Goal: Information Seeking & Learning: Learn about a topic

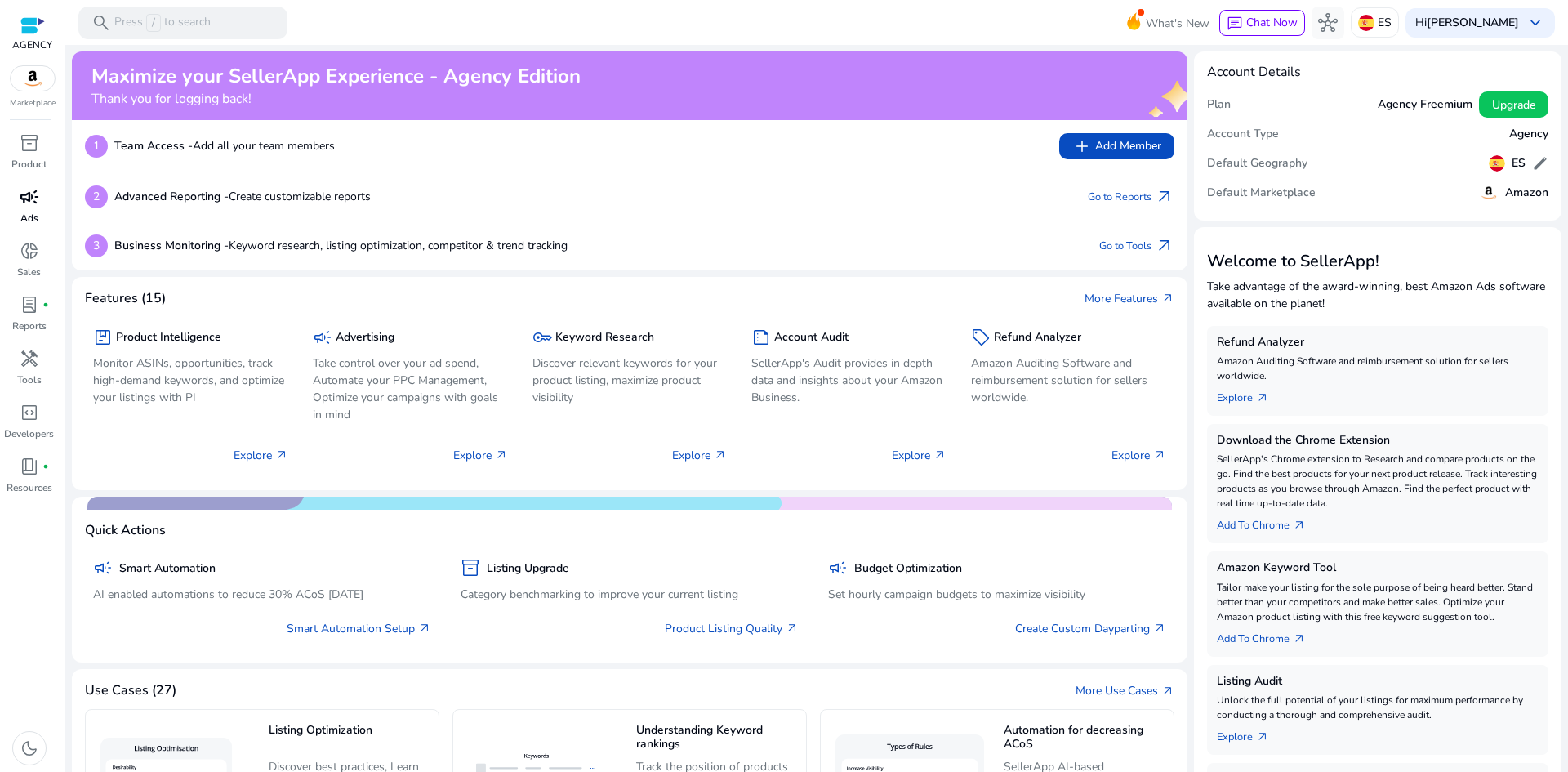
click at [37, 202] on span "campaign" at bounding box center [29, 197] width 20 height 20
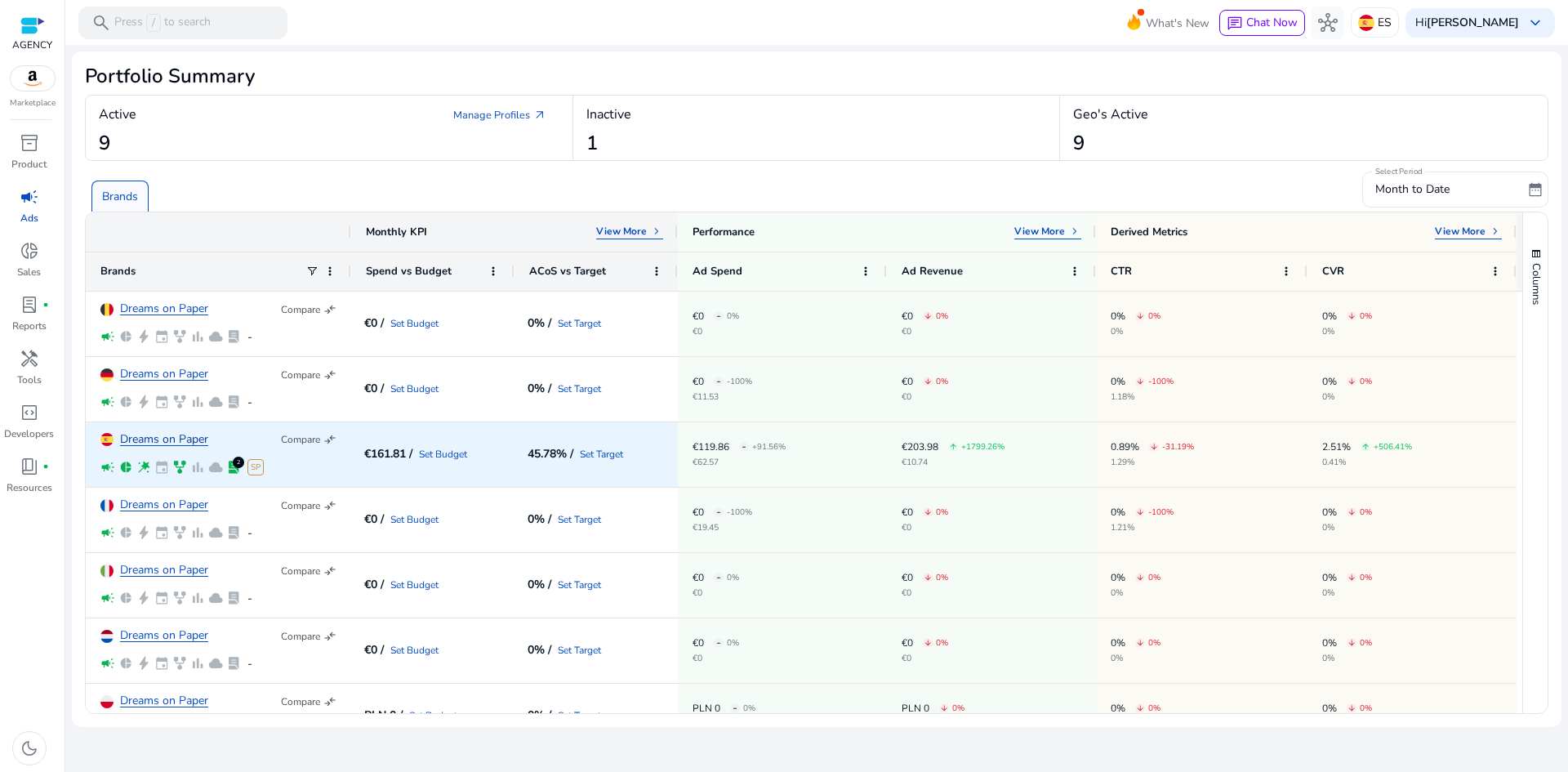
click at [161, 433] on link "Dreams on Paper" at bounding box center [164, 439] width 88 height 12
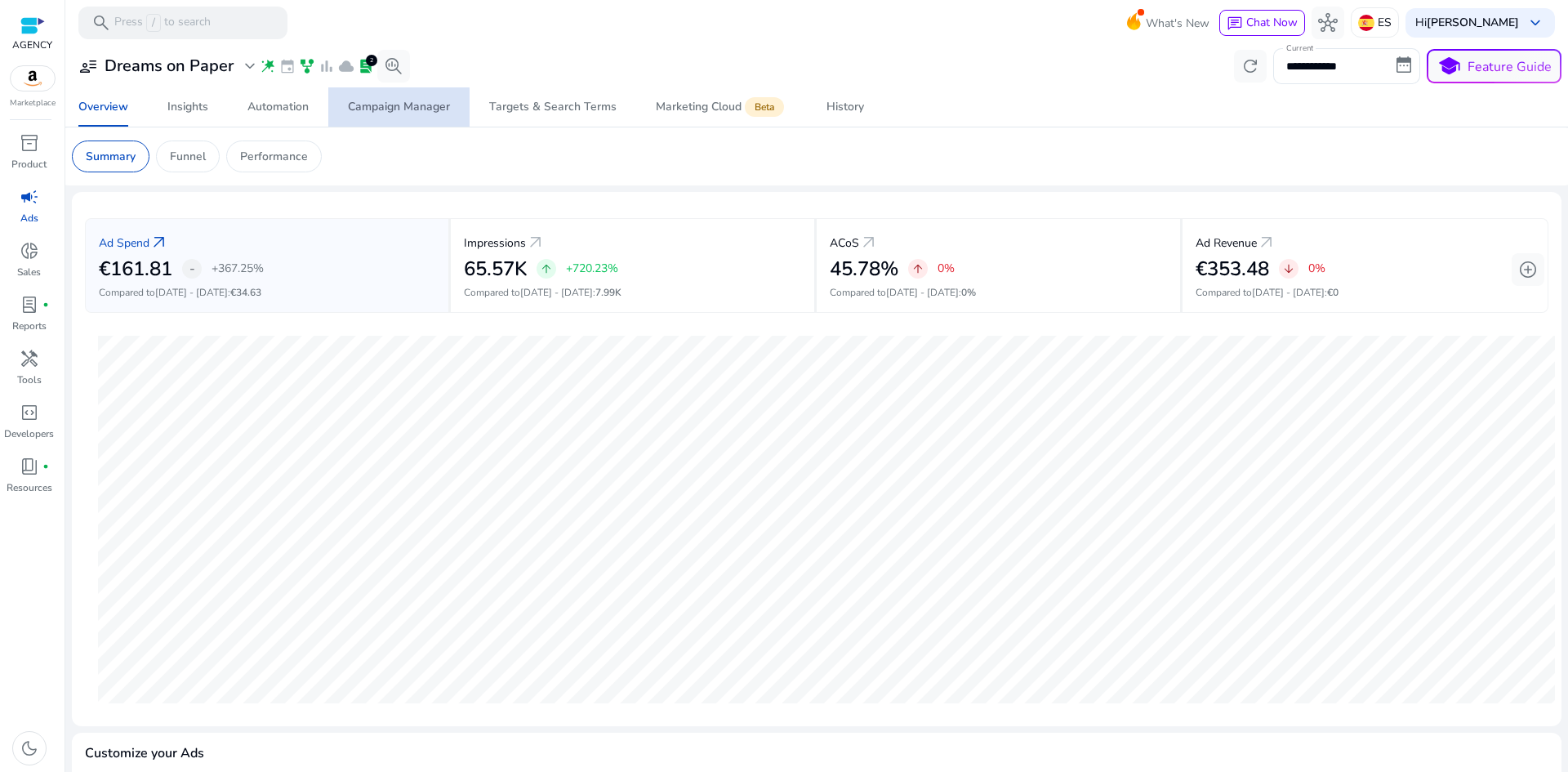
click at [397, 107] on div "Campaign Manager" at bounding box center [398, 107] width 102 height 12
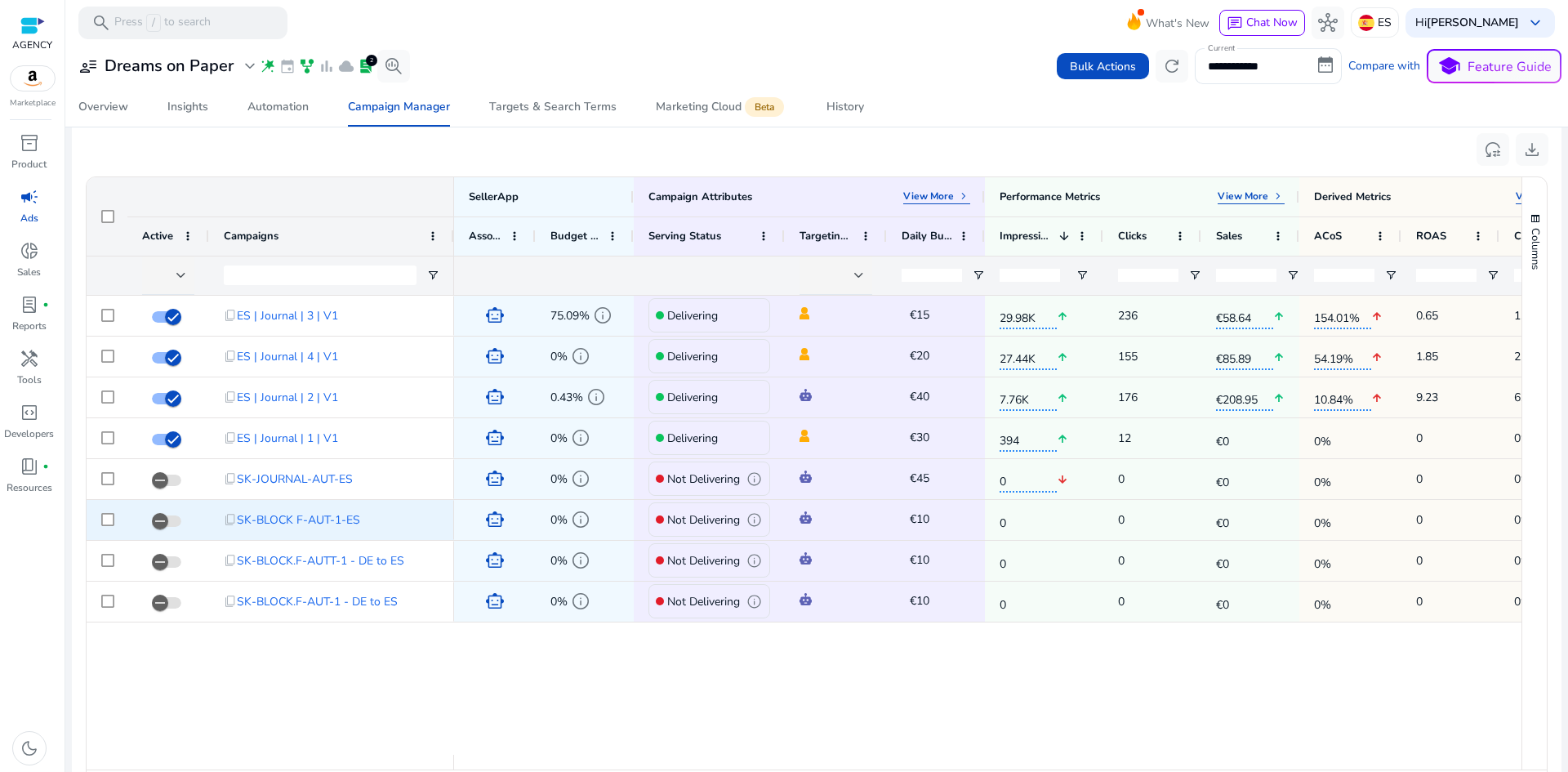
scroll to position [572, 0]
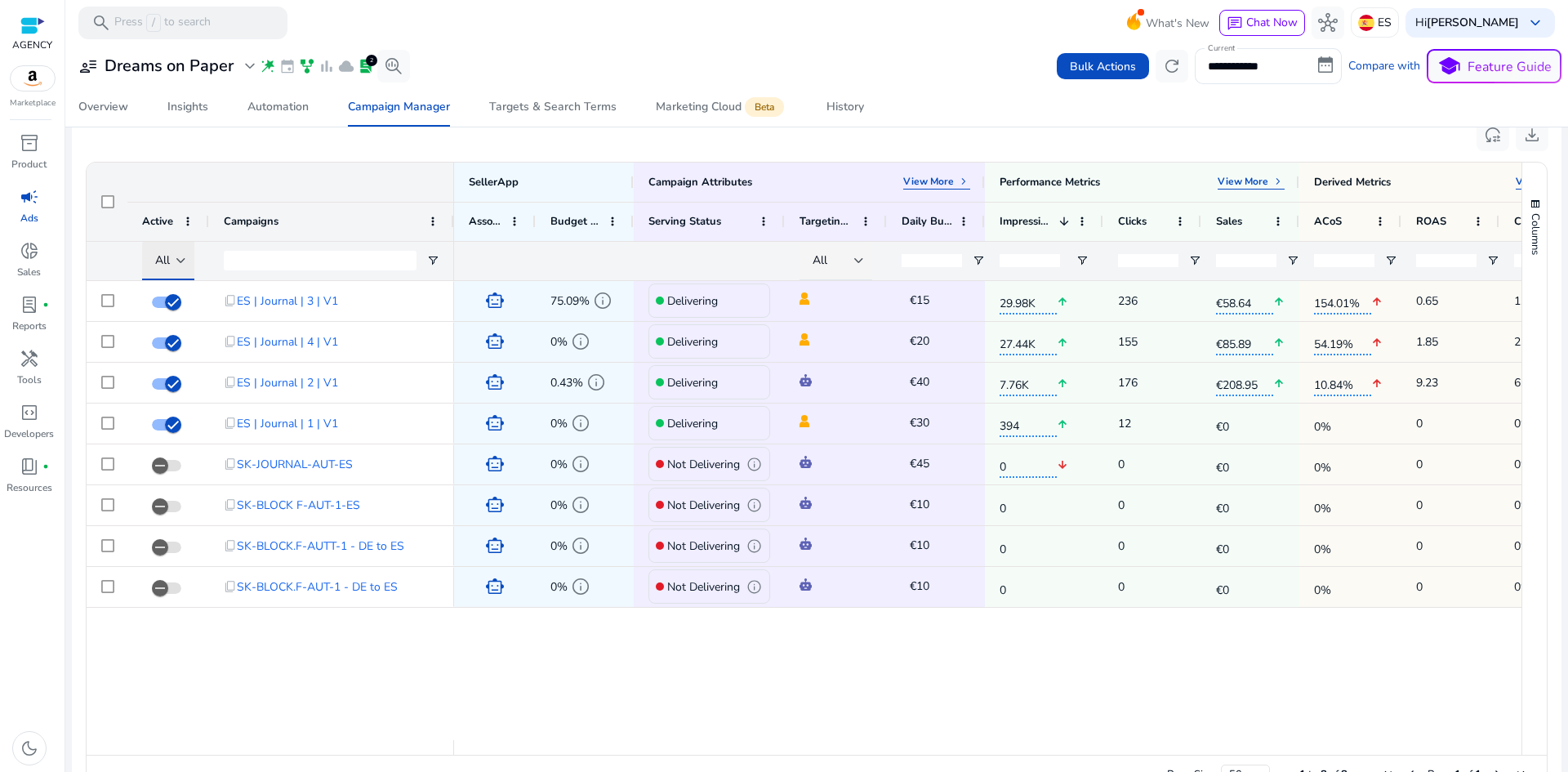
click at [174, 261] on div "All" at bounding box center [165, 261] width 21 height 18
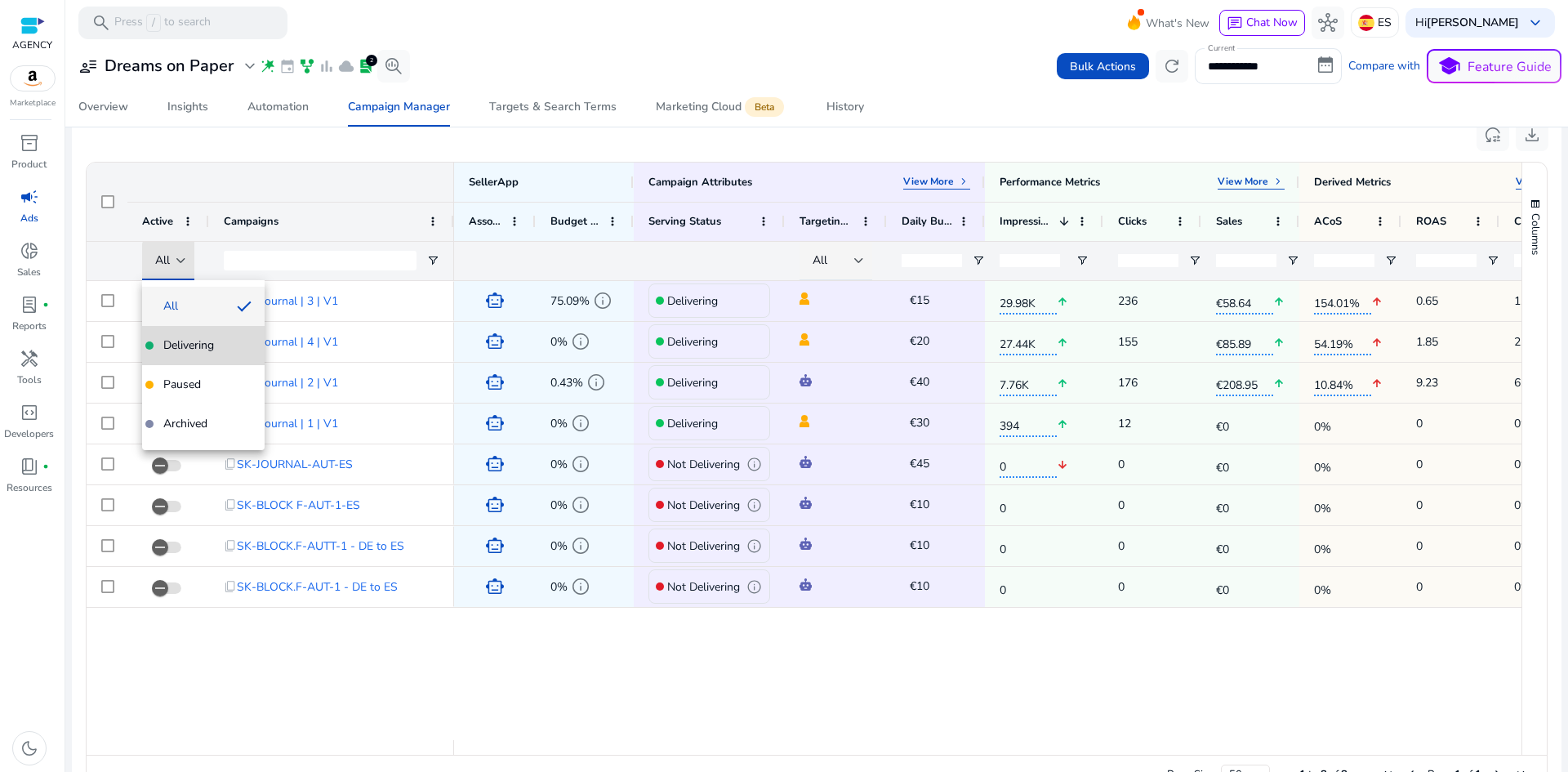
click at [201, 355] on mat-option "Delivering" at bounding box center [204, 345] width 123 height 39
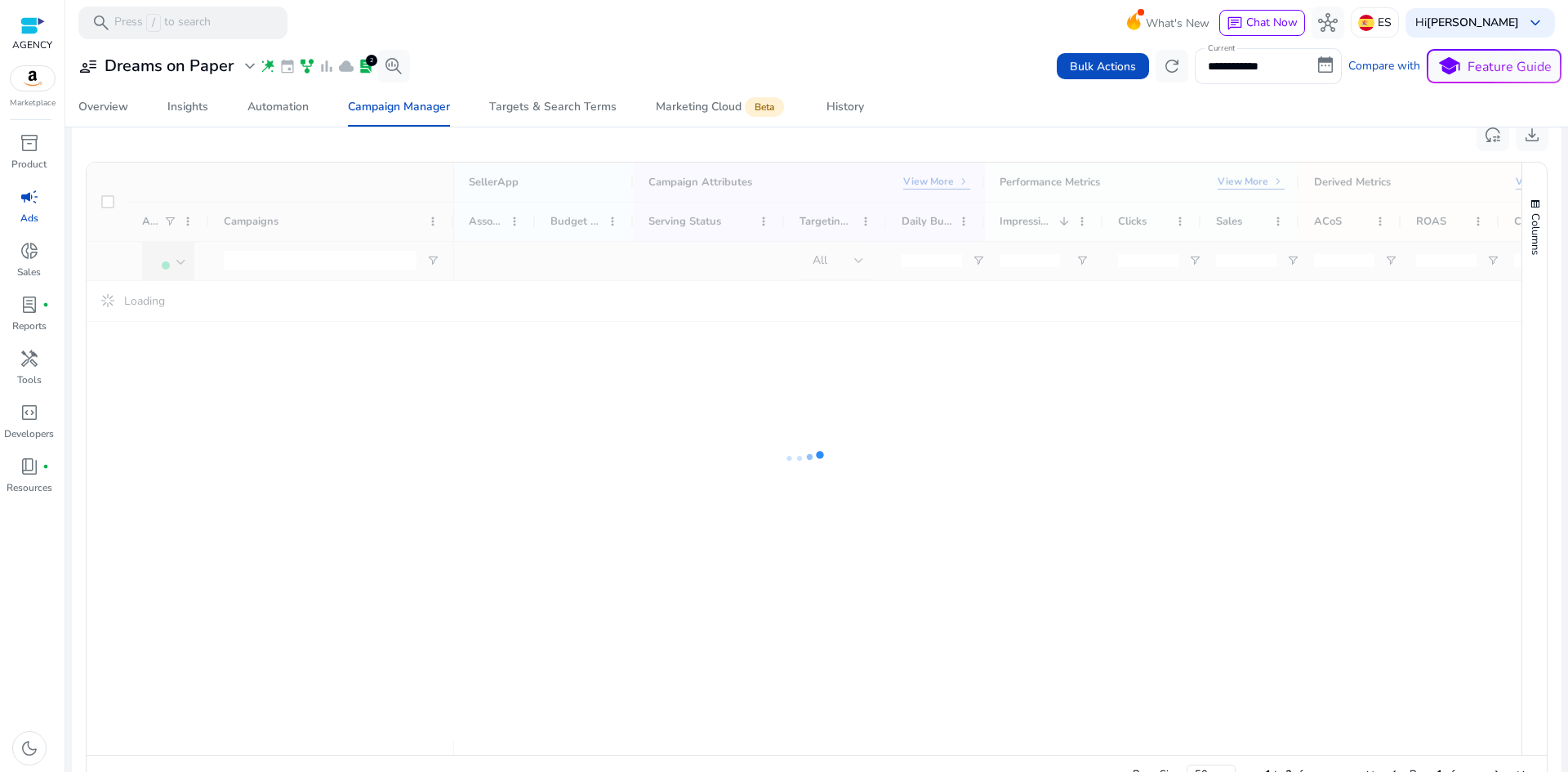
scroll to position [0, 0]
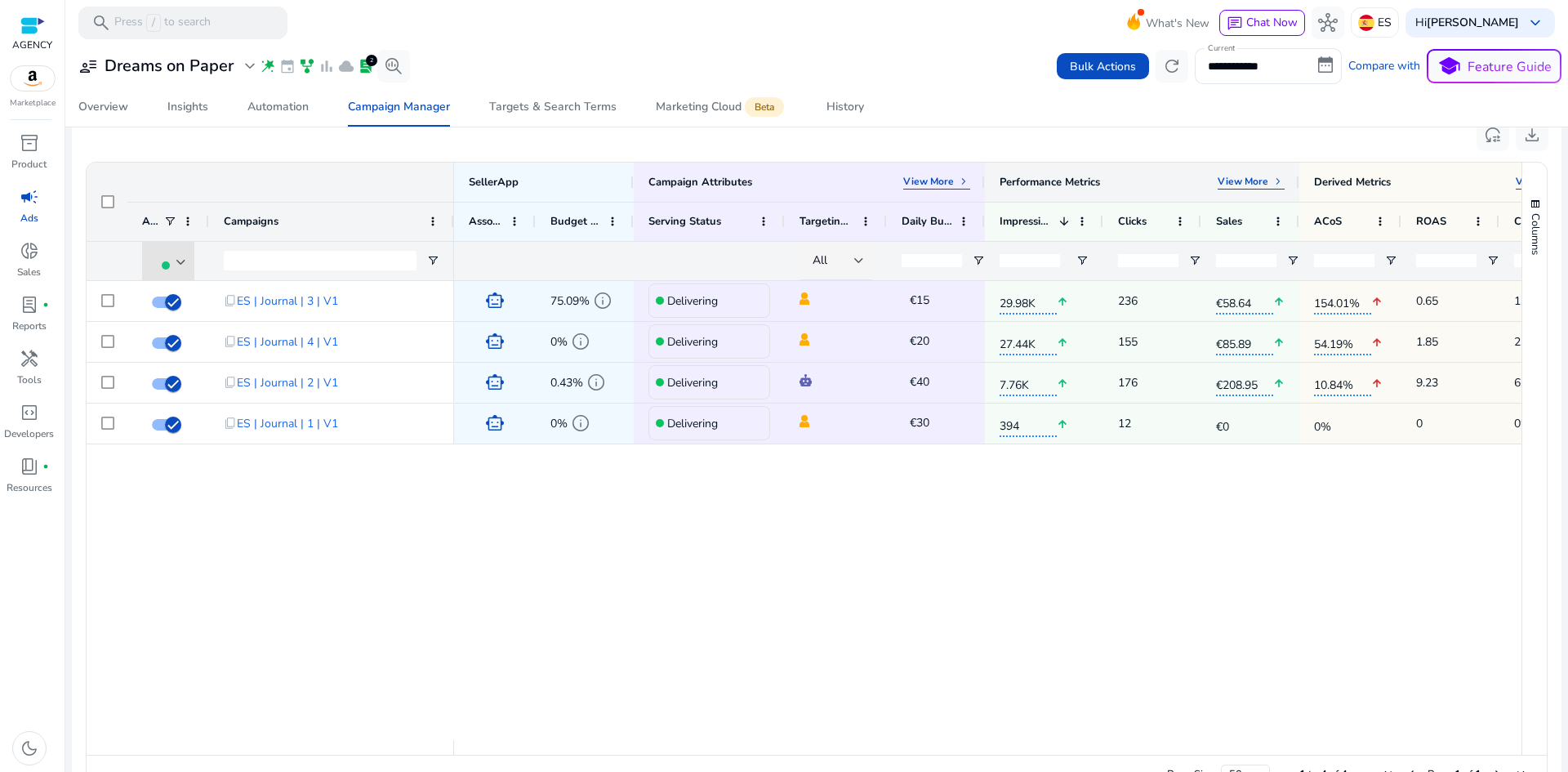
click at [1257, 182] on p "View More" at bounding box center [1242, 181] width 51 height 13
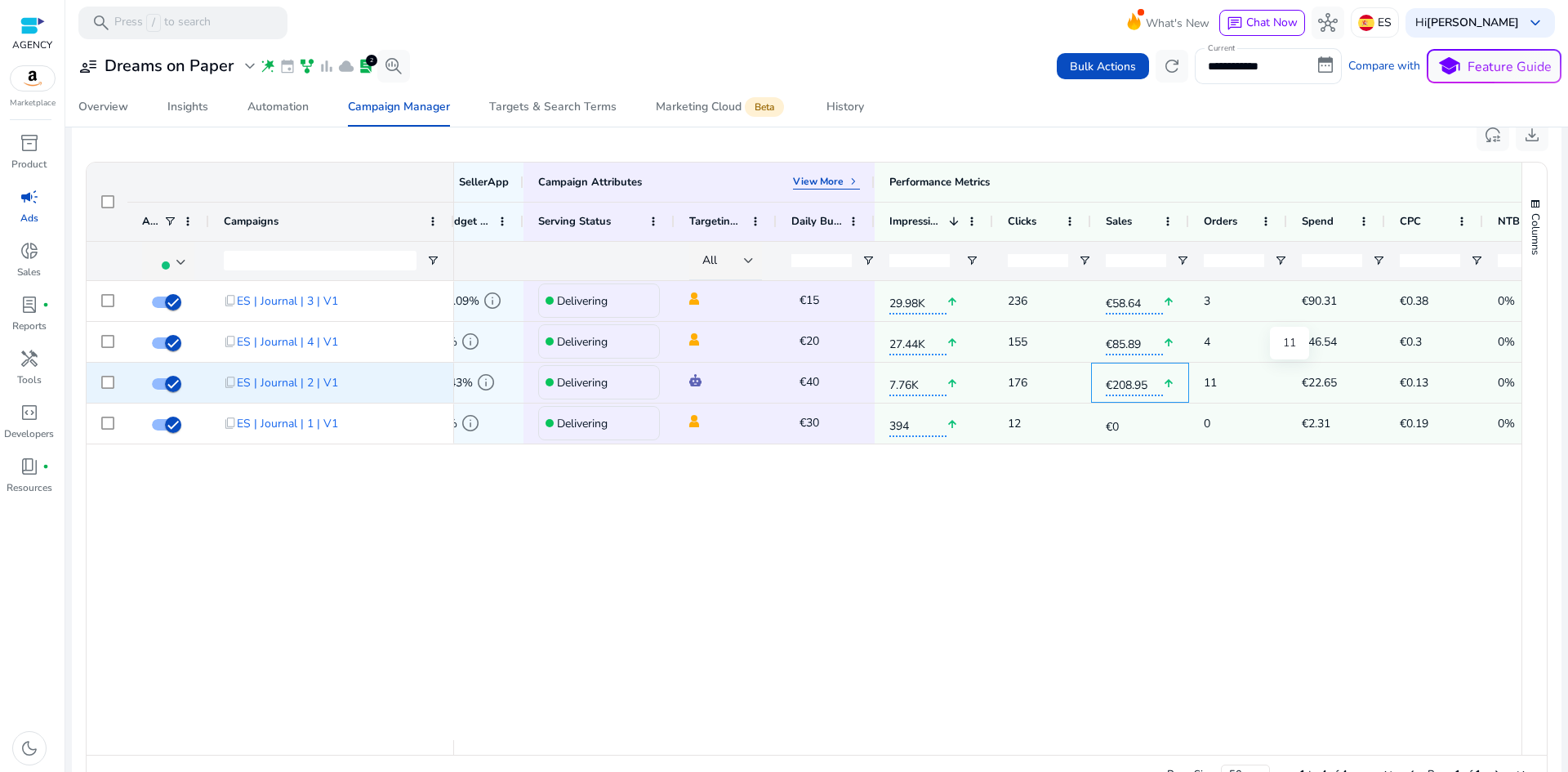
drag, startPoint x: 1229, startPoint y: 374, endPoint x: 1285, endPoint y: 379, distance: 56.2
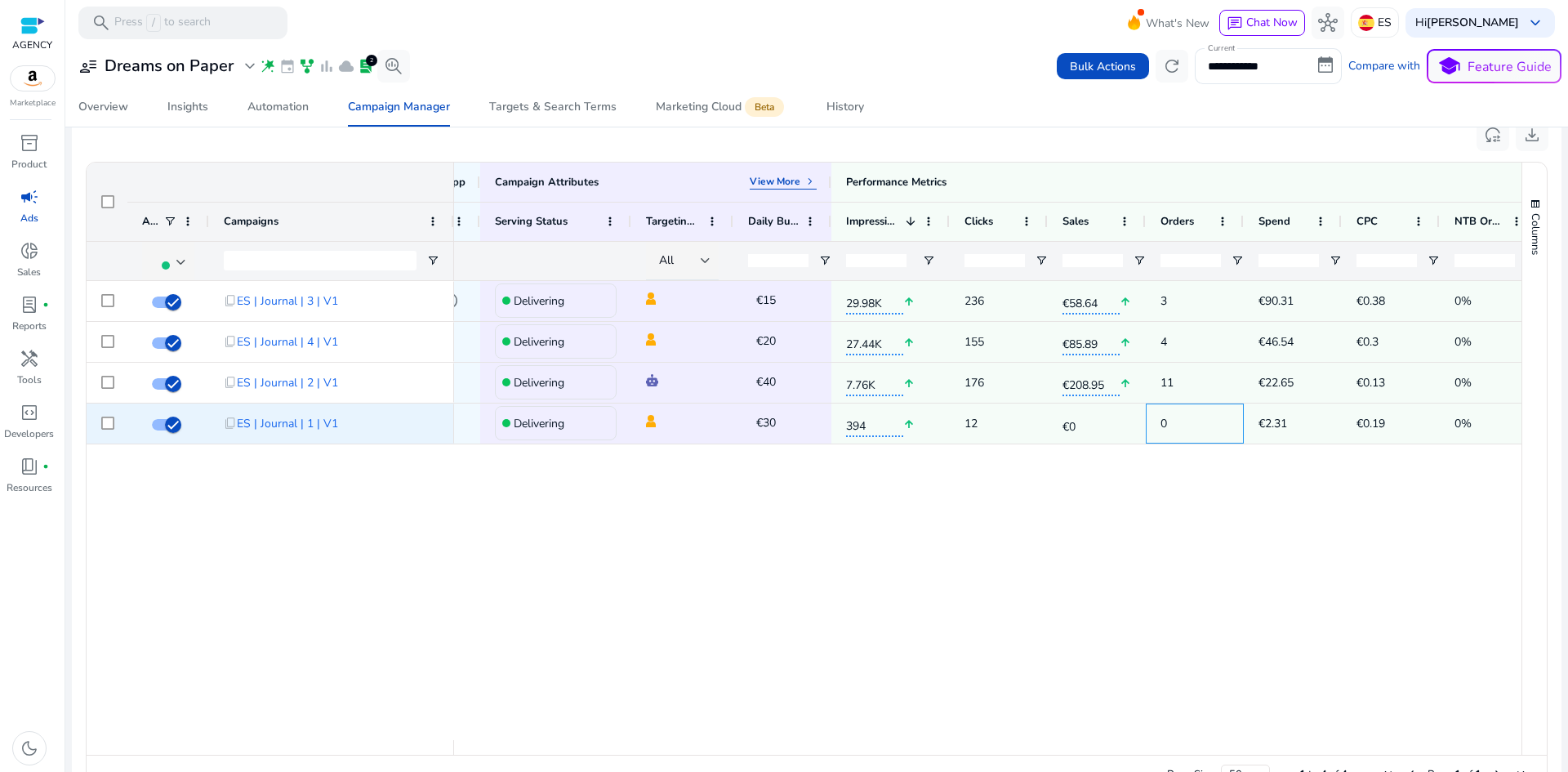
drag, startPoint x: 1252, startPoint y: 410, endPoint x: 1275, endPoint y: 408, distance: 23.1
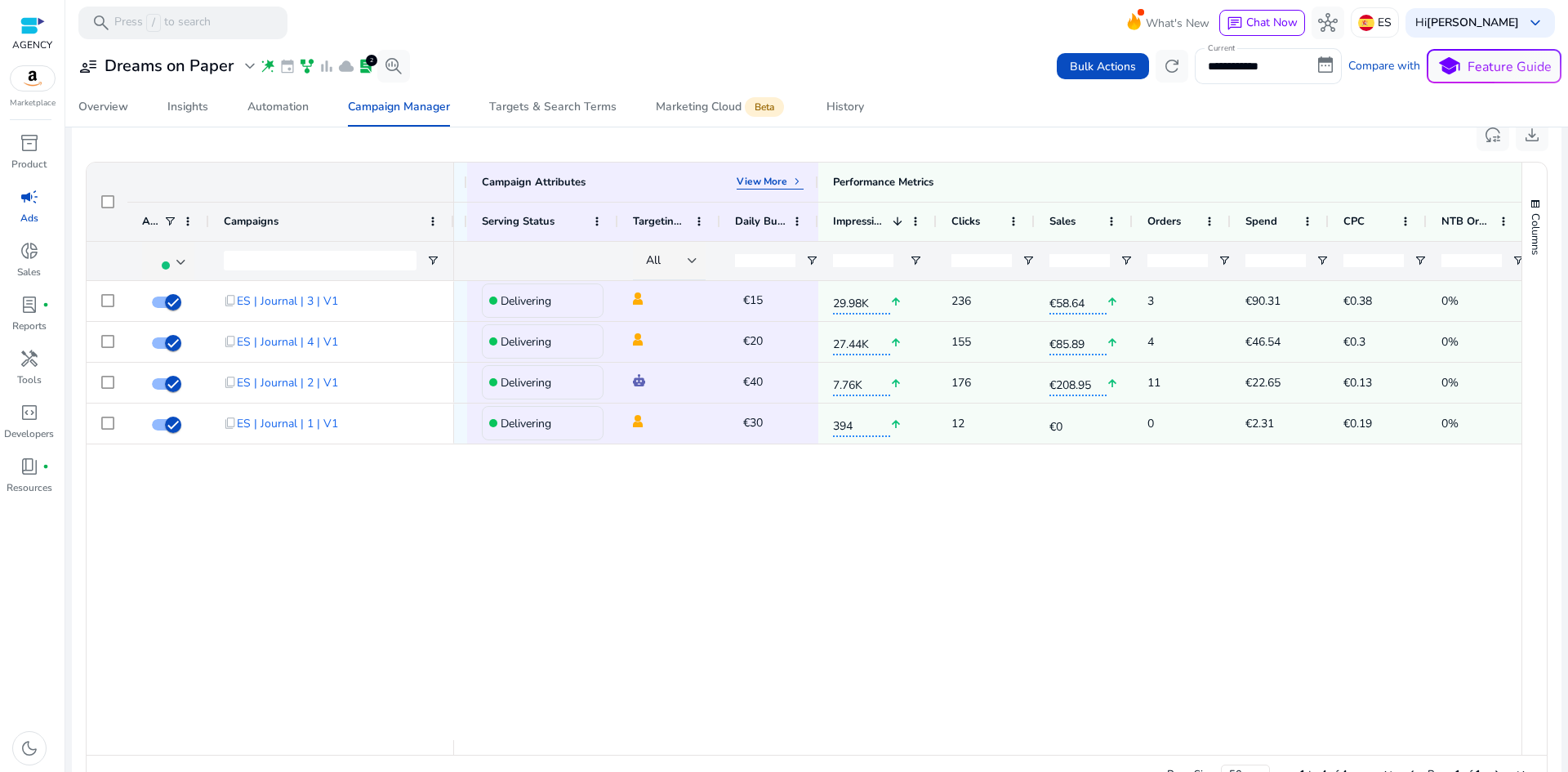
drag, startPoint x: 777, startPoint y: 672, endPoint x: 660, endPoint y: 630, distance: 124.3
click at [776, 672] on div "smart_toy 75.09% info Delivering €15 edit 29.98K arrow_upward 236 €58.64 arrow_…" at bounding box center [987, 511] width 1067 height 459
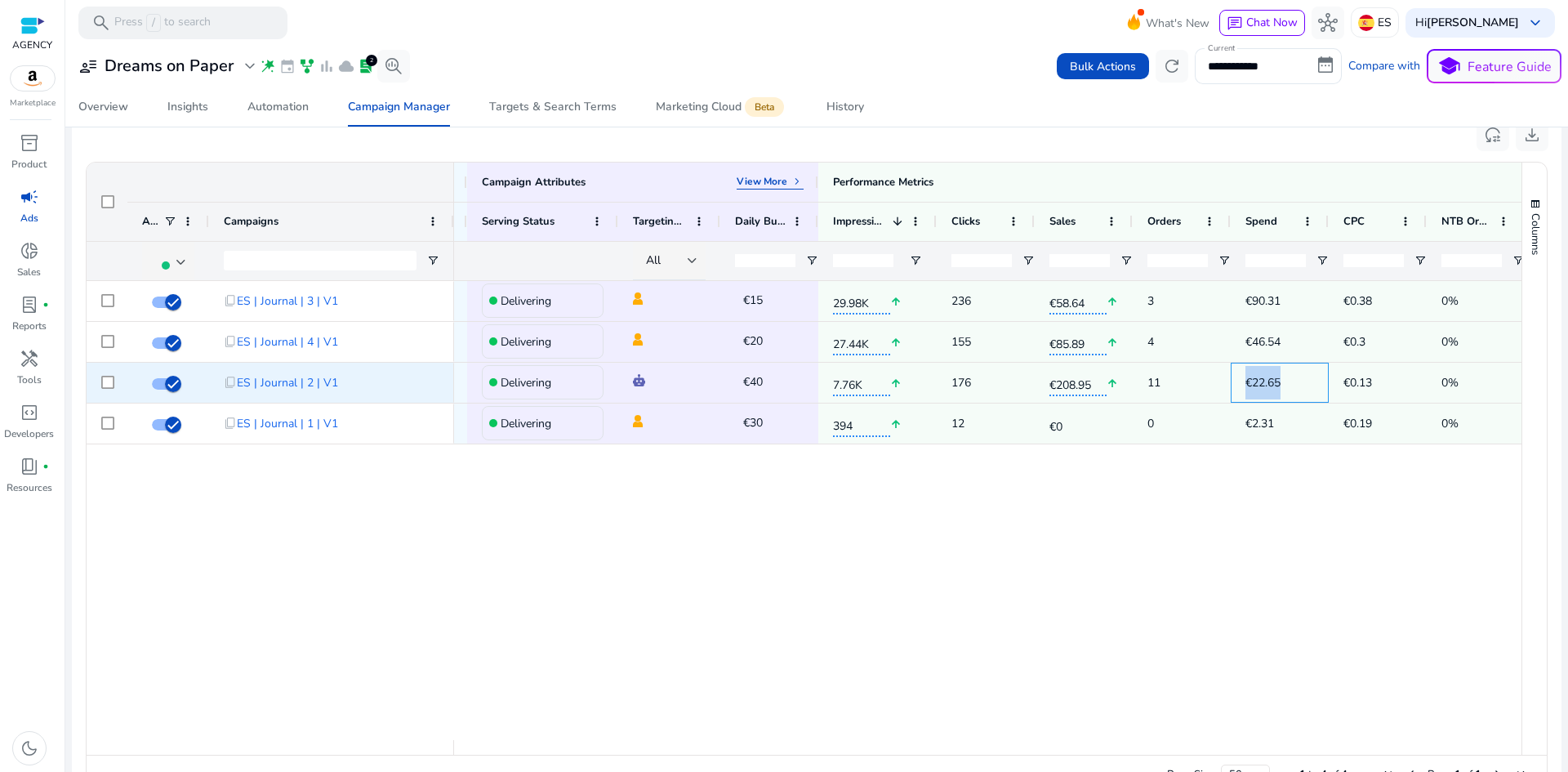
drag, startPoint x: 1287, startPoint y: 386, endPoint x: 1234, endPoint y: 393, distance: 53.5
click at [1234, 393] on div "€22.65" at bounding box center [1279, 382] width 98 height 40
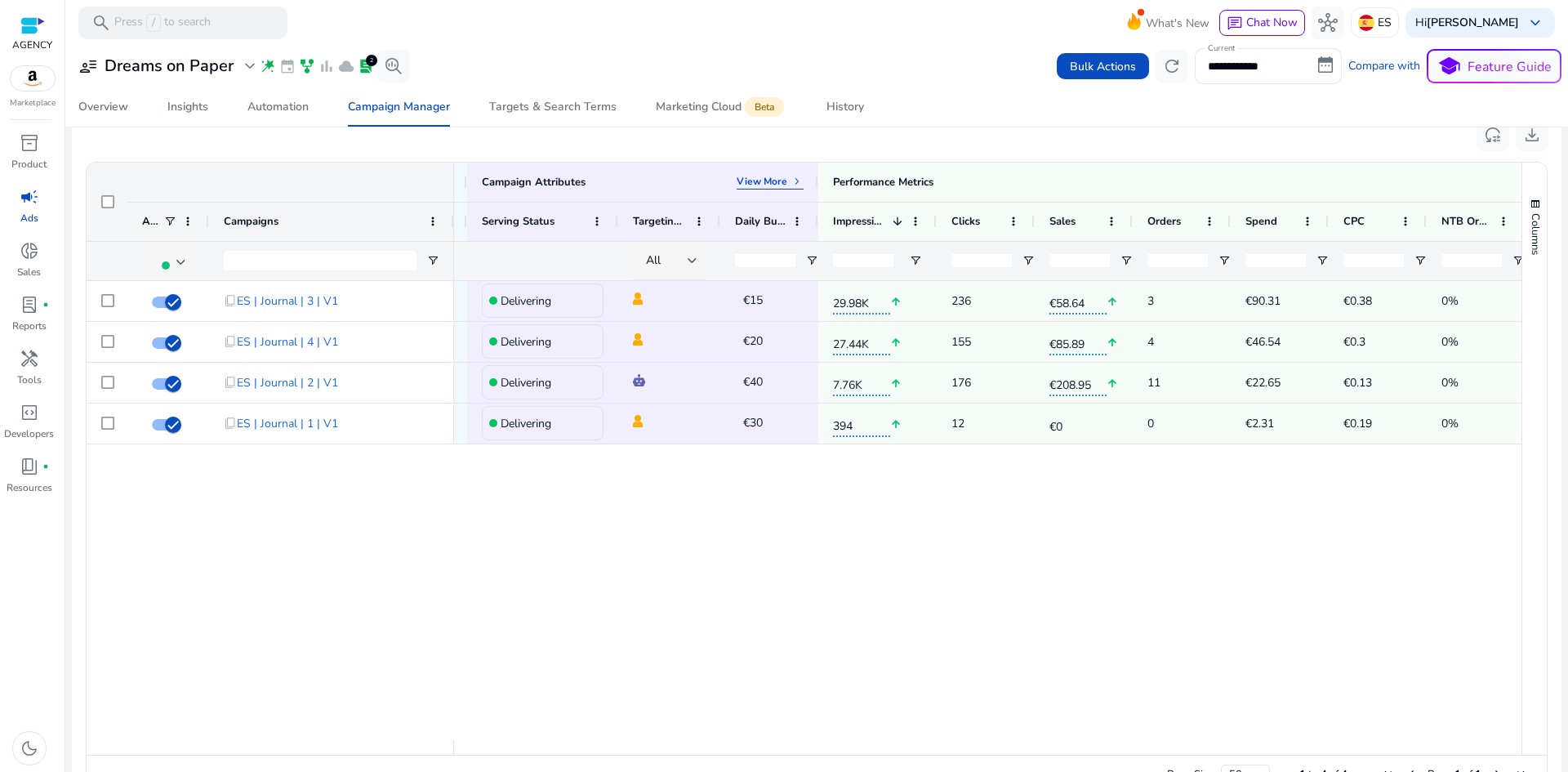
click at [1142, 554] on div "smart_toy 75.09% info Delivering €15 edit 29.98K arrow_upward 236 €58.64 arrow_…" at bounding box center [987, 511] width 1067 height 459
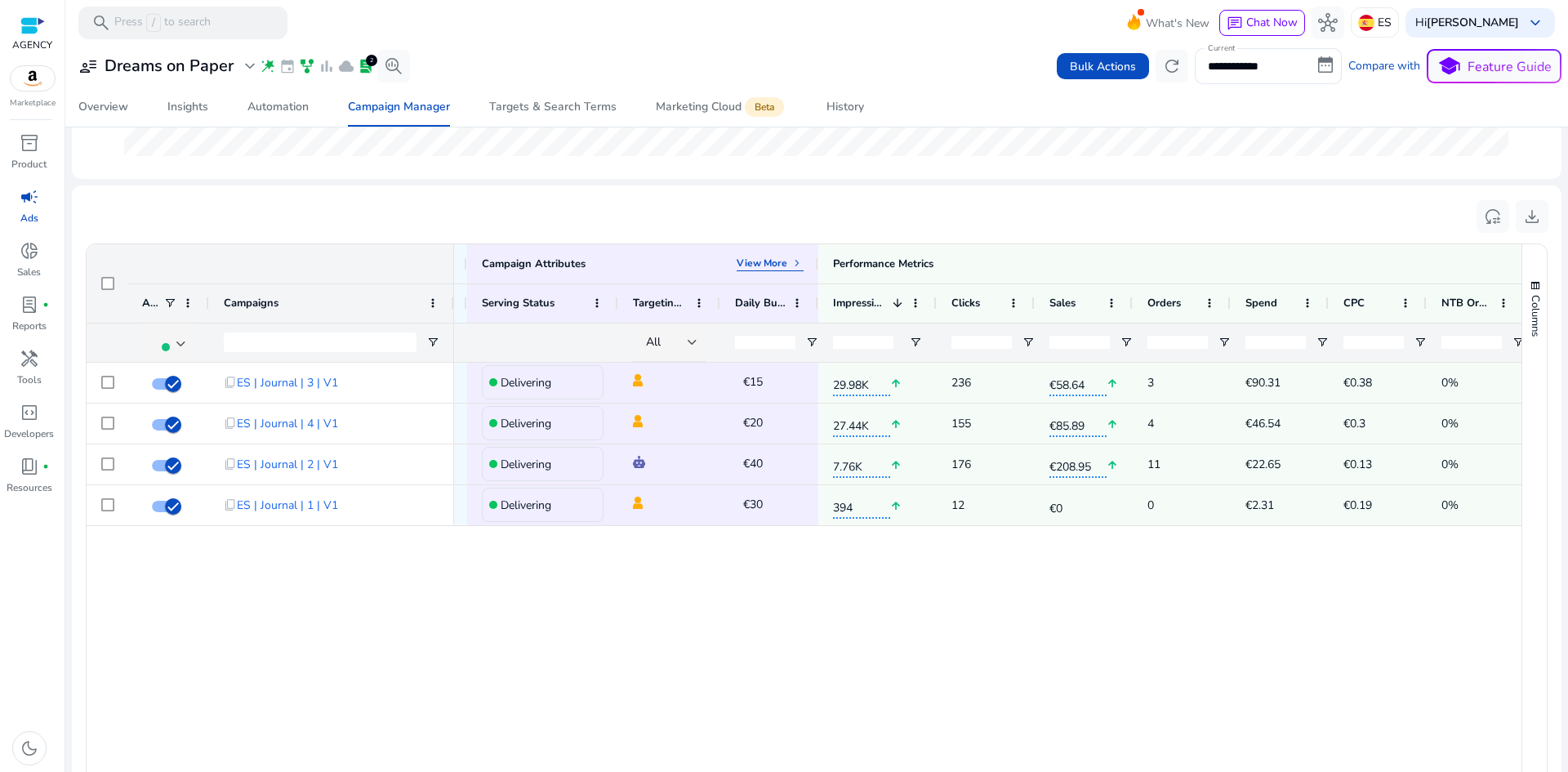
click at [771, 635] on div "smart_toy 75.09% info Delivering €15 edit 29.98K arrow_upward 236 €58.64 arrow_…" at bounding box center [987, 592] width 1067 height 459
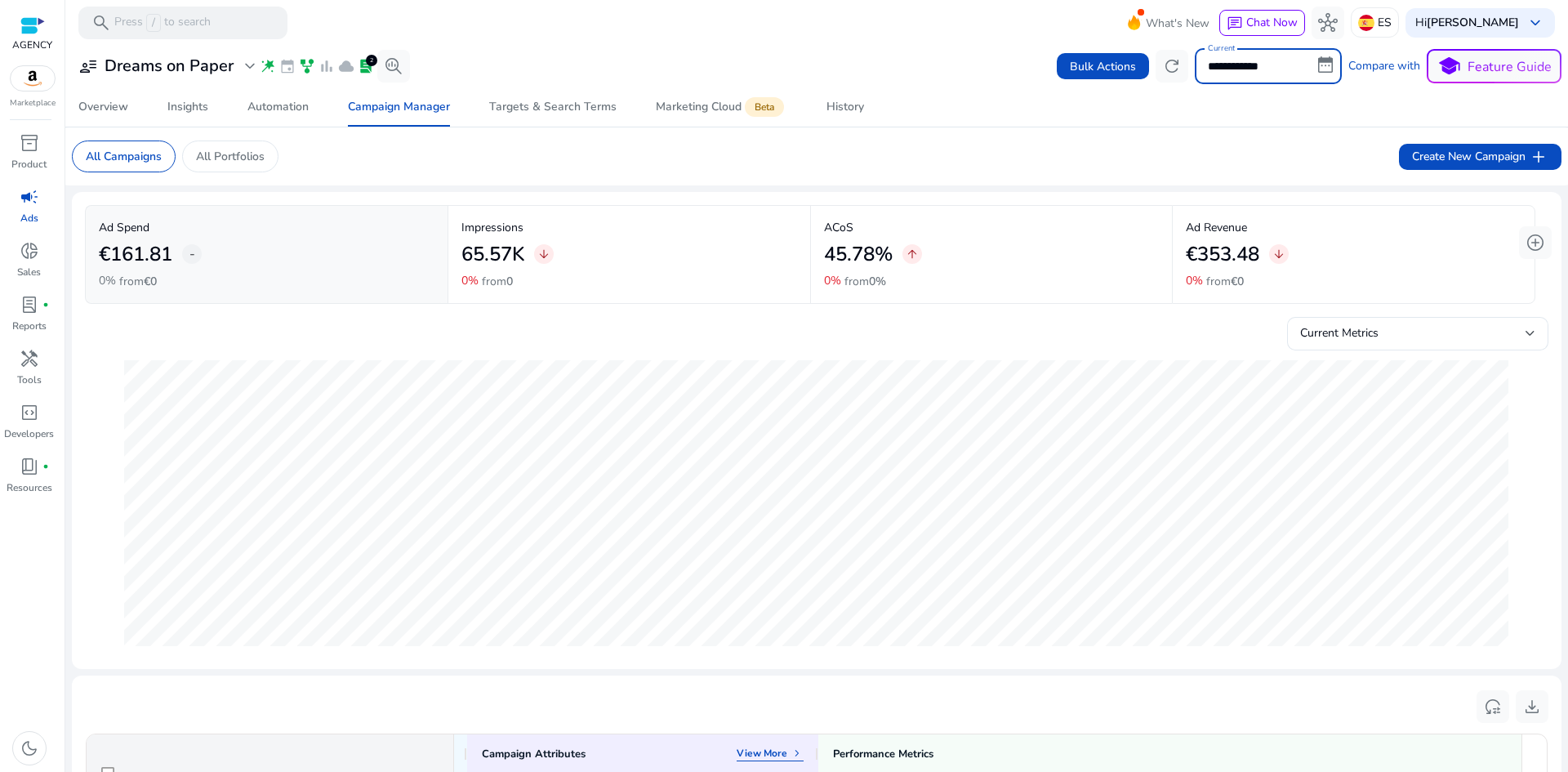
click at [1239, 74] on input "**********" at bounding box center [1267, 66] width 147 height 36
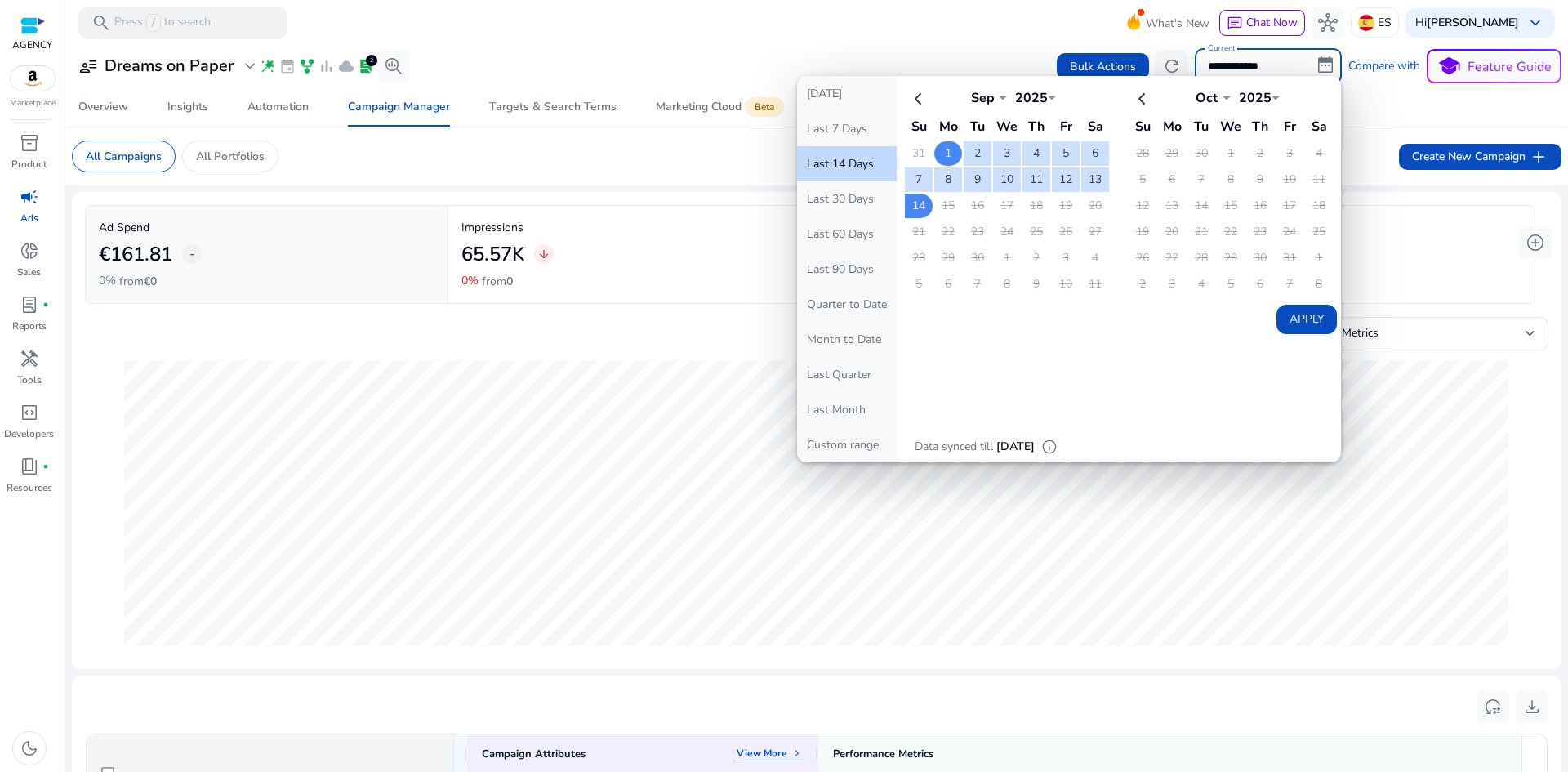
click at [945, 149] on td "1" at bounding box center [947, 154] width 28 height 25
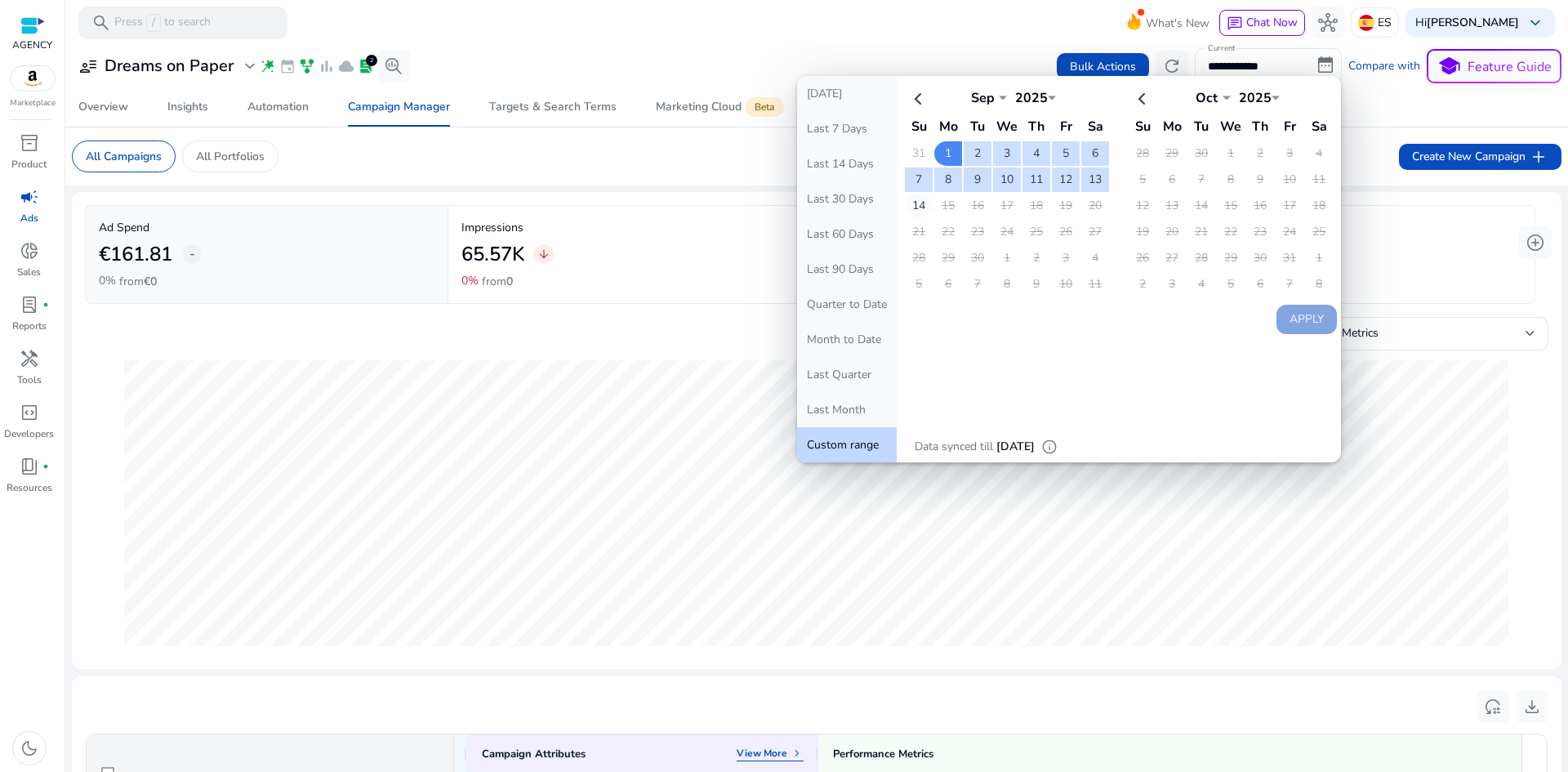
click at [911, 205] on td "14" at bounding box center [918, 206] width 28 height 25
click at [1307, 321] on button "Apply" at bounding box center [1307, 318] width 60 height 29
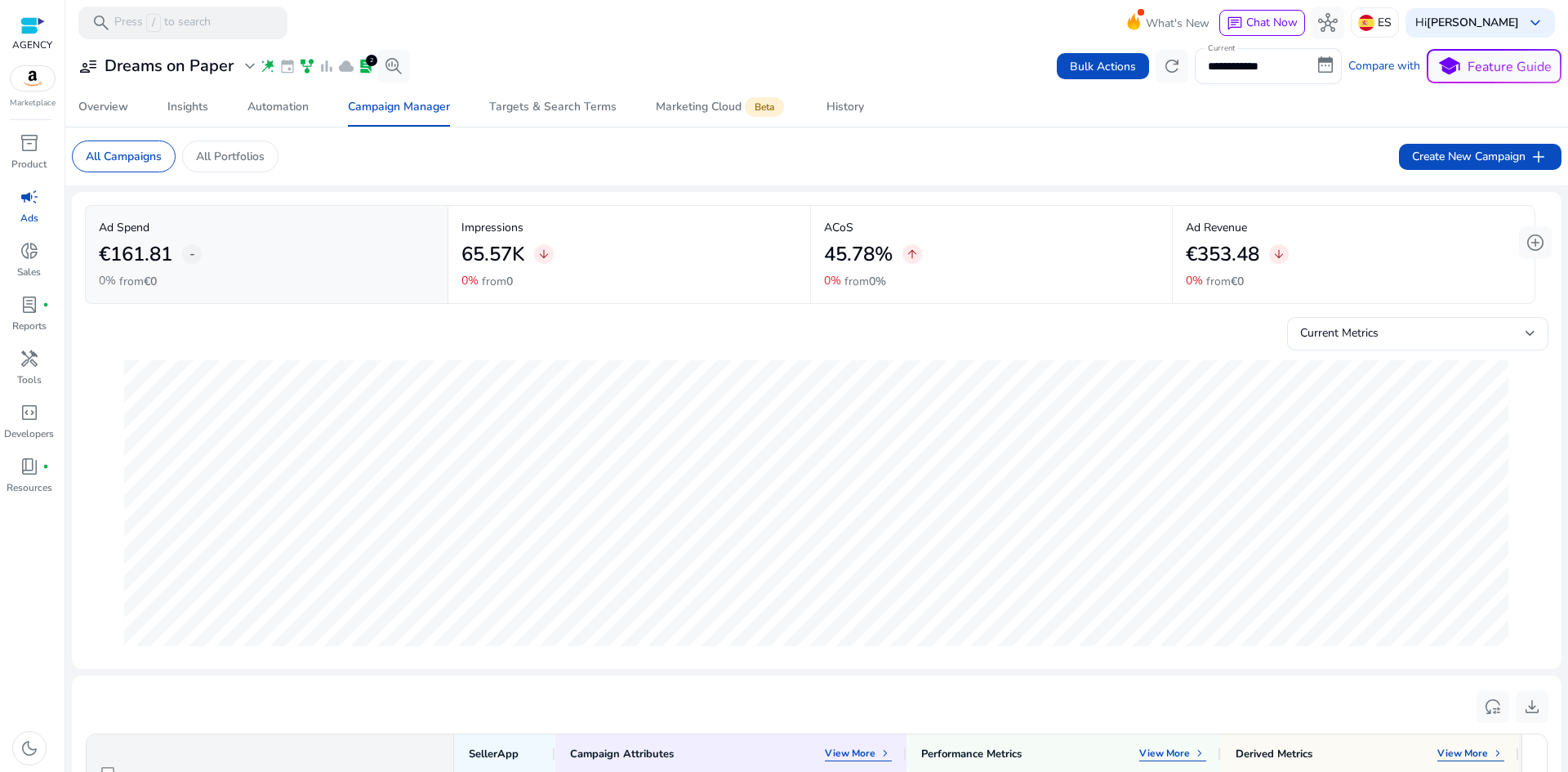
drag, startPoint x: 605, startPoint y: 244, endPoint x: 989, endPoint y: 249, distance: 384.0
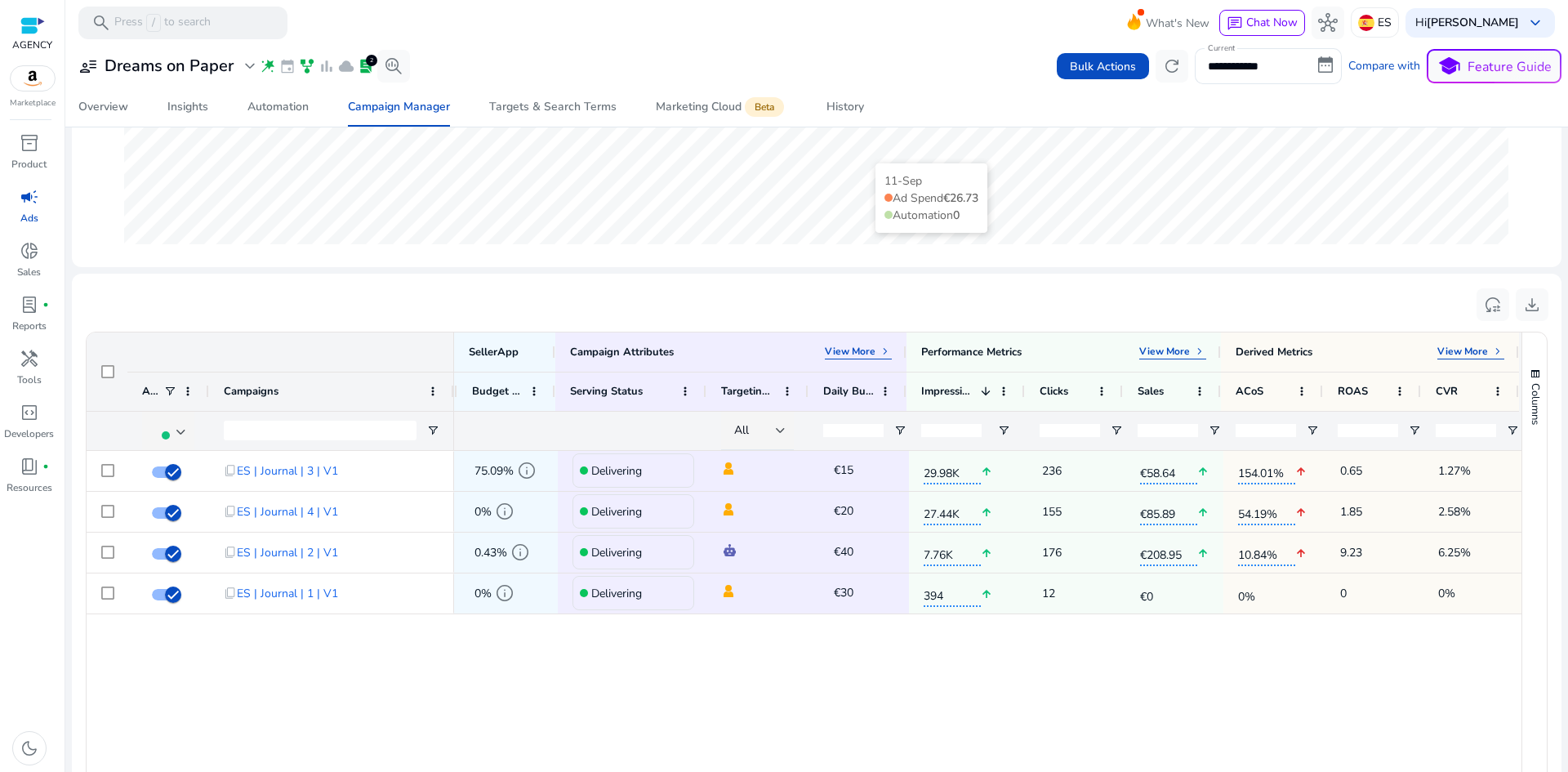
scroll to position [408, 0]
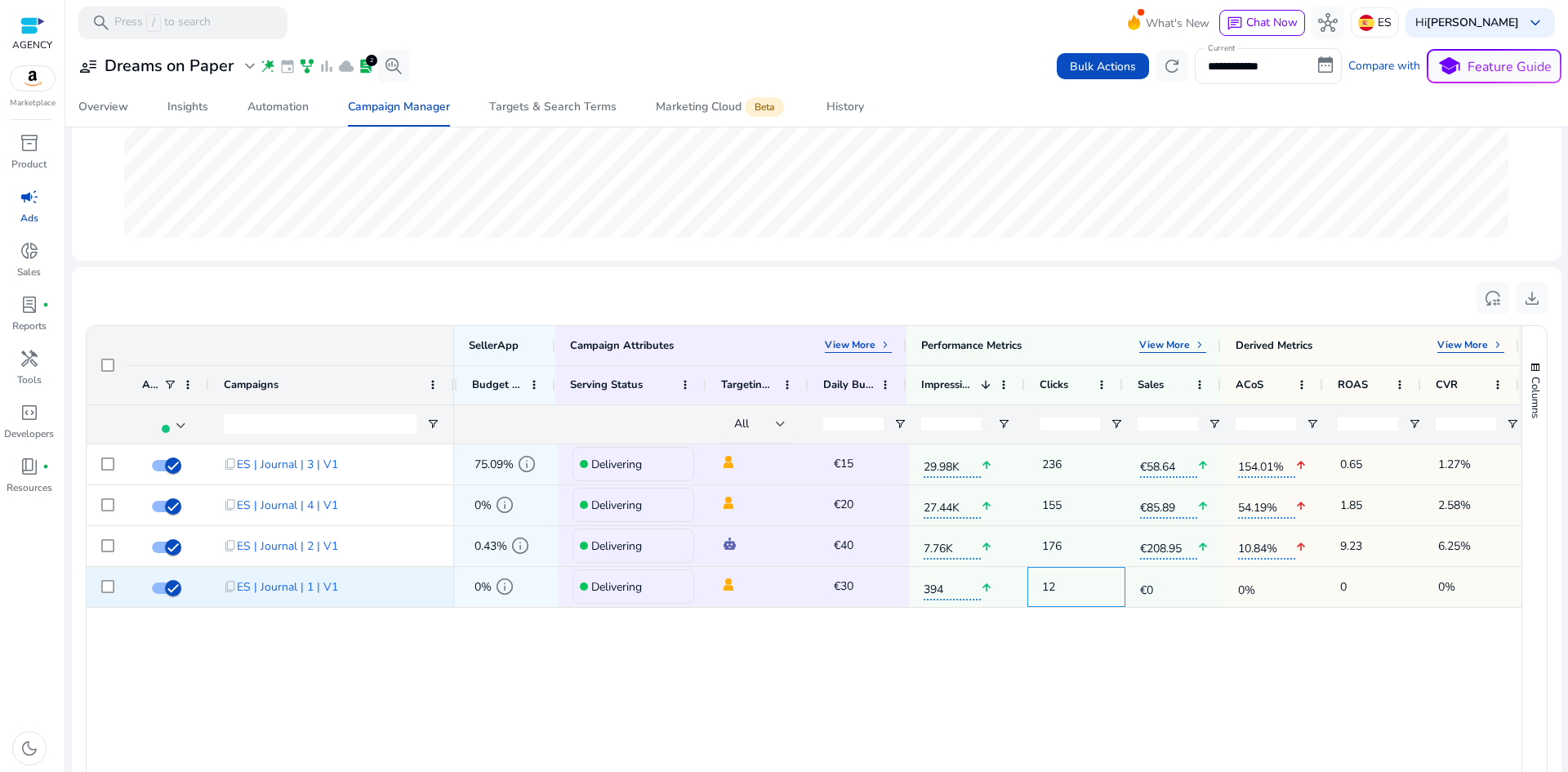
drag, startPoint x: 1107, startPoint y: 587, endPoint x: 1307, endPoint y: 566, distance: 201.1
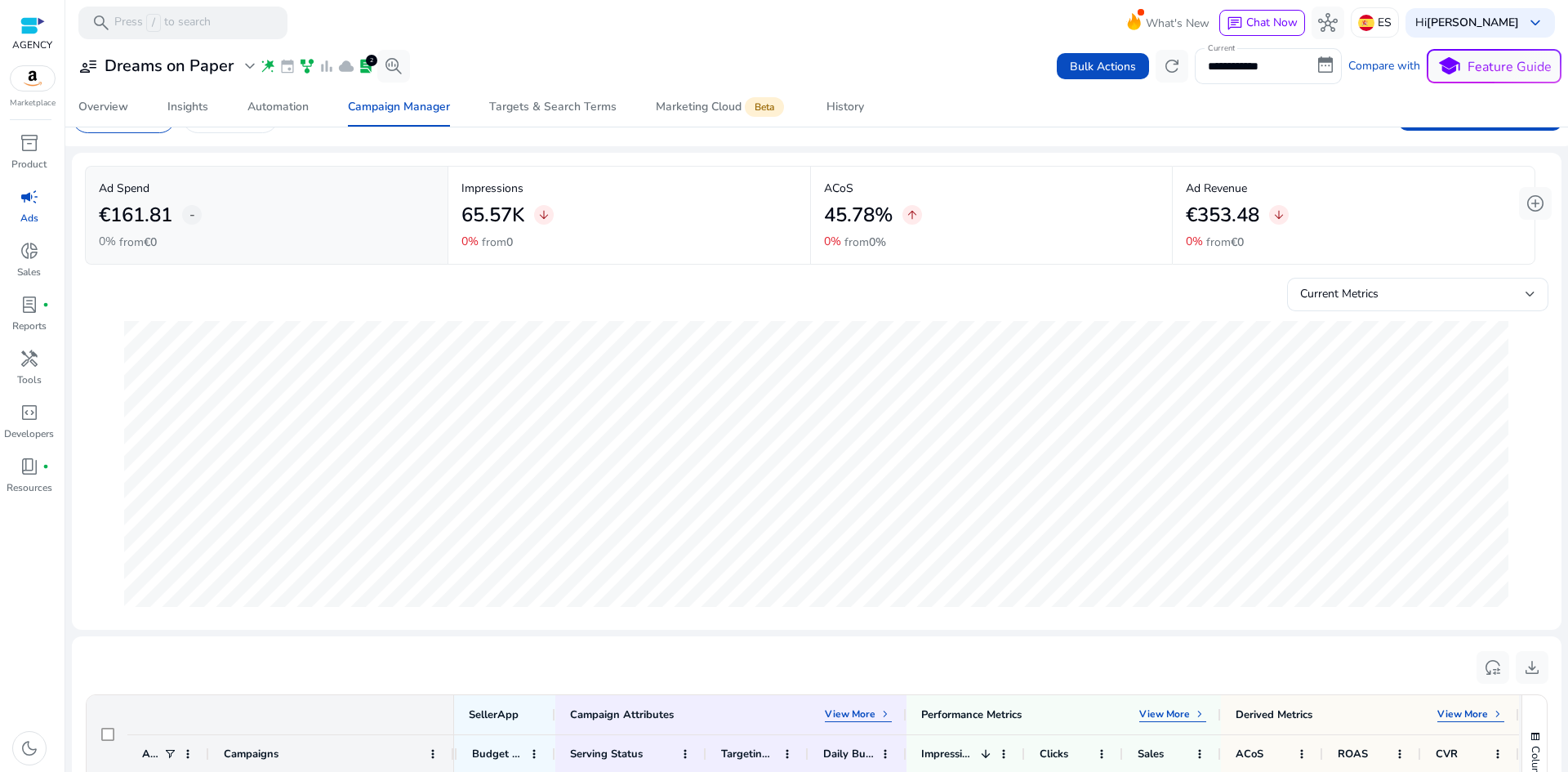
scroll to position [0, 0]
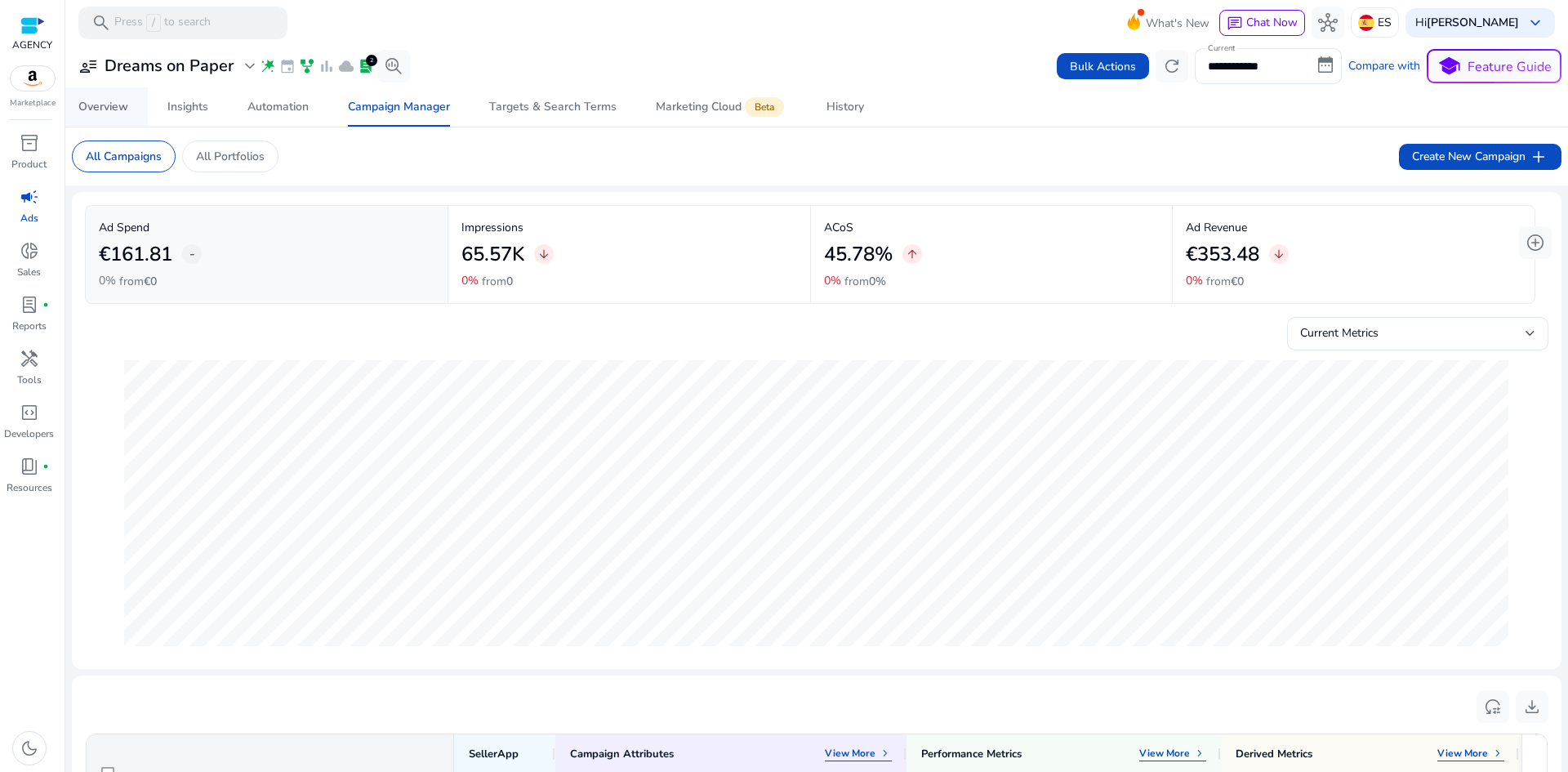
click at [103, 104] on div "Overview" at bounding box center [103, 107] width 50 height 12
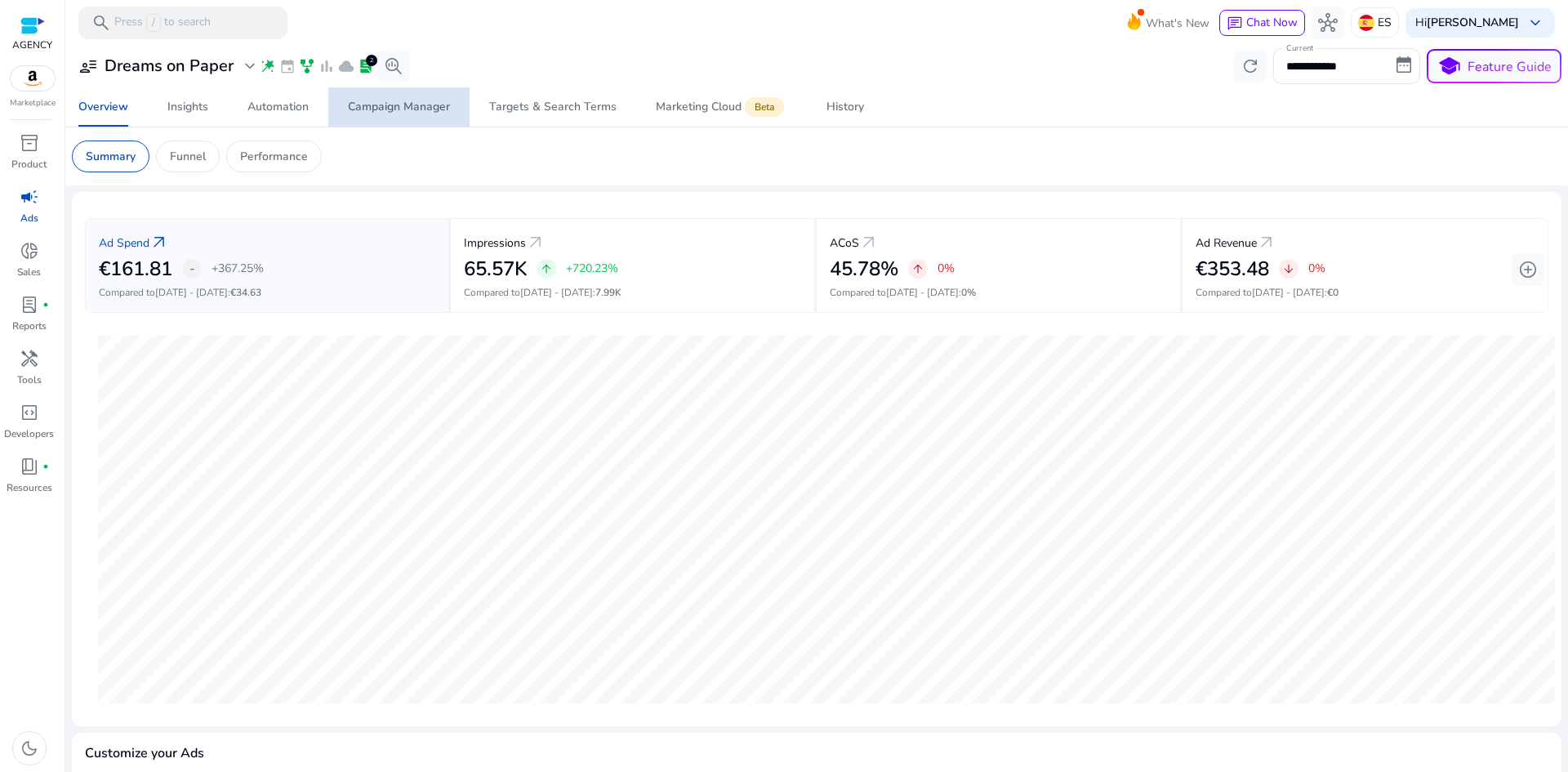
click at [413, 109] on div "Campaign Manager" at bounding box center [398, 107] width 102 height 12
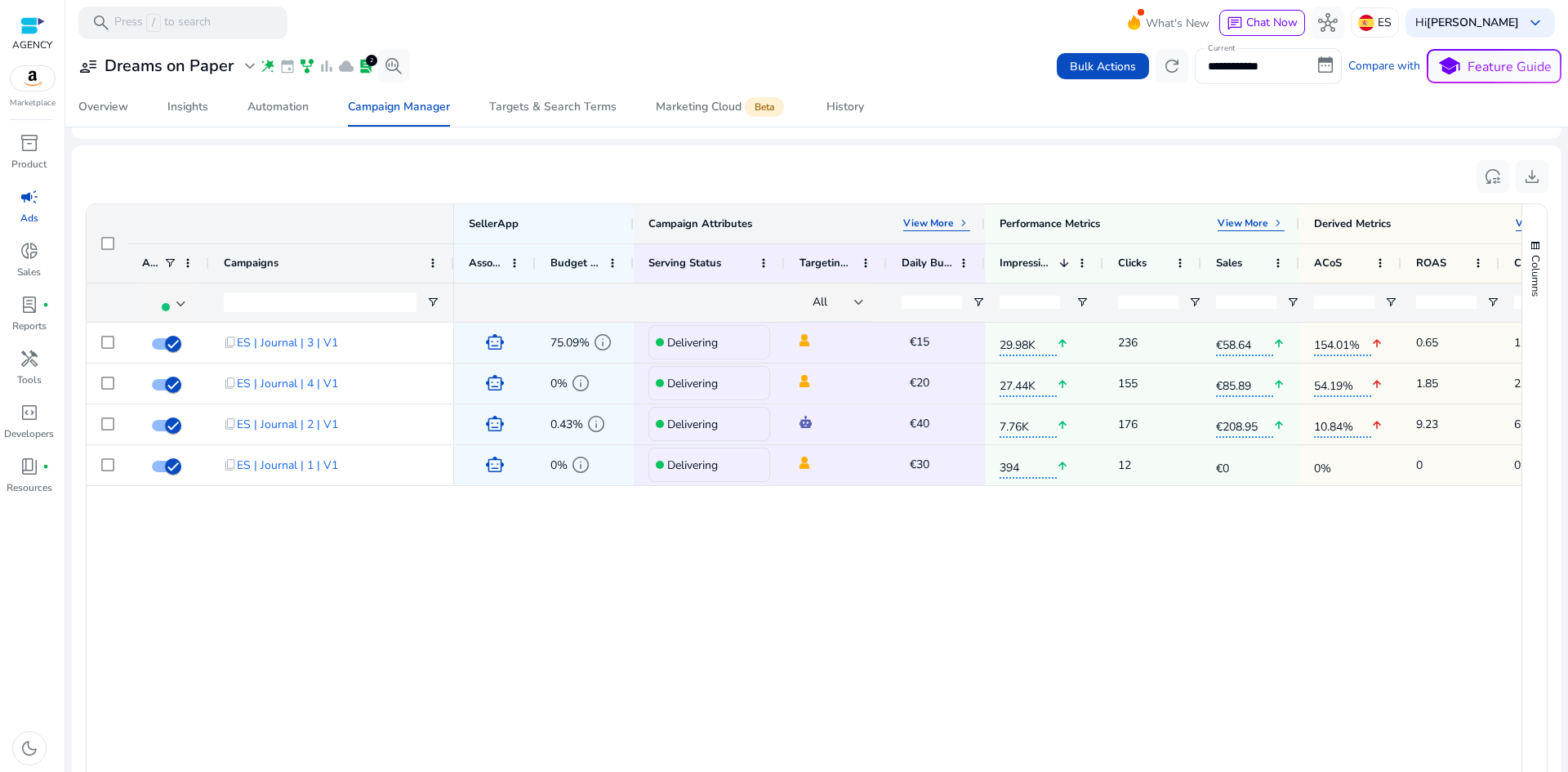
scroll to position [453, 0]
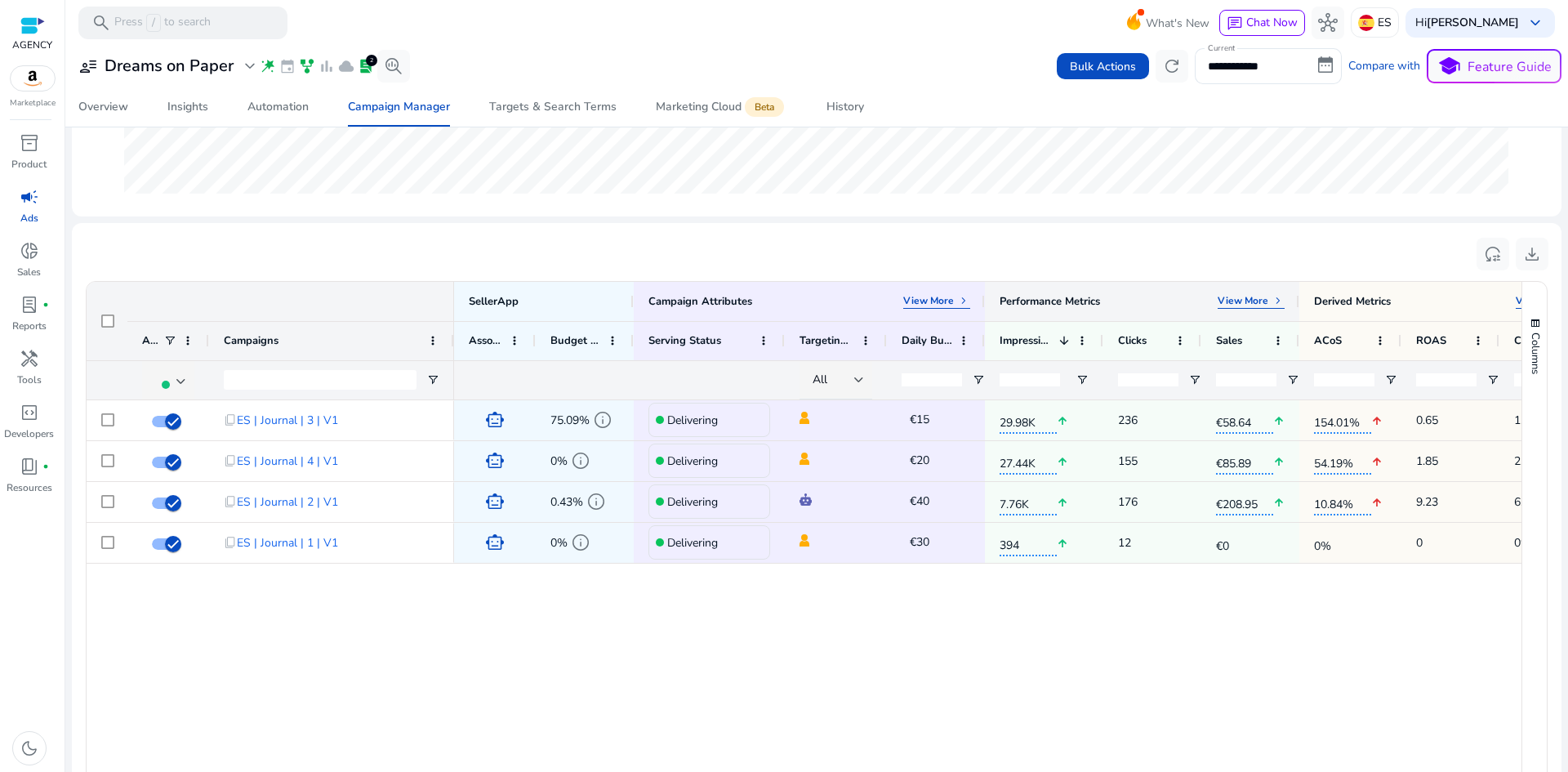
click at [1259, 303] on p "View More" at bounding box center [1242, 300] width 51 height 13
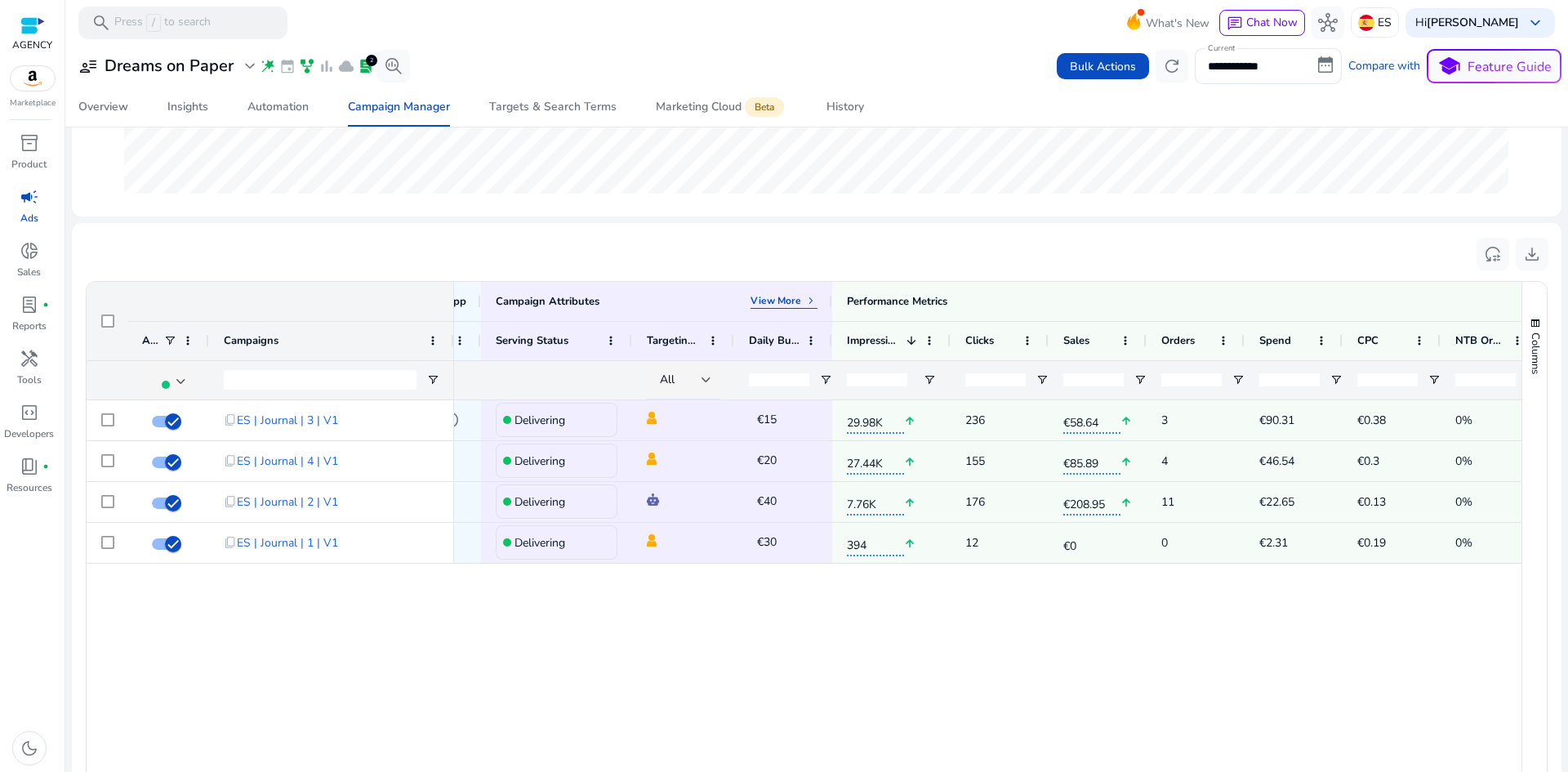
scroll to position [0, 270]
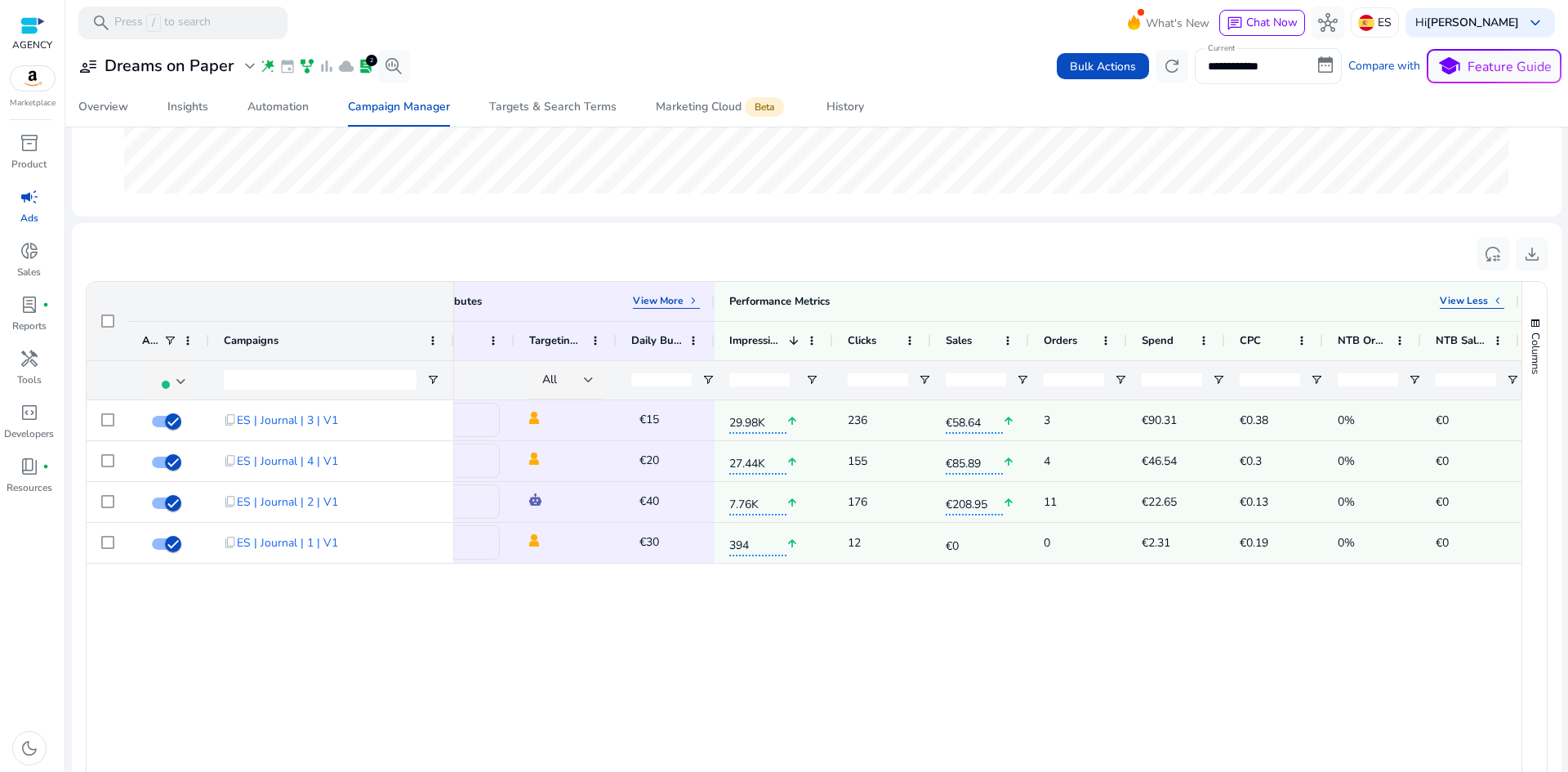
drag, startPoint x: 1319, startPoint y: 351, endPoint x: 1406, endPoint y: 368, distance: 88.6
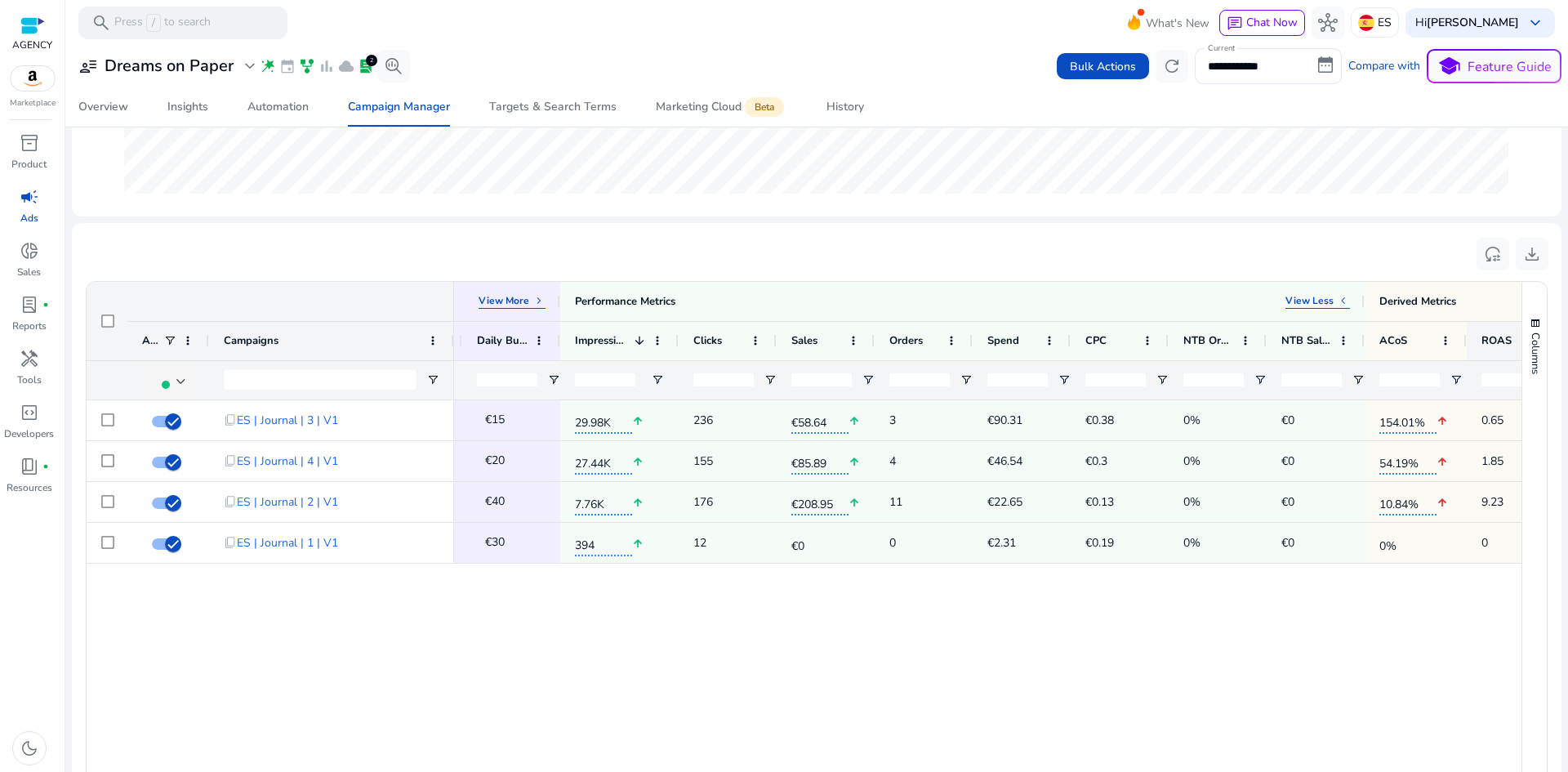
scroll to position [0, 573]
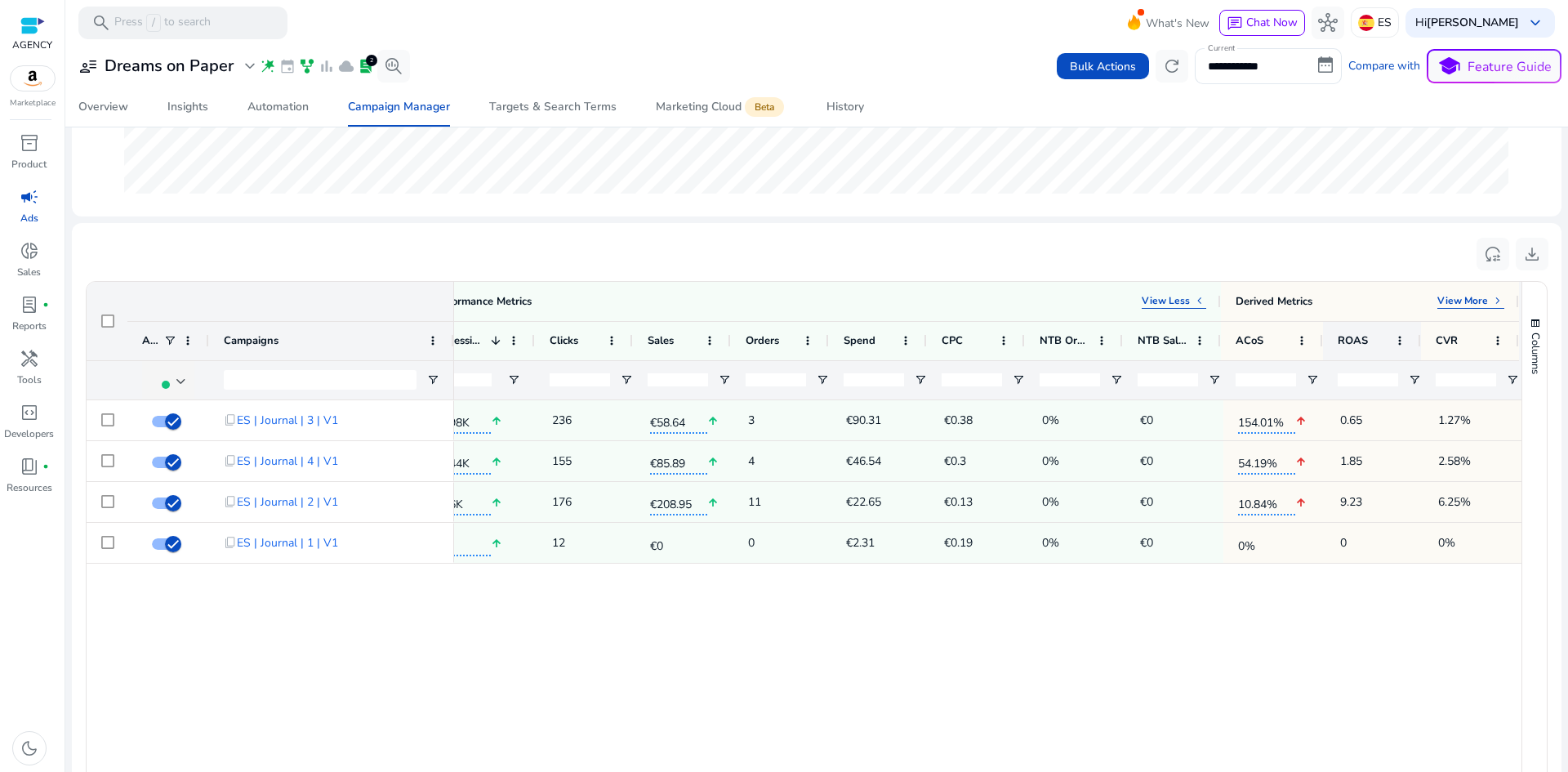
drag, startPoint x: 1218, startPoint y: 350, endPoint x: 1345, endPoint y: 357, distance: 127.2
click at [1476, 292] on div "Derived Metrics View More keyboard_arrow_right" at bounding box center [1369, 302] width 298 height 39
click at [1476, 306] on p "View More" at bounding box center [1462, 300] width 51 height 13
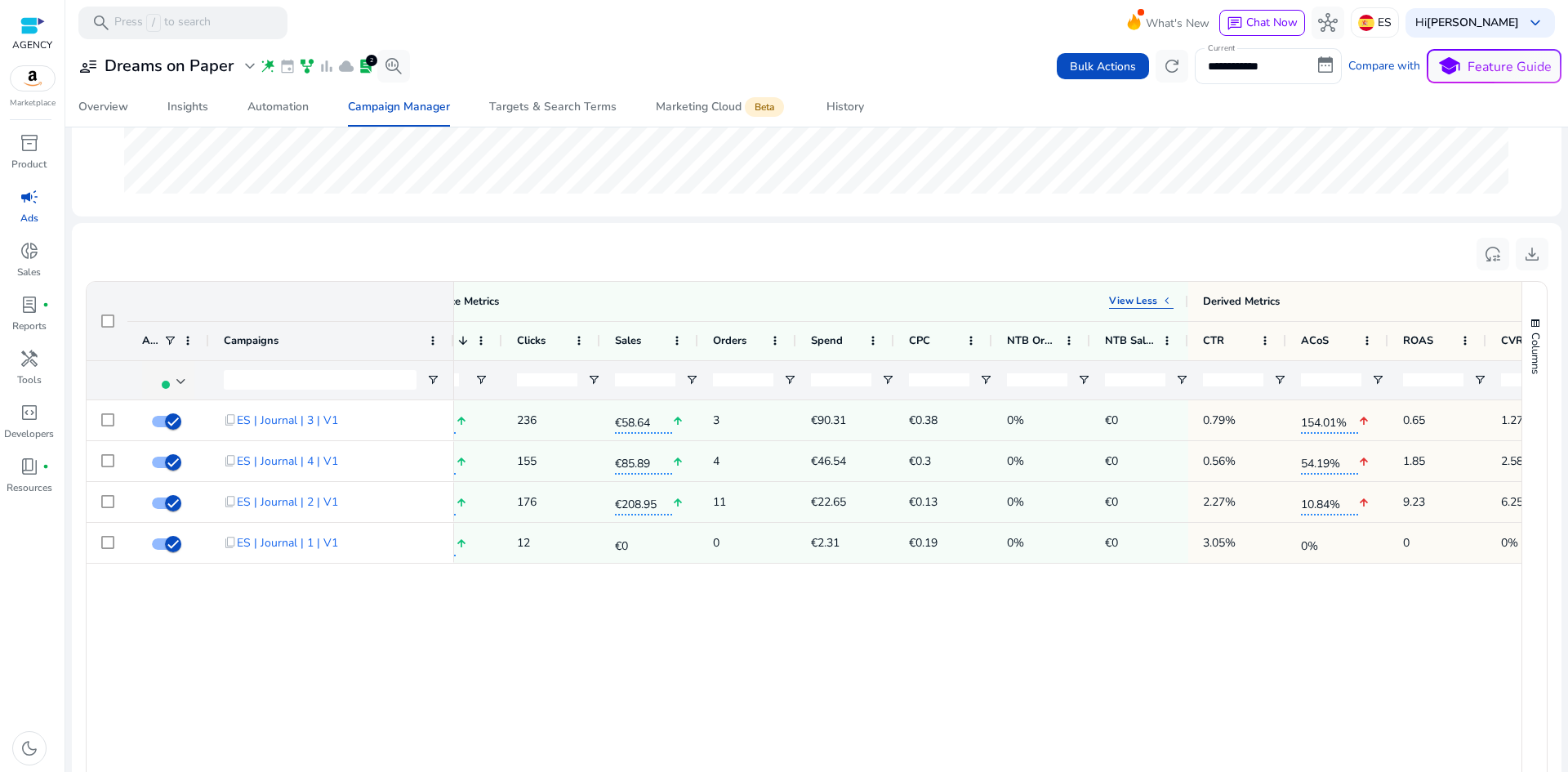
scroll to position [0, 763]
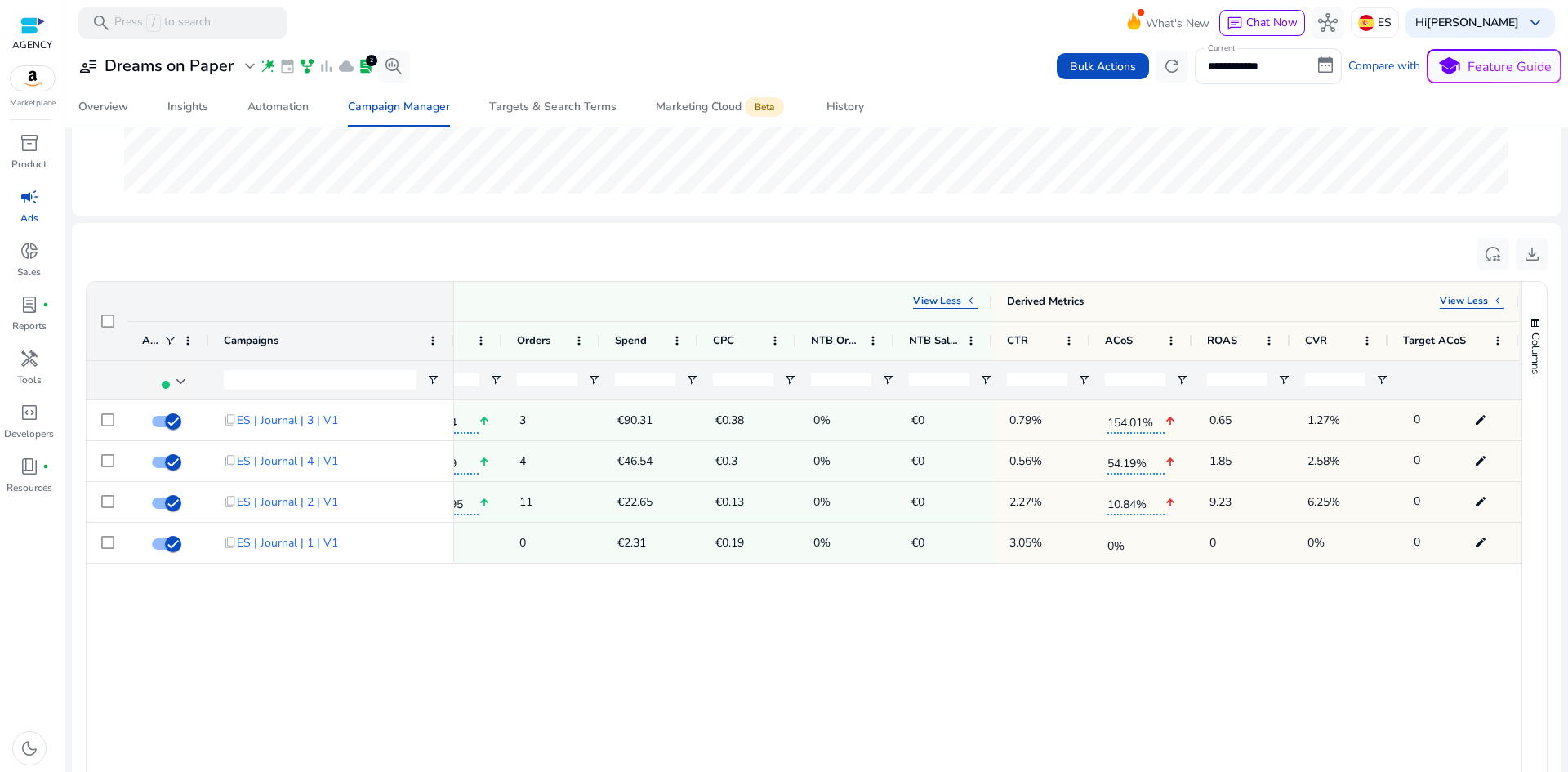
drag, startPoint x: 1387, startPoint y: 356, endPoint x: 1470, endPoint y: 374, distance: 84.9
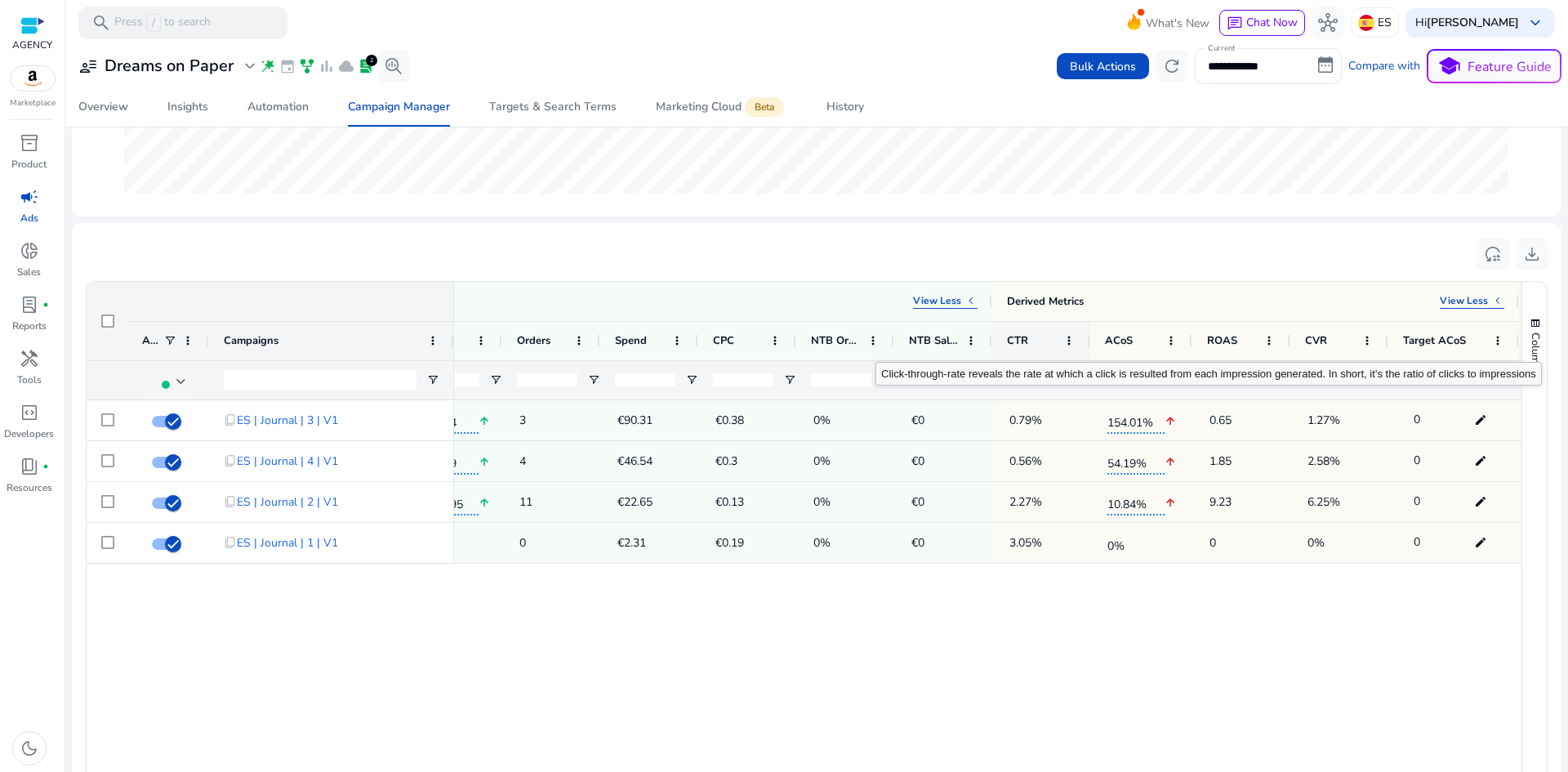
click at [1016, 346] on span "CTR" at bounding box center [1017, 341] width 21 height 15
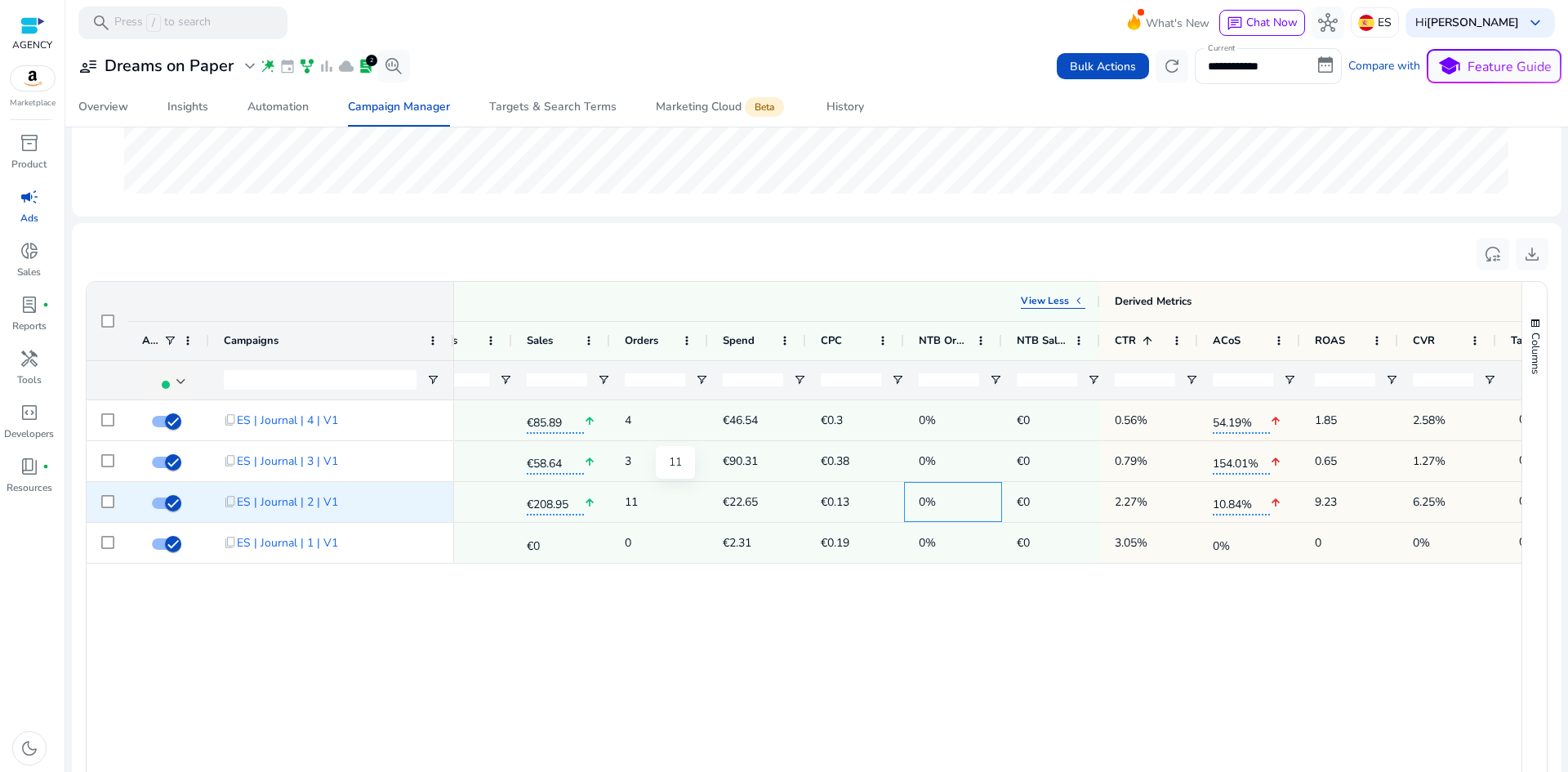
scroll to position [0, 345]
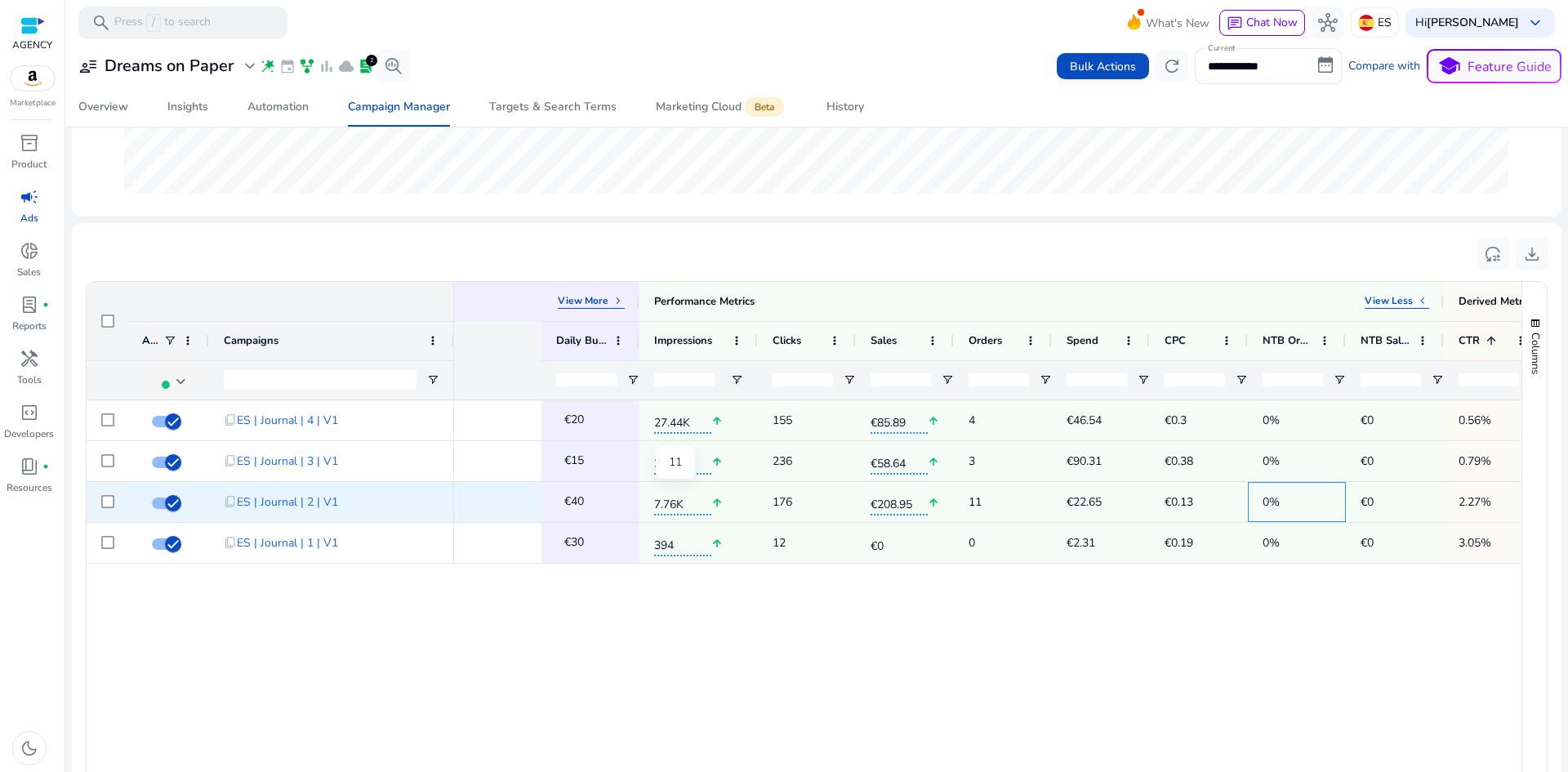
drag, startPoint x: 794, startPoint y: 507, endPoint x: 673, endPoint y: 505, distance: 121.0
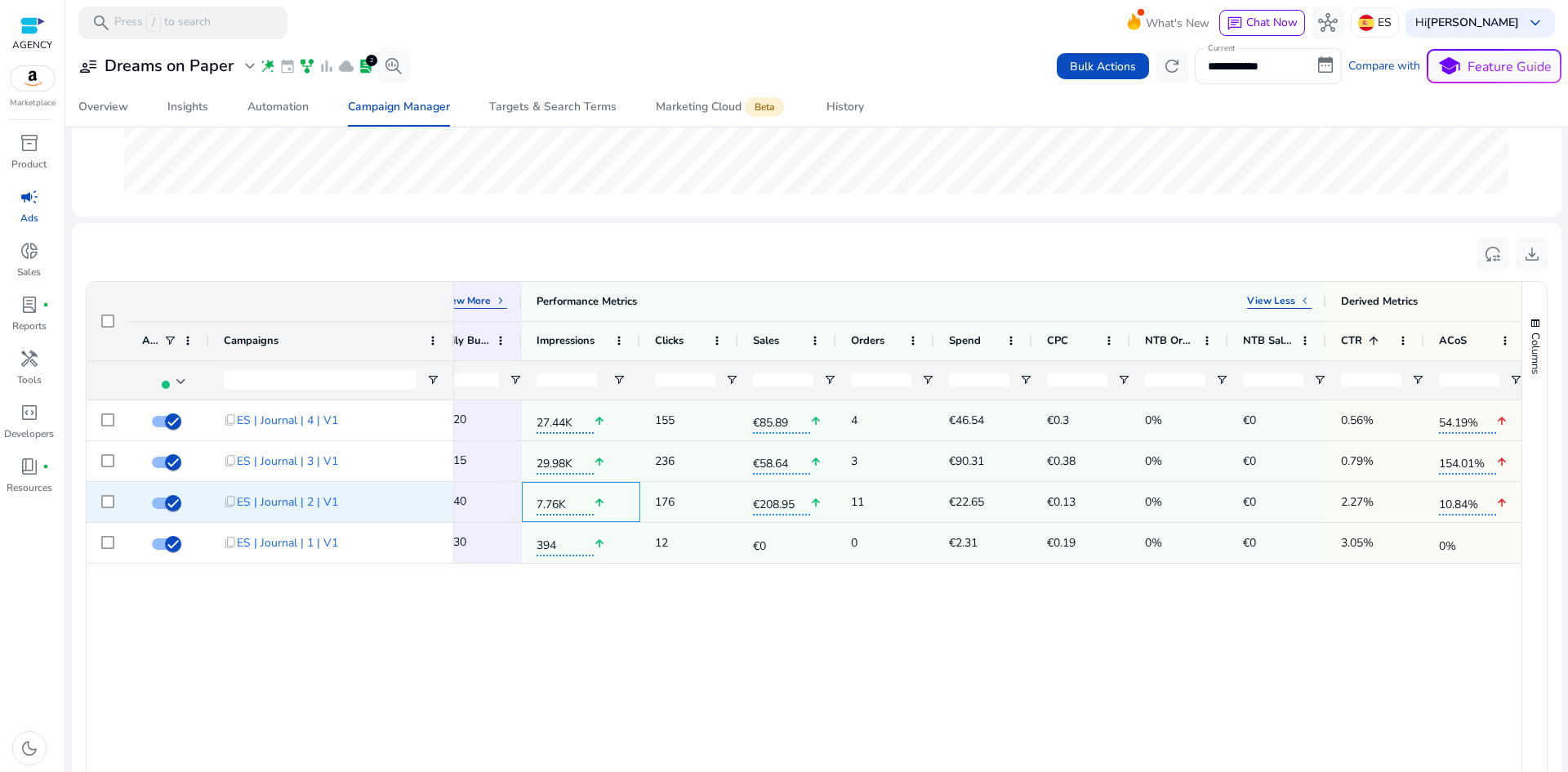
scroll to position [0, 801]
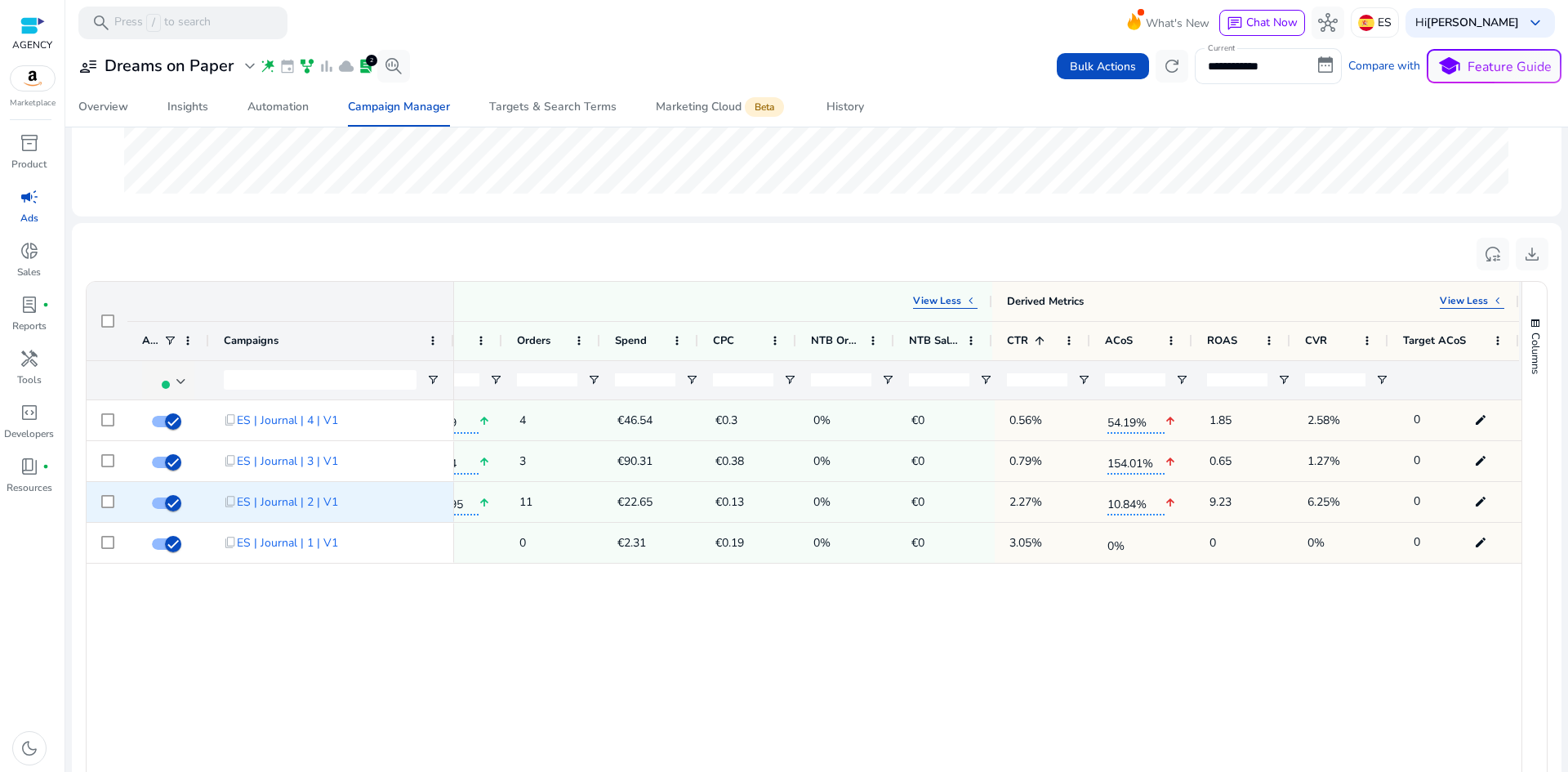
drag, startPoint x: 740, startPoint y: 498, endPoint x: 911, endPoint y: 511, distance: 171.5
drag, startPoint x: 533, startPoint y: 520, endPoint x: 668, endPoint y: 509, distance: 135.4
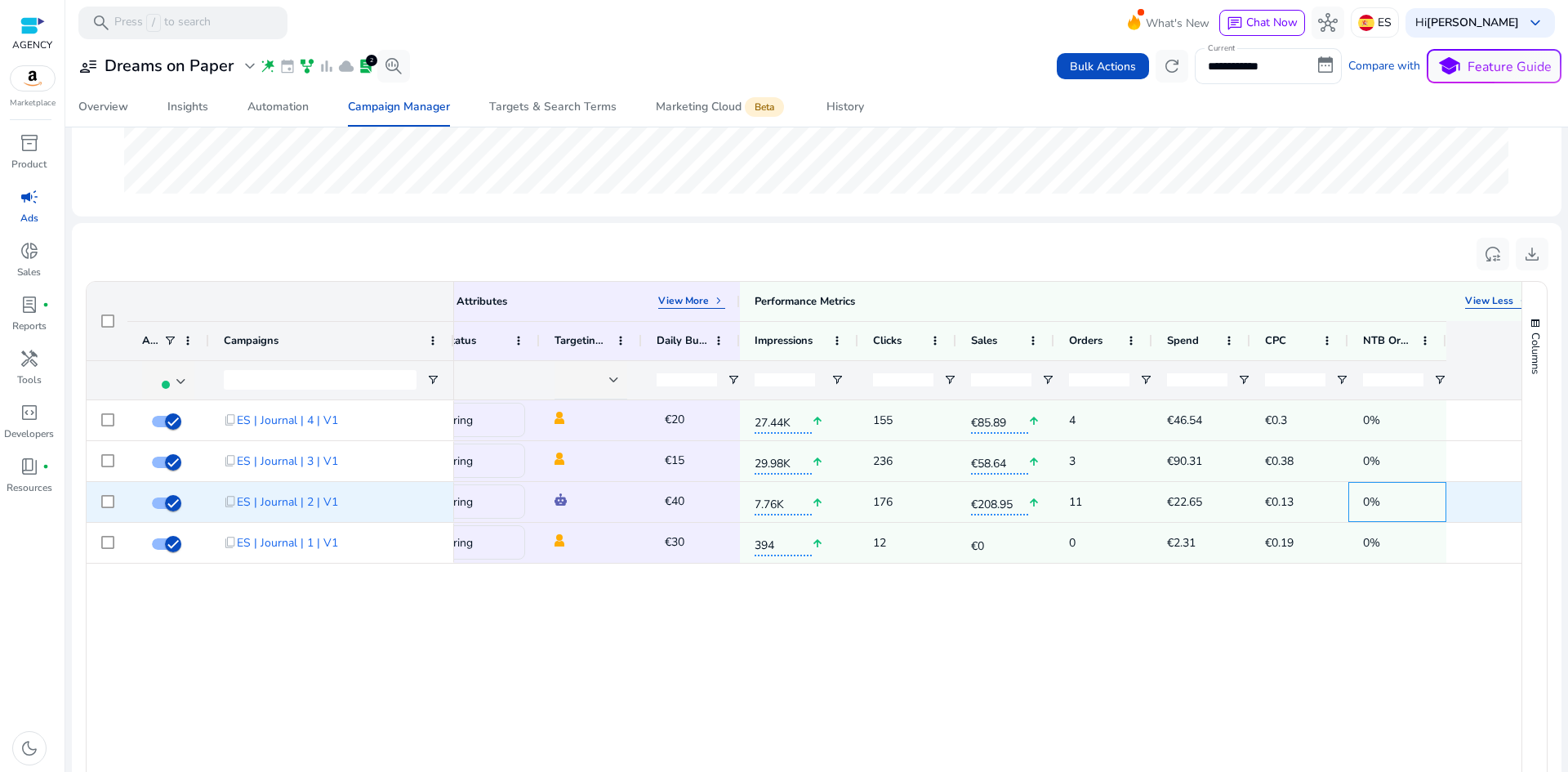
scroll to position [0, 0]
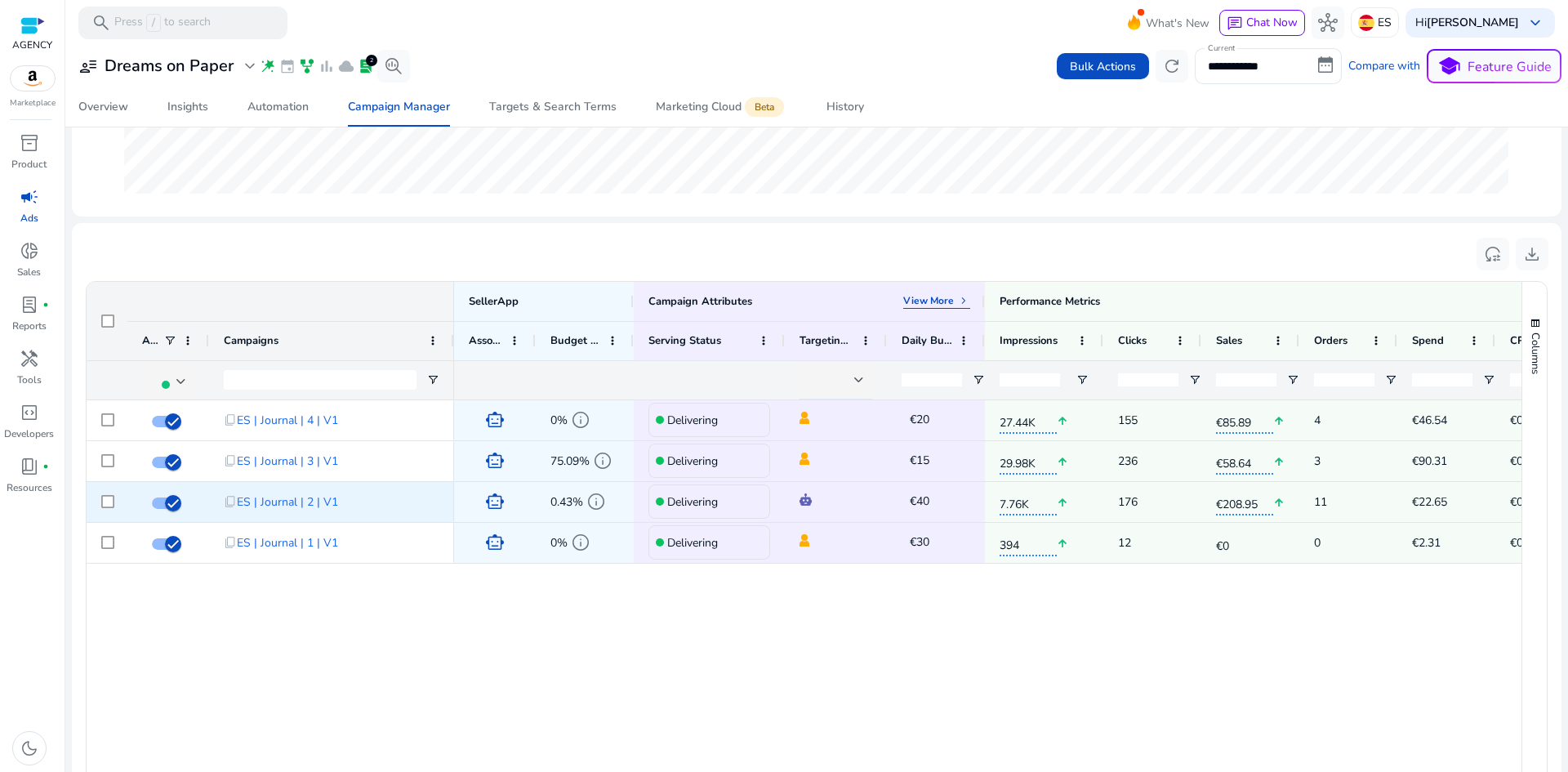
drag, startPoint x: 820, startPoint y: 505, endPoint x: 585, endPoint y: 502, distance: 235.0
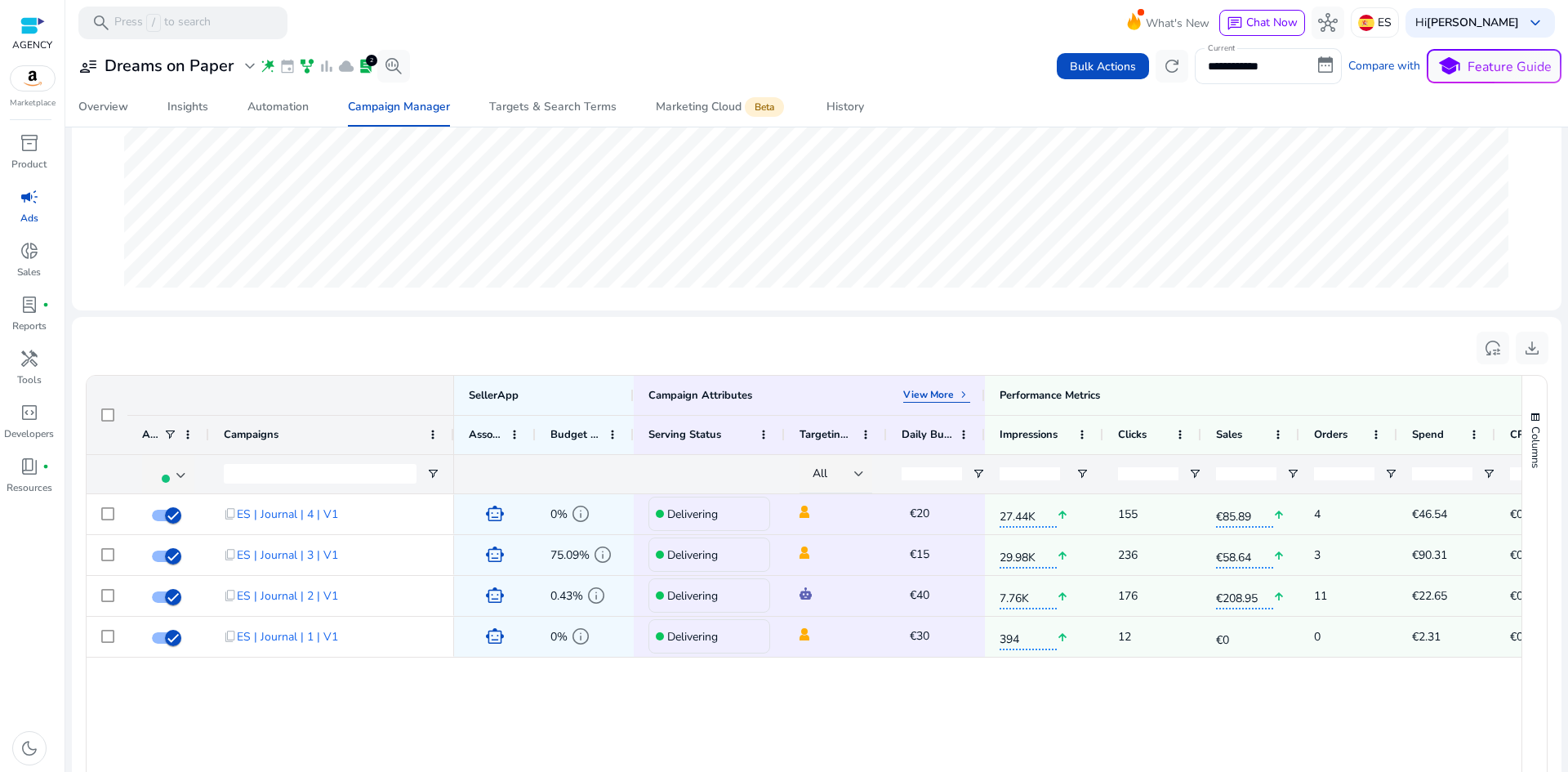
scroll to position [207, 0]
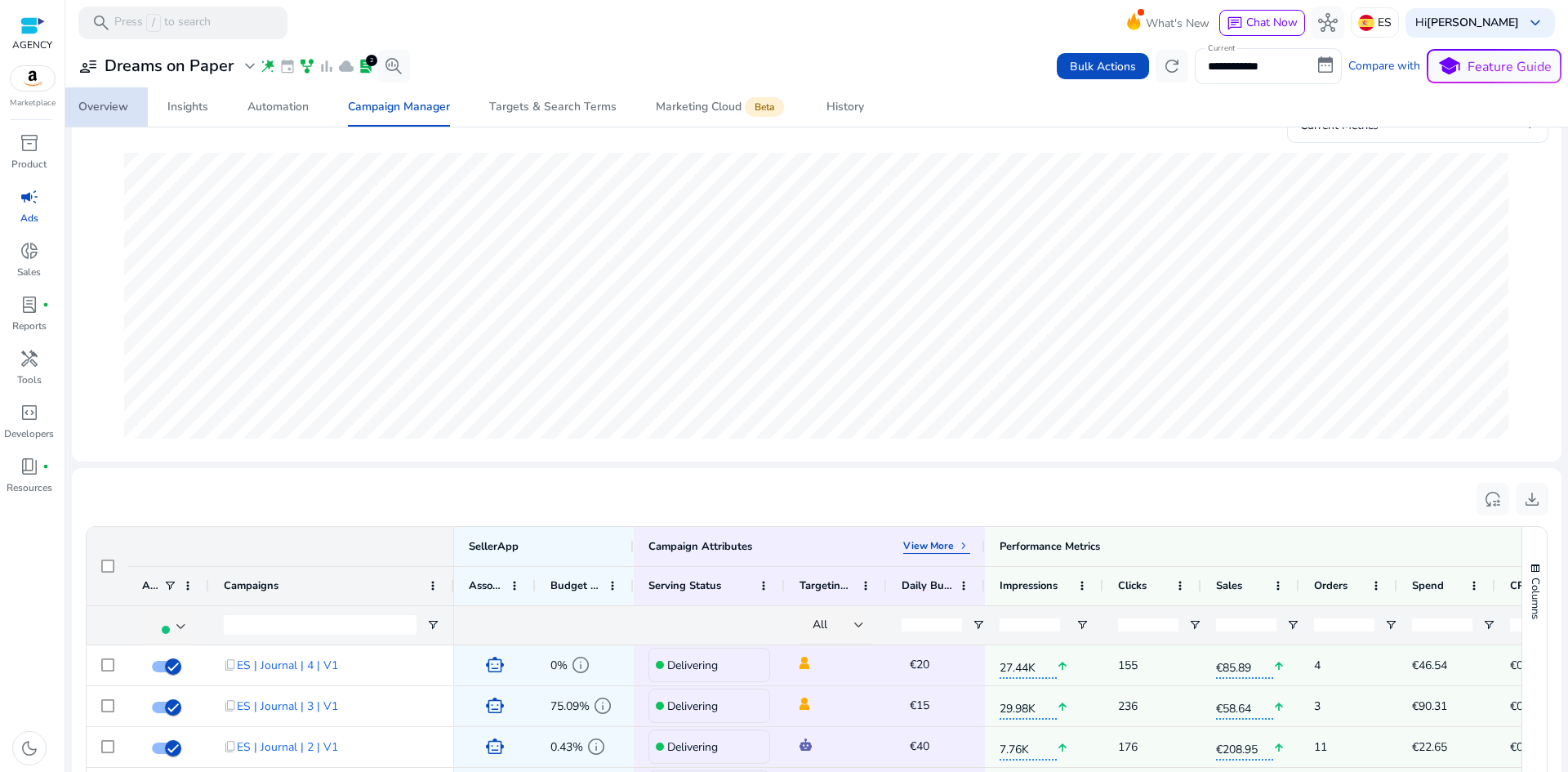
click at [90, 101] on div "Overview" at bounding box center [103, 107] width 50 height 12
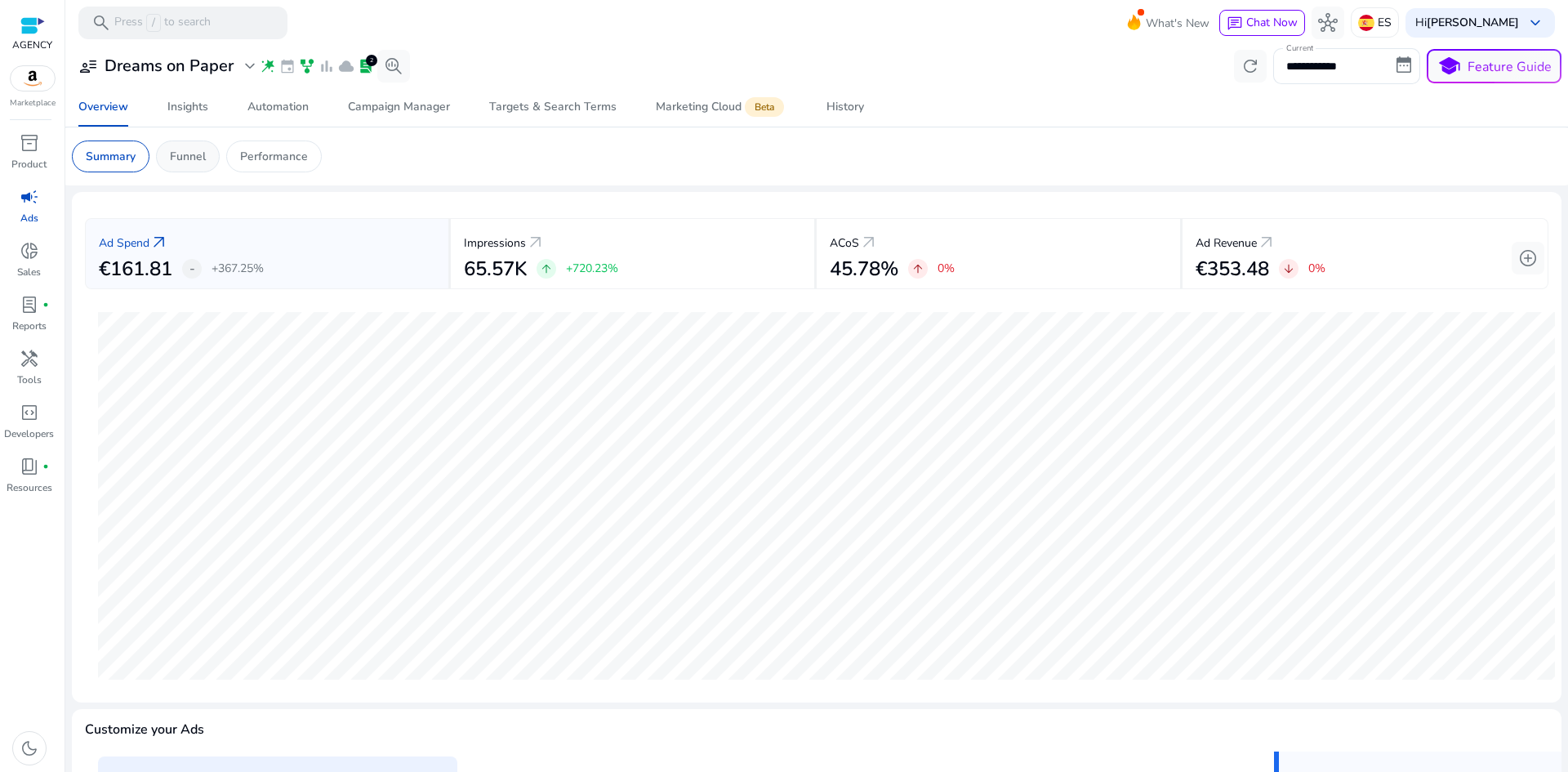
click at [205, 158] on p "Funnel" at bounding box center [188, 156] width 36 height 17
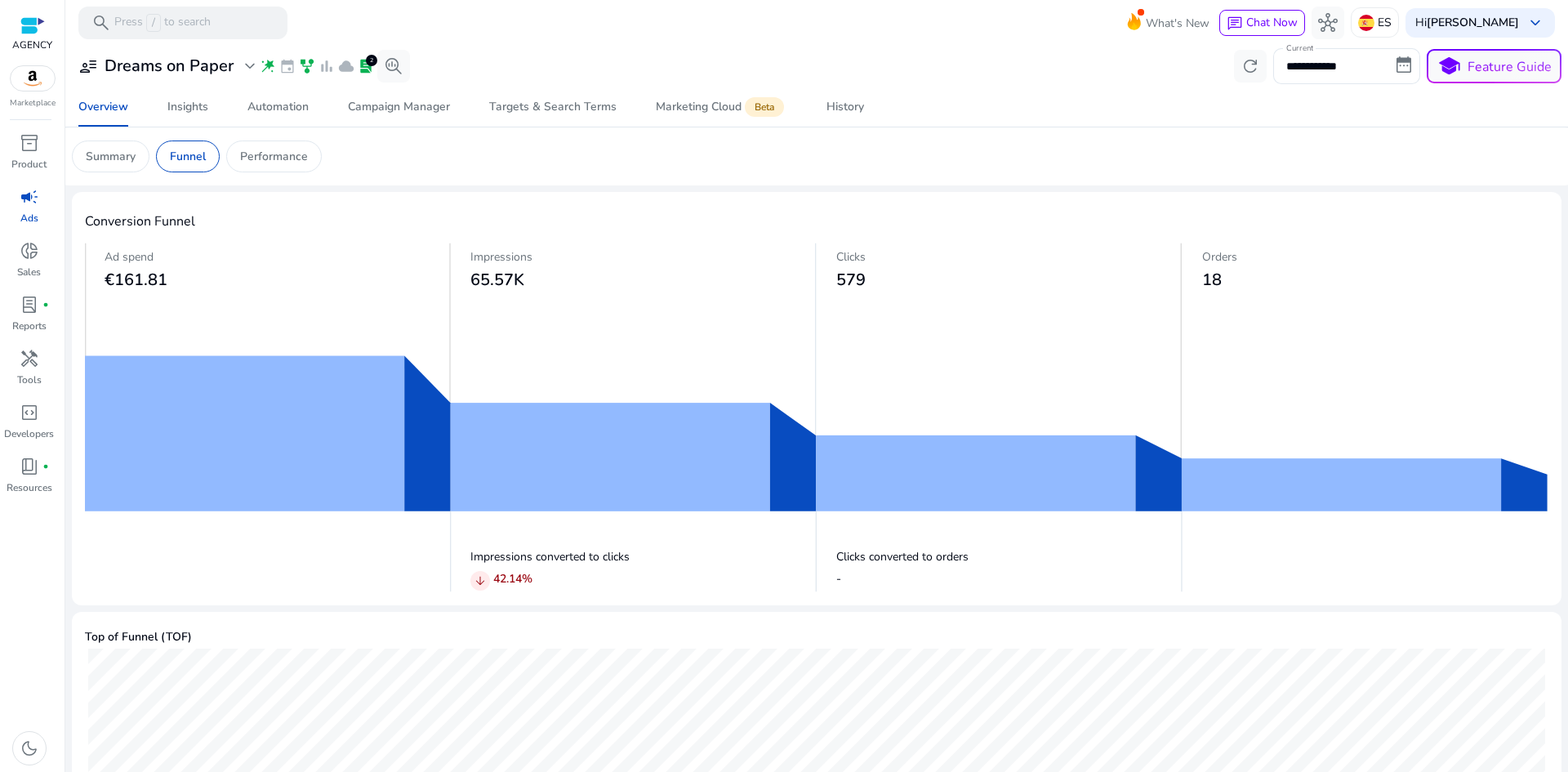
drag, startPoint x: 106, startPoint y: 287, endPoint x: 202, endPoint y: 282, distance: 96.1
click at [197, 284] on h3 "€161.81" at bounding box center [277, 280] width 346 height 20
click at [34, 156] on link "inventory_2 Product" at bounding box center [28, 157] width 58 height 54
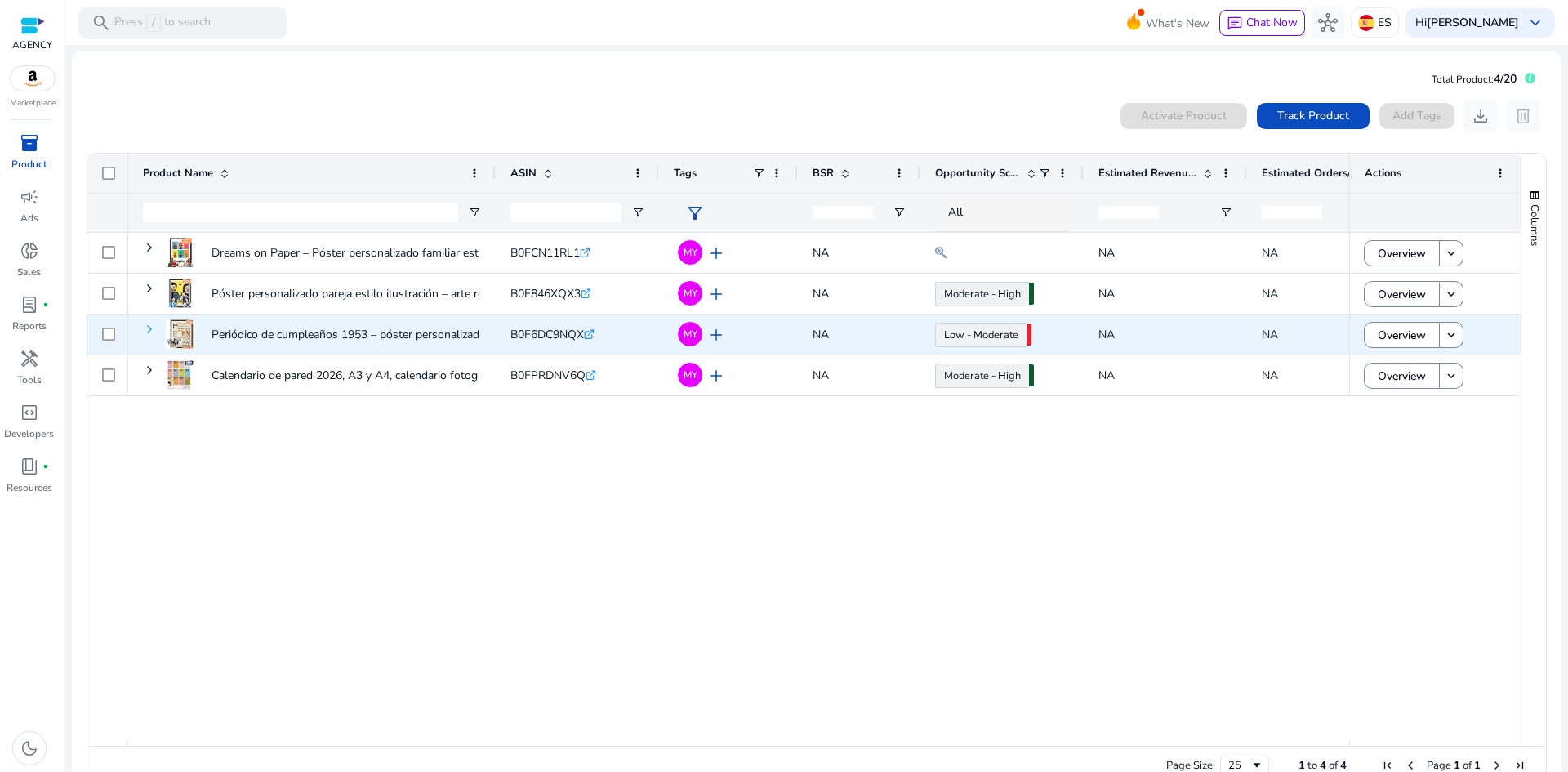
click at [150, 327] on span at bounding box center [149, 329] width 13 height 13
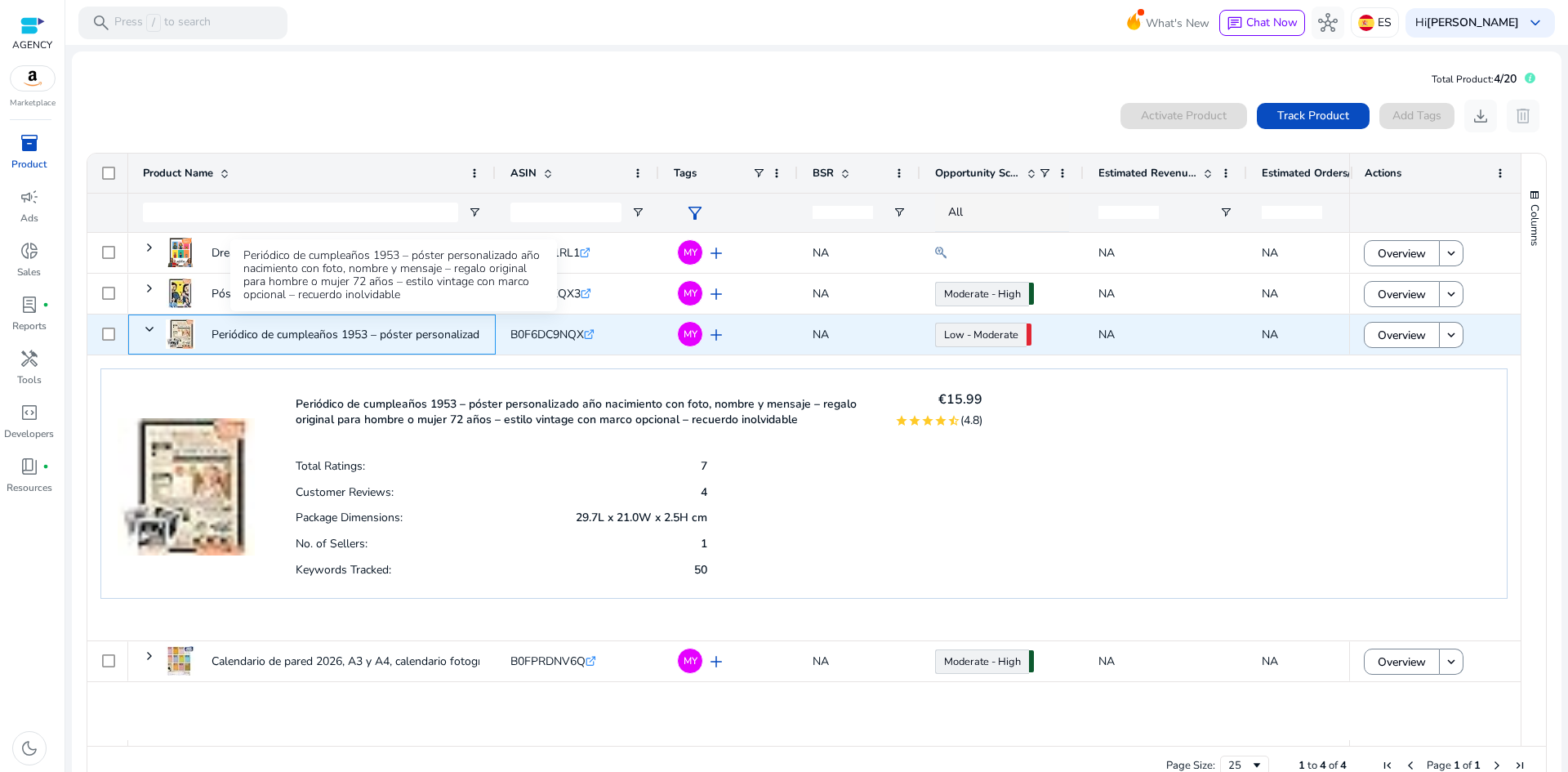
click at [302, 338] on p "Periódico de cumpleaños 1953 – póster personalizado año nacimiento..." at bounding box center [392, 334] width 362 height 34
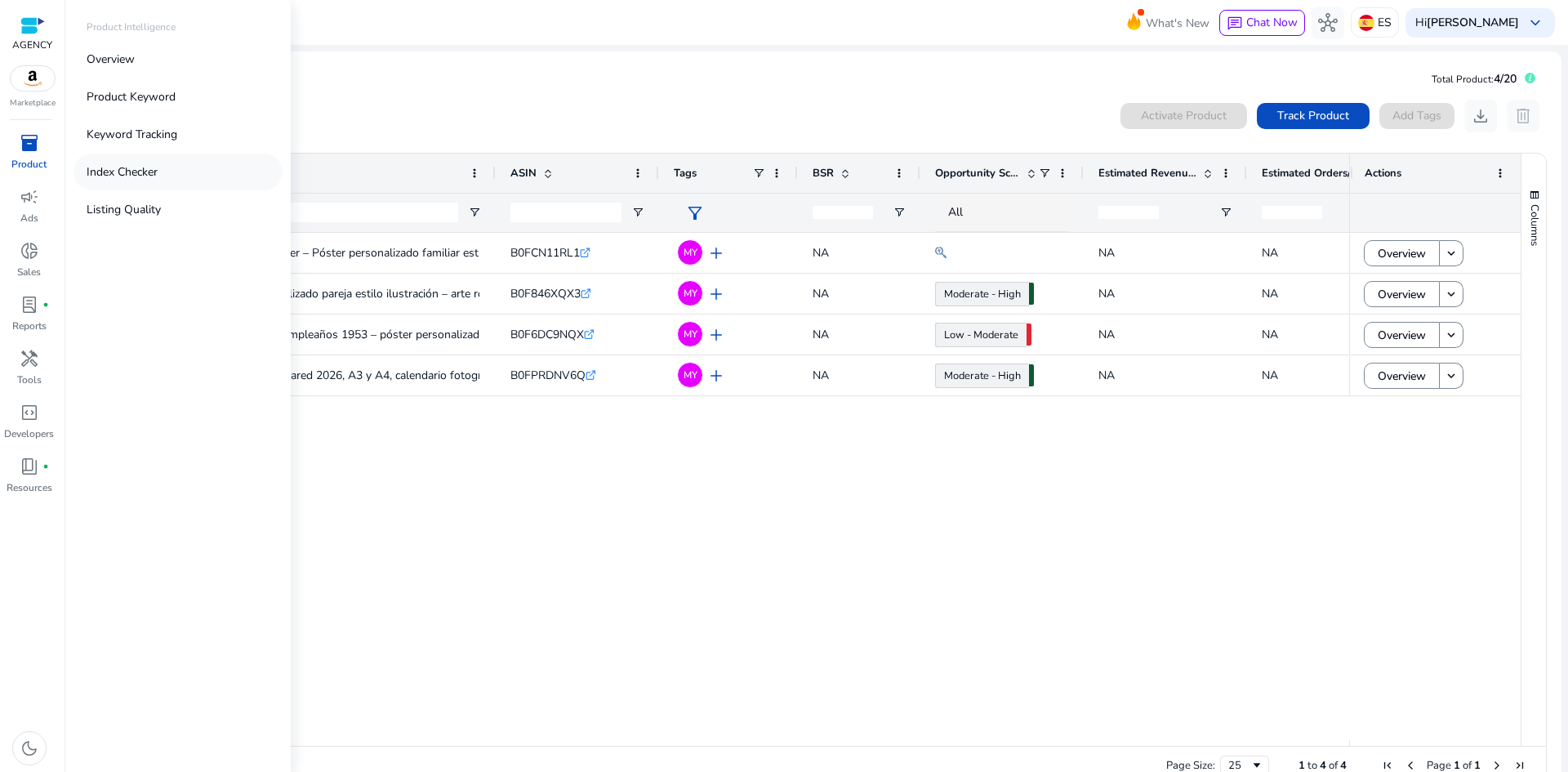
click at [144, 173] on p "Index Checker" at bounding box center [122, 172] width 71 height 17
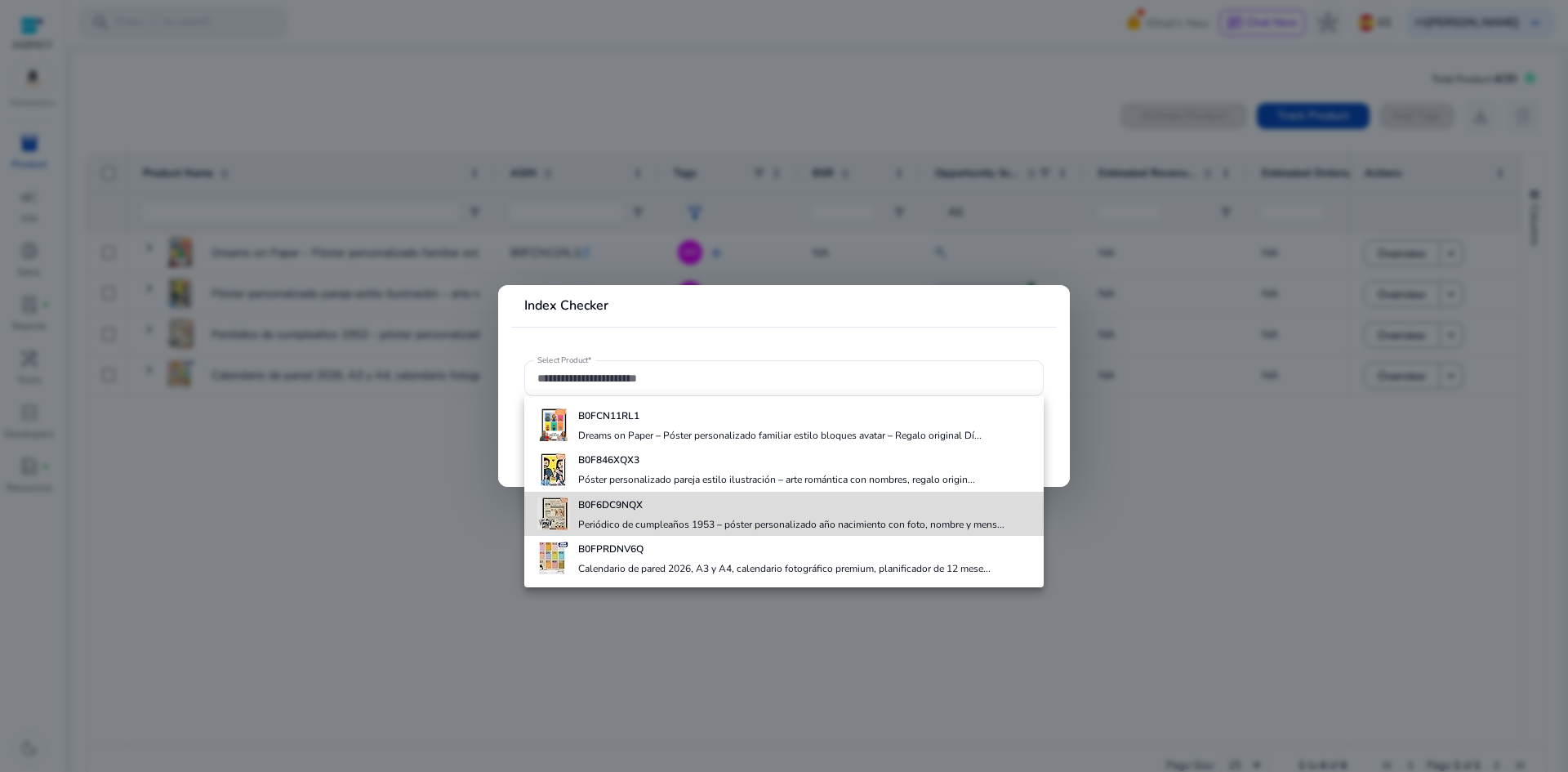
click at [642, 502] on b "B0F6DC9NQX" at bounding box center [610, 504] width 65 height 13
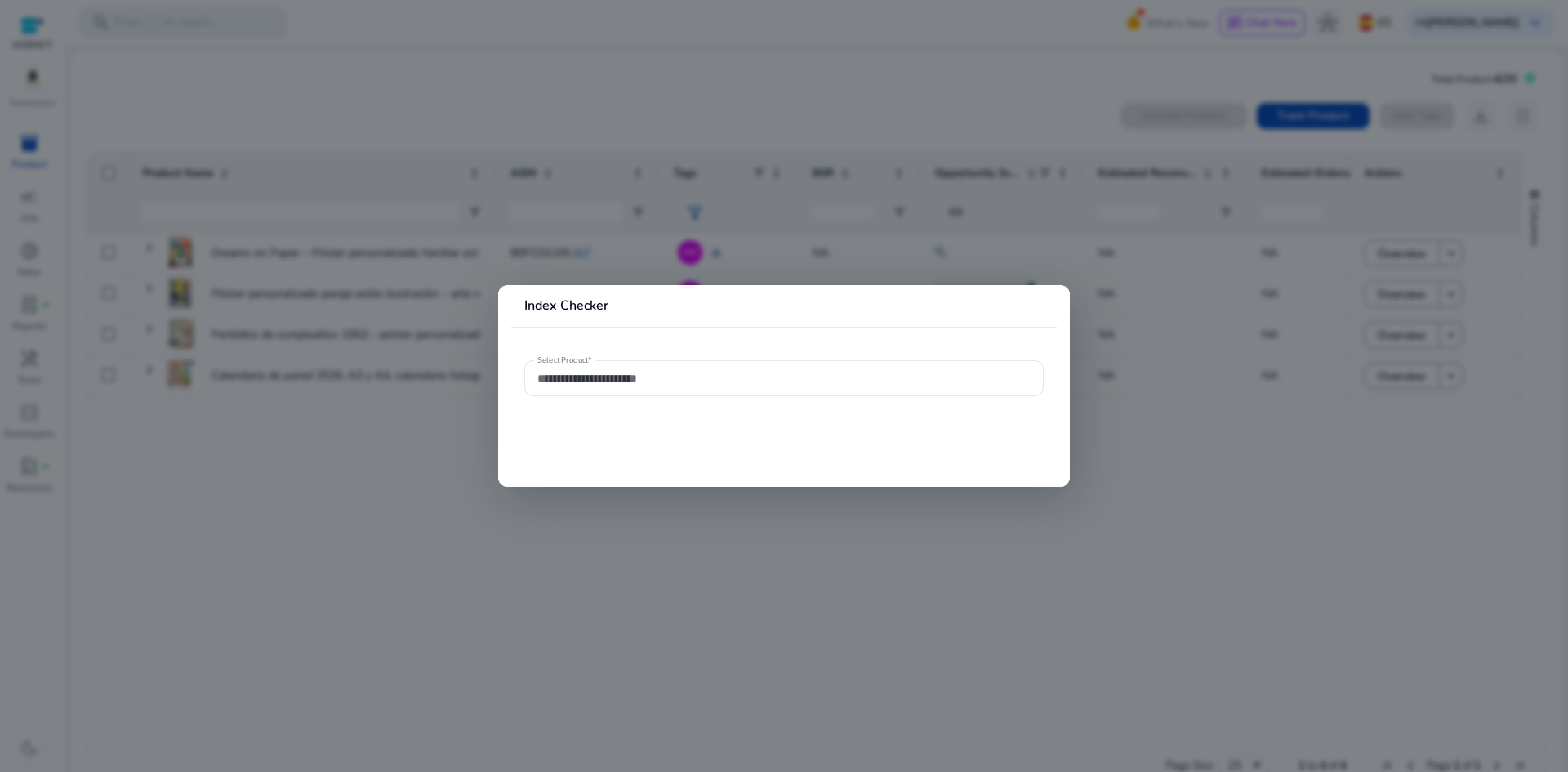
type input "**********"
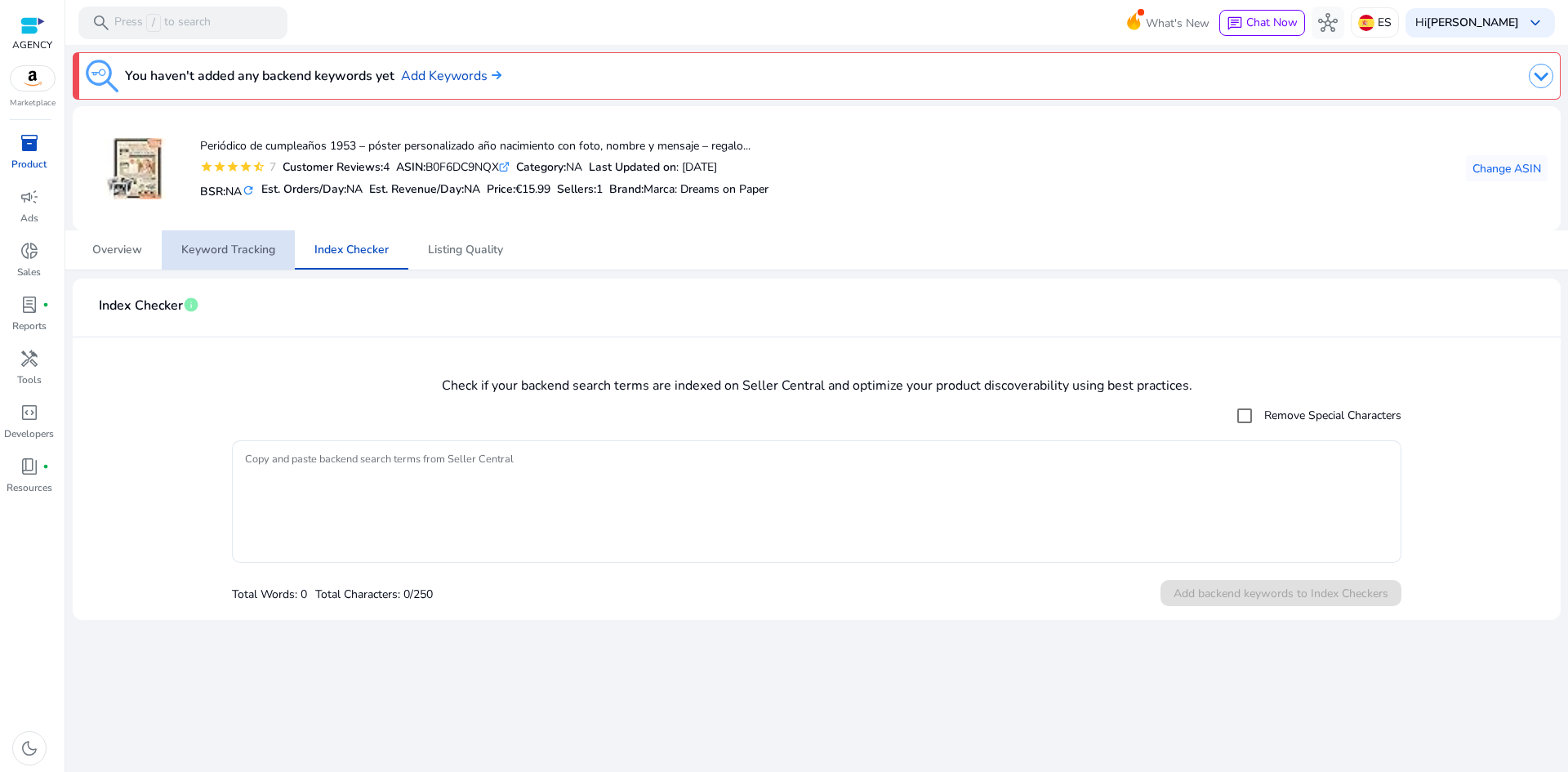
click at [198, 253] on span "Keyword Tracking" at bounding box center [229, 249] width 94 height 12
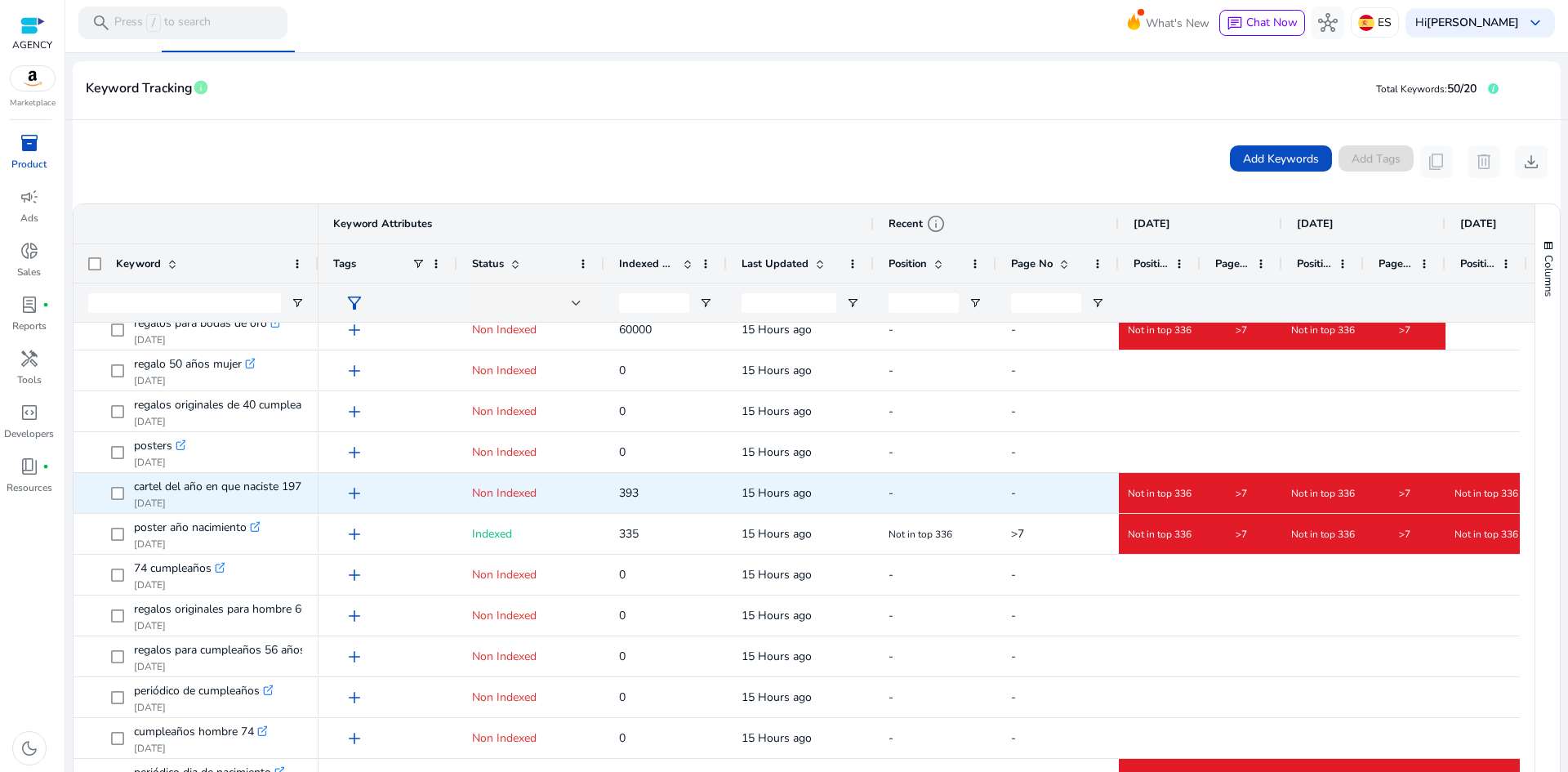
scroll to position [1566, 0]
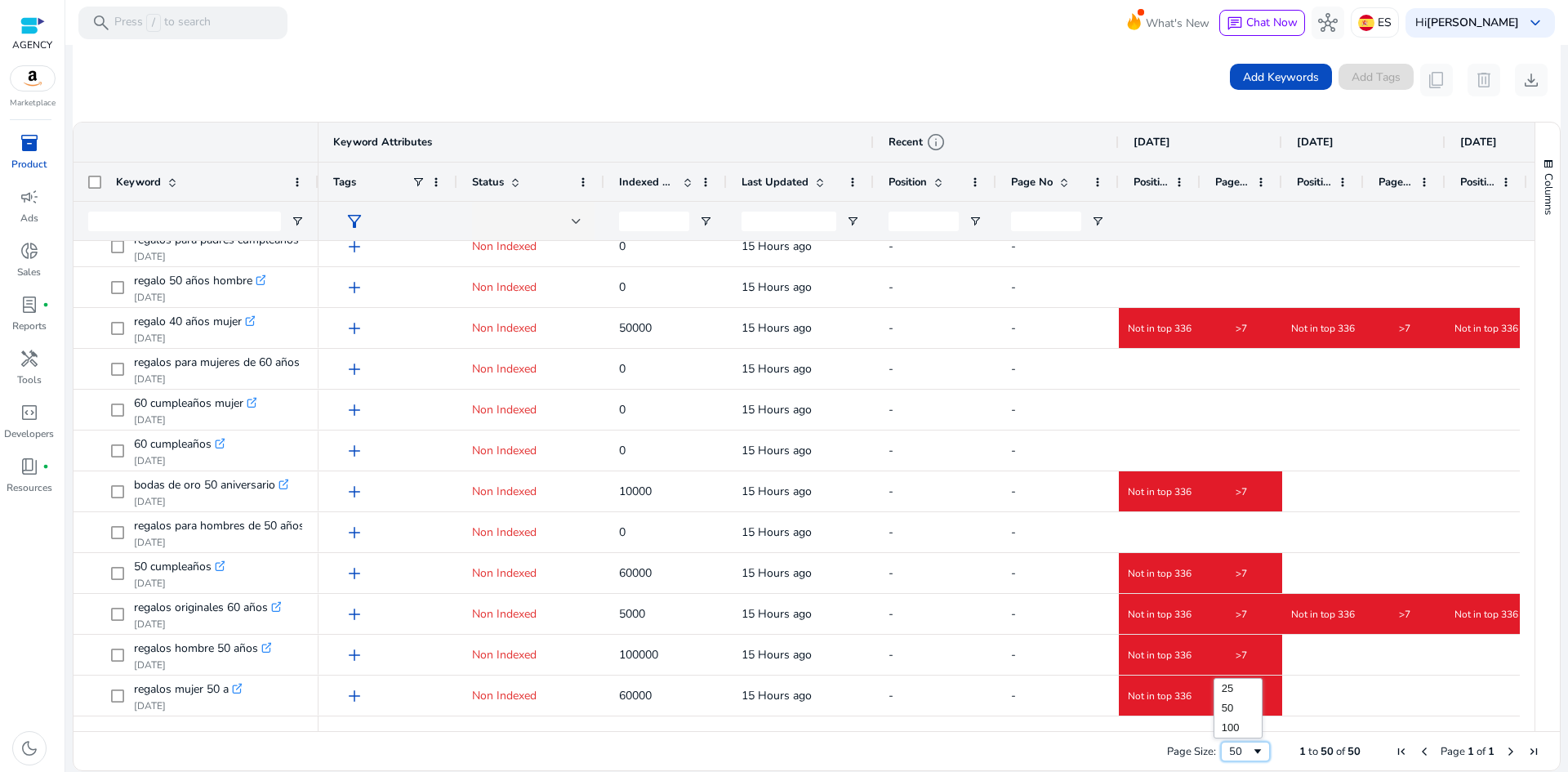
click at [1250, 752] on span "Page Size" at bounding box center [1257, 751] width 13 height 13
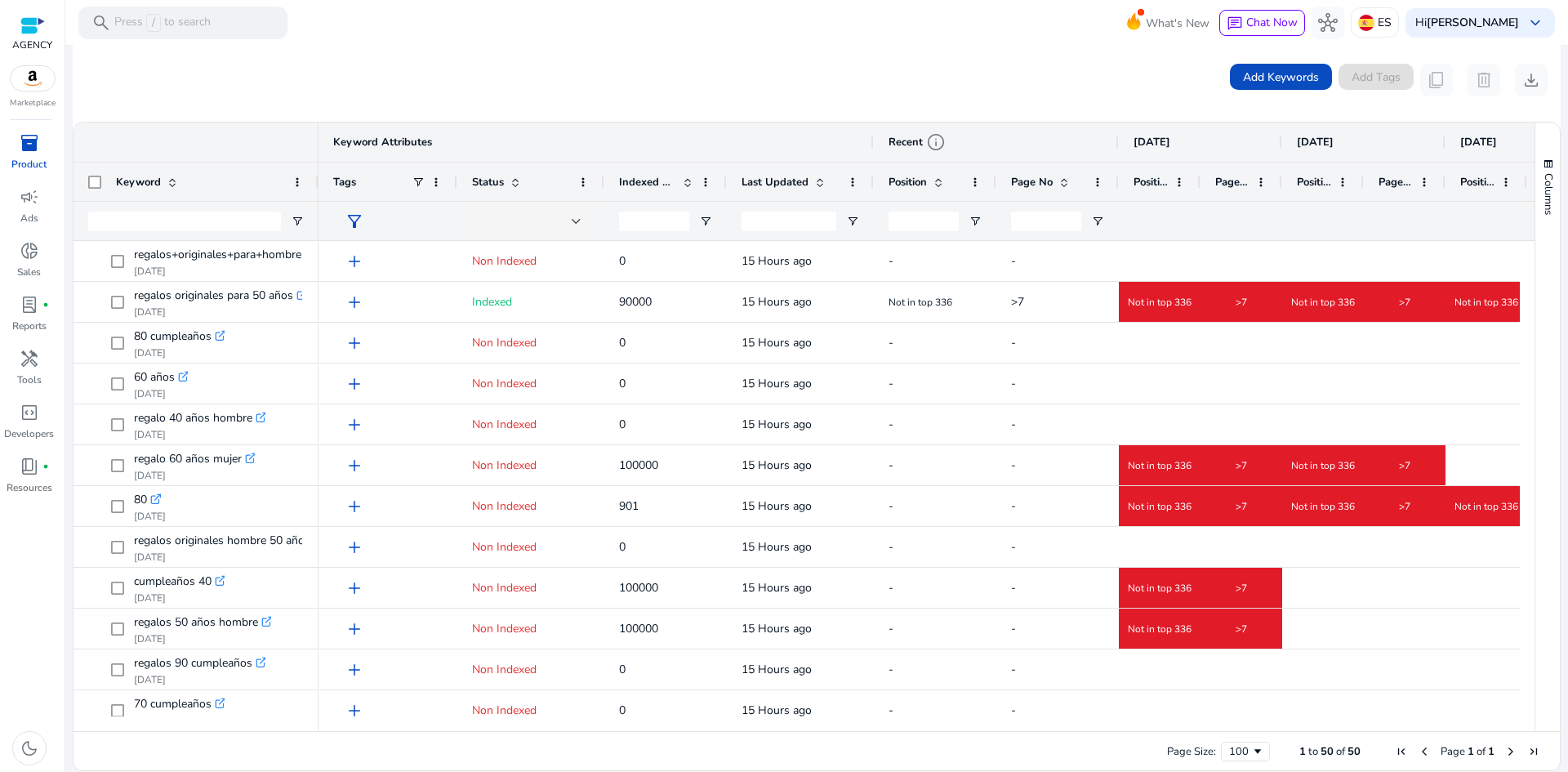
click at [897, 172] on div "Position" at bounding box center [926, 181] width 75 height 30
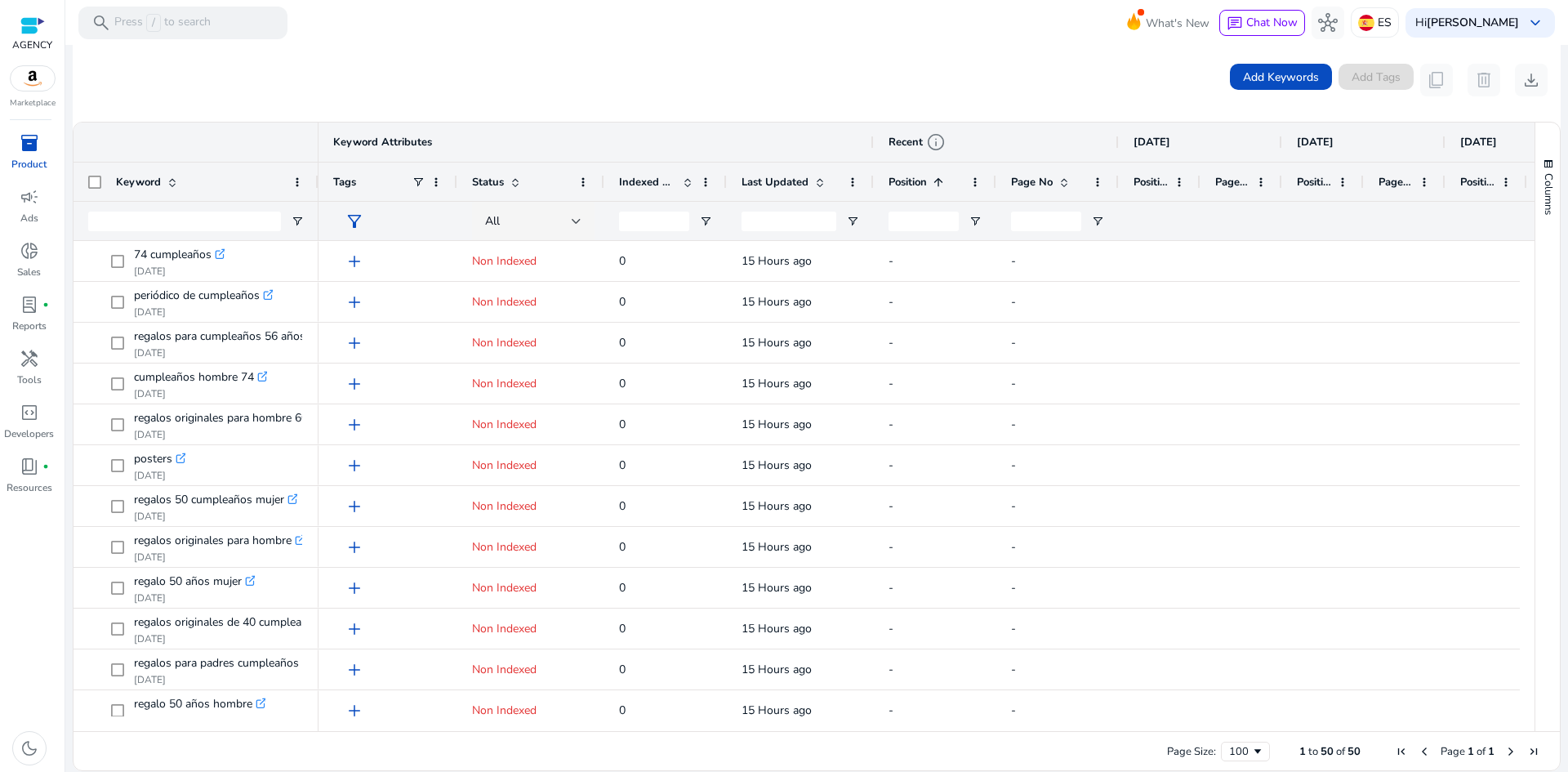
click at [928, 184] on div "Position 1" at bounding box center [926, 181] width 75 height 30
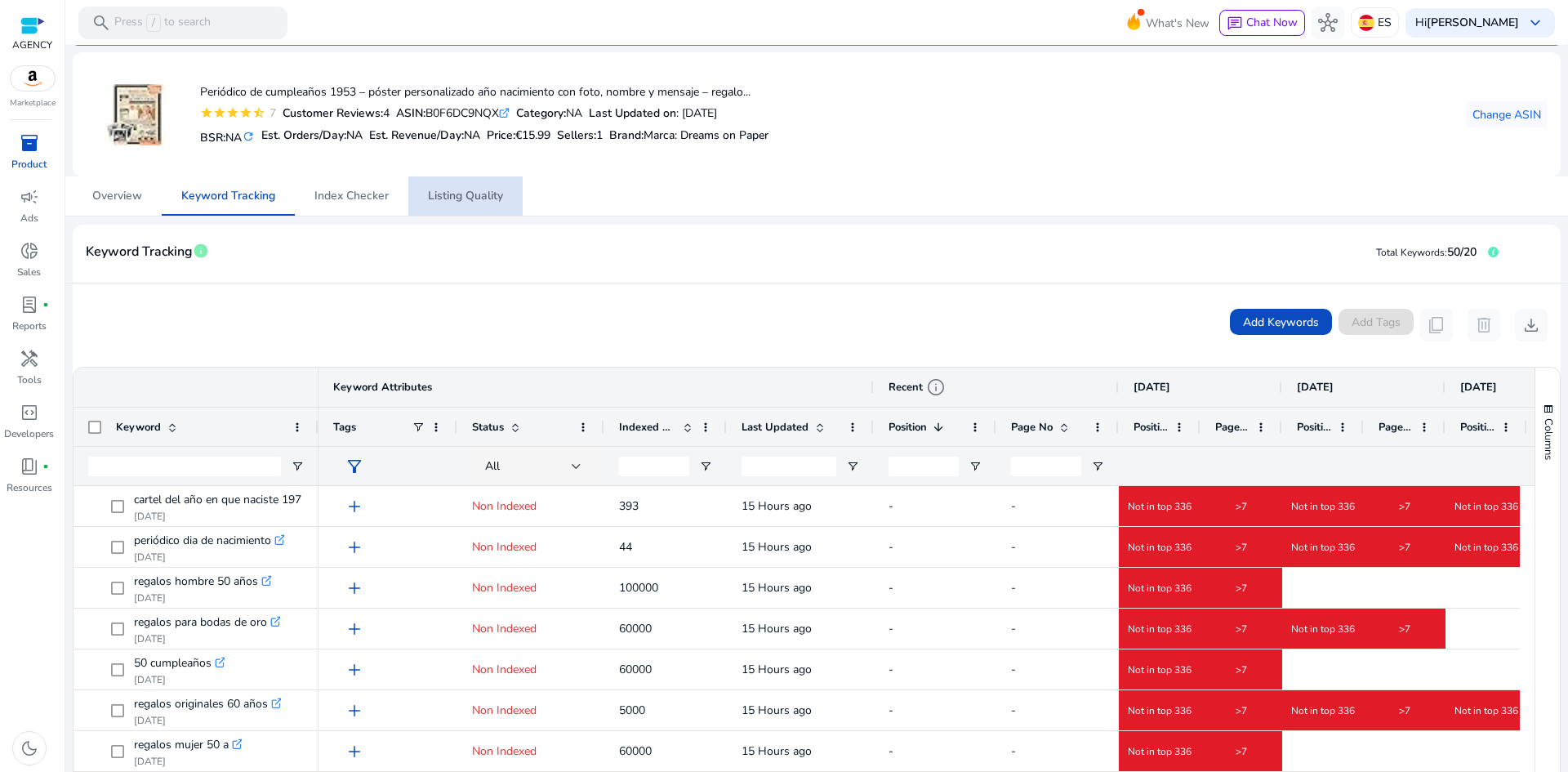
click at [446, 190] on span "Listing Quality" at bounding box center [465, 196] width 75 height 12
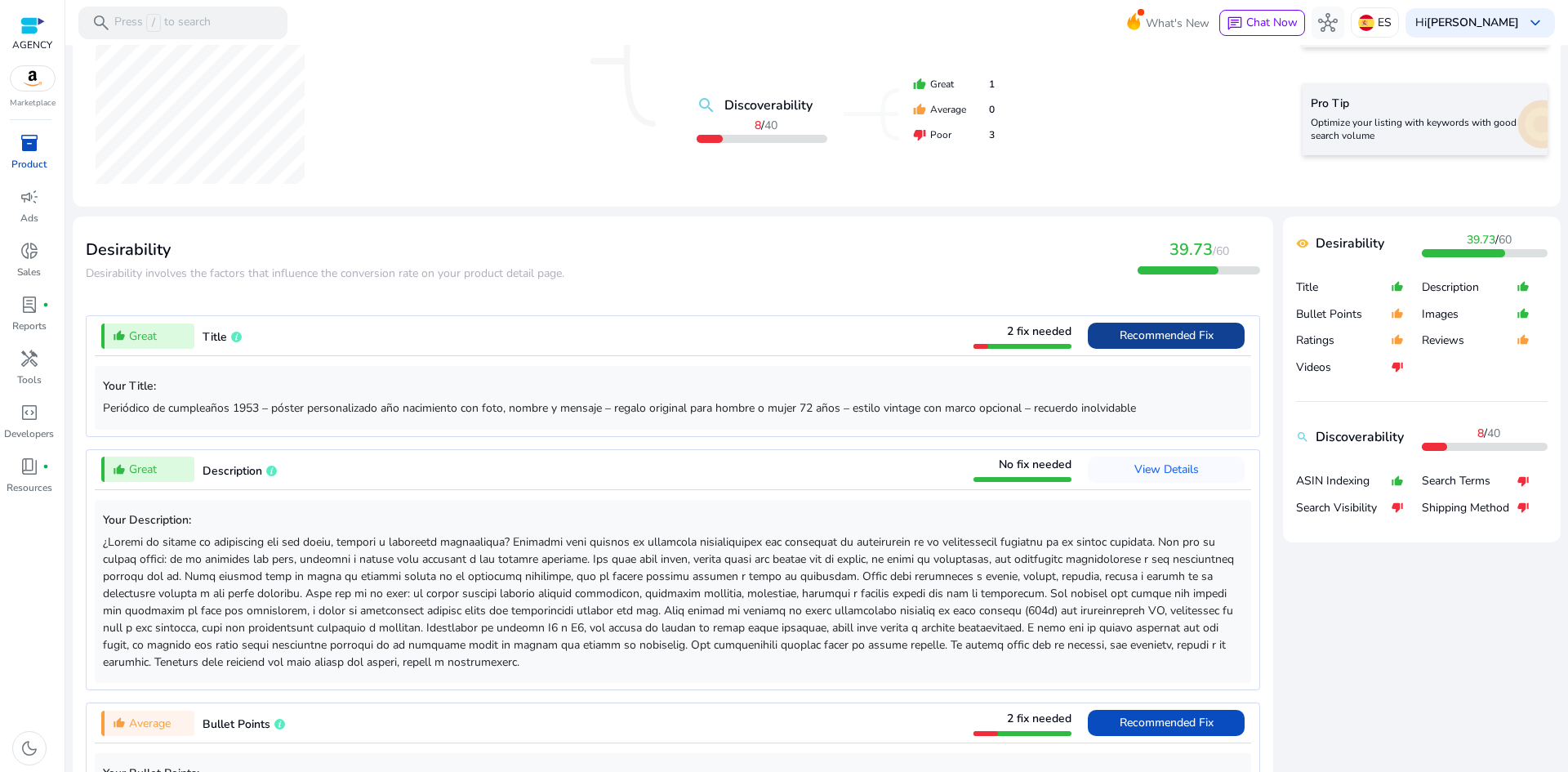
click at [1166, 336] on span "Recommended Fix" at bounding box center [1167, 334] width 94 height 15
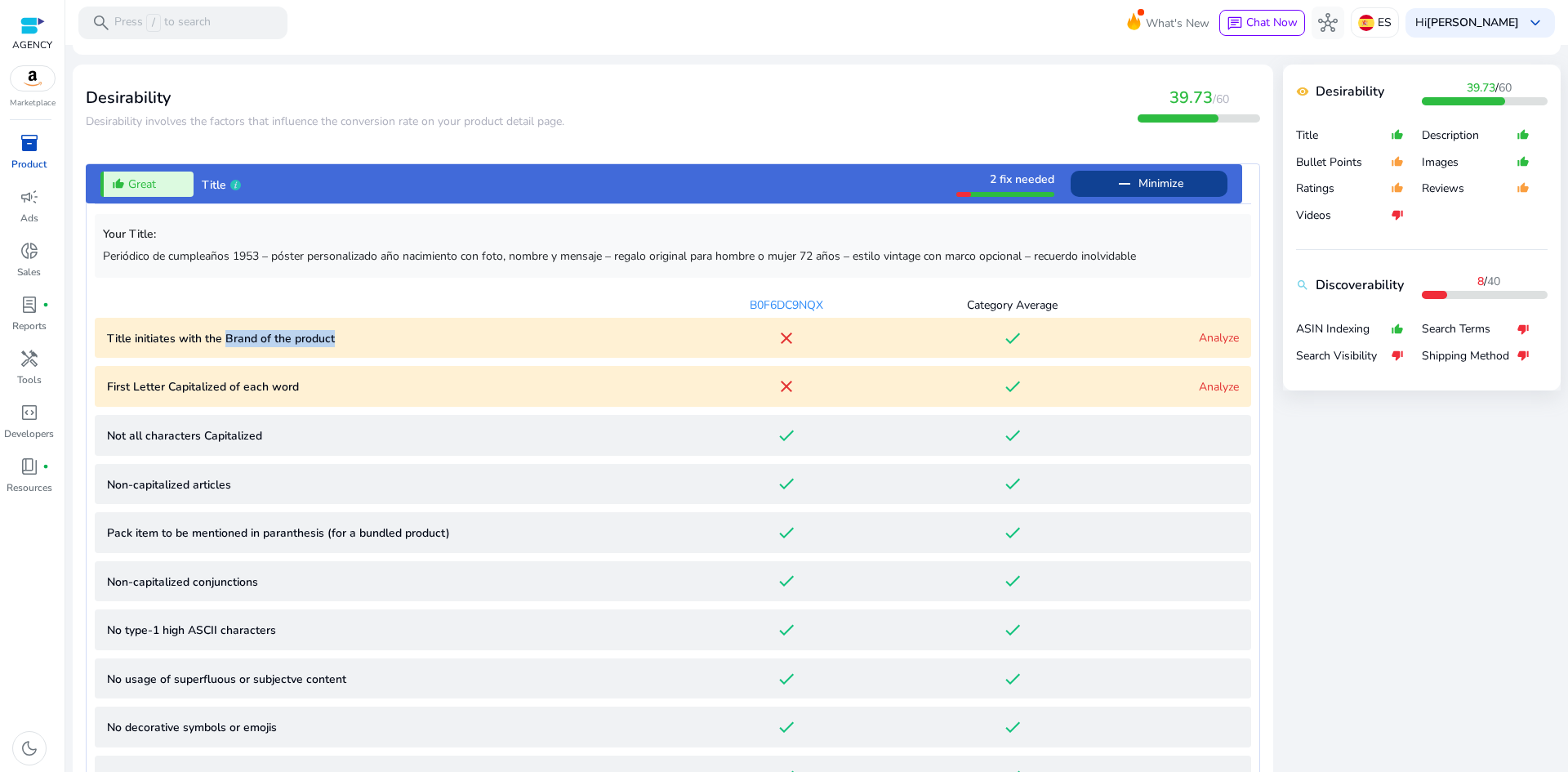
drag, startPoint x: 346, startPoint y: 346, endPoint x: 225, endPoint y: 352, distance: 121.1
click at [225, 352] on product "Title initiates with the Brand of the product close done Analyze" at bounding box center [672, 338] width 1156 height 41
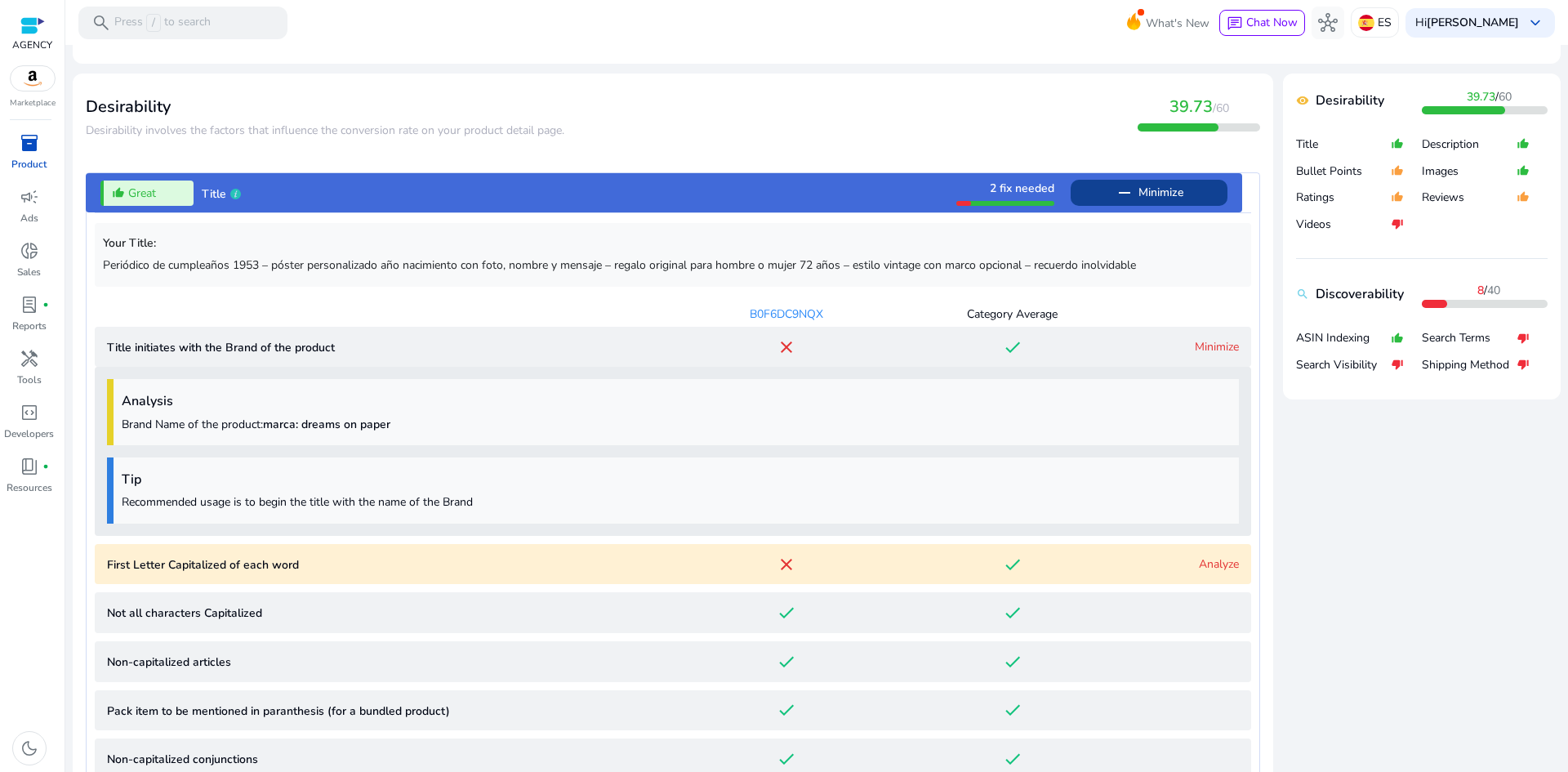
click at [518, 323] on div "B0F6DC9NQX Category Average" at bounding box center [672, 310] width 1156 height 34
drag, startPoint x: 483, startPoint y: 511, endPoint x: 223, endPoint y: 515, distance: 260.0
click at [172, 519] on div "Tip Recommended usage is to begin the title with the name of the Brand" at bounding box center [672, 490] width 1131 height 66
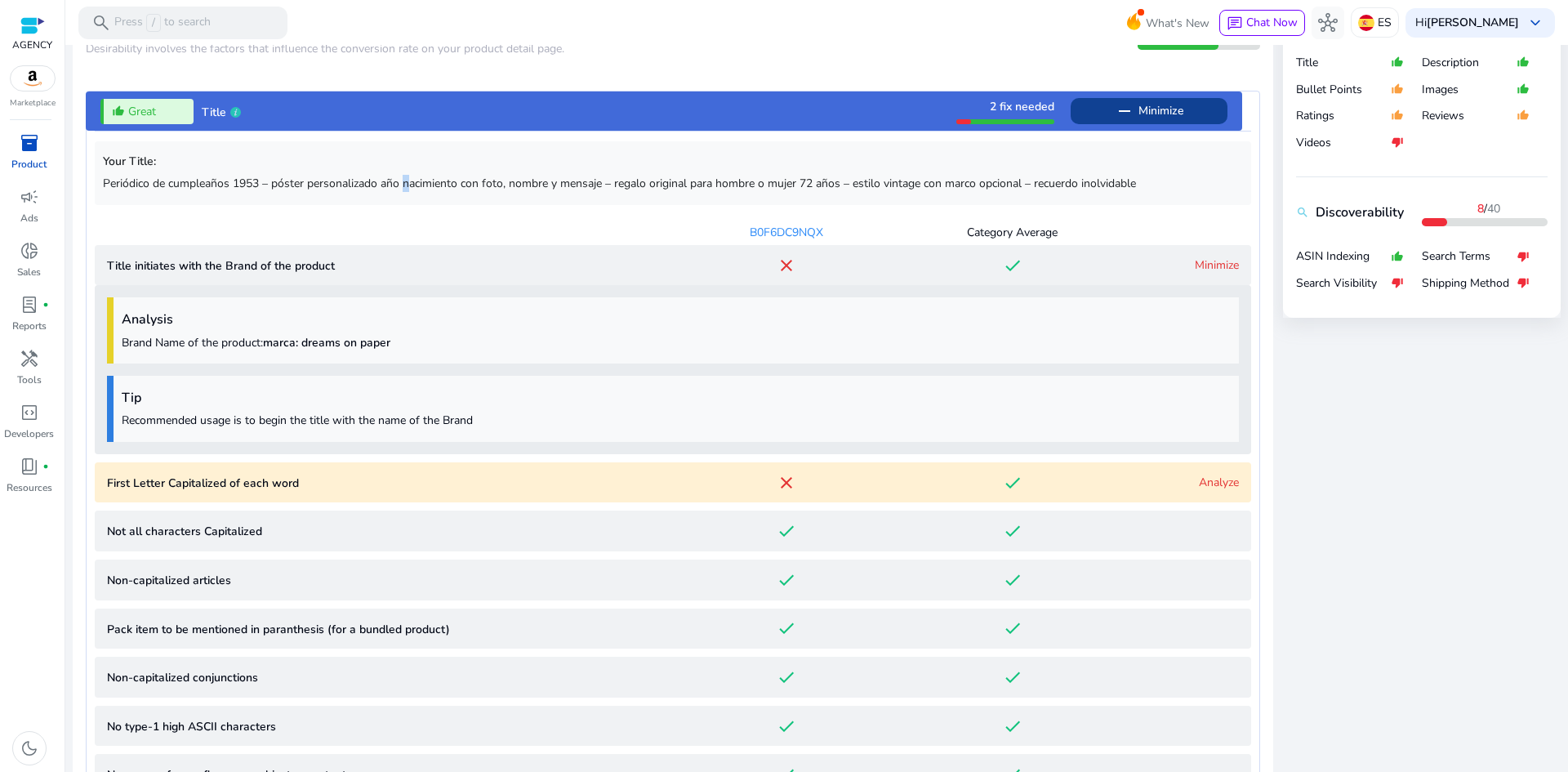
drag, startPoint x: 410, startPoint y: 181, endPoint x: 442, endPoint y: 181, distance: 32.0
click at [407, 181] on p "Periódico de cumpleaños 1953 – póster personalizado año nacimiento con foto, no…" at bounding box center [673, 182] width 1140 height 17
drag, startPoint x: 445, startPoint y: 181, endPoint x: 470, endPoint y: 184, distance: 25.2
click at [446, 181] on p "Periódico de cumpleaños 1953 – póster personalizado año nacimiento con foto, no…" at bounding box center [673, 182] width 1140 height 17
click at [470, 184] on p "Periódico de cumpleaños 1953 – póster personalizado año nacimiento con foto, no…" at bounding box center [673, 182] width 1140 height 17
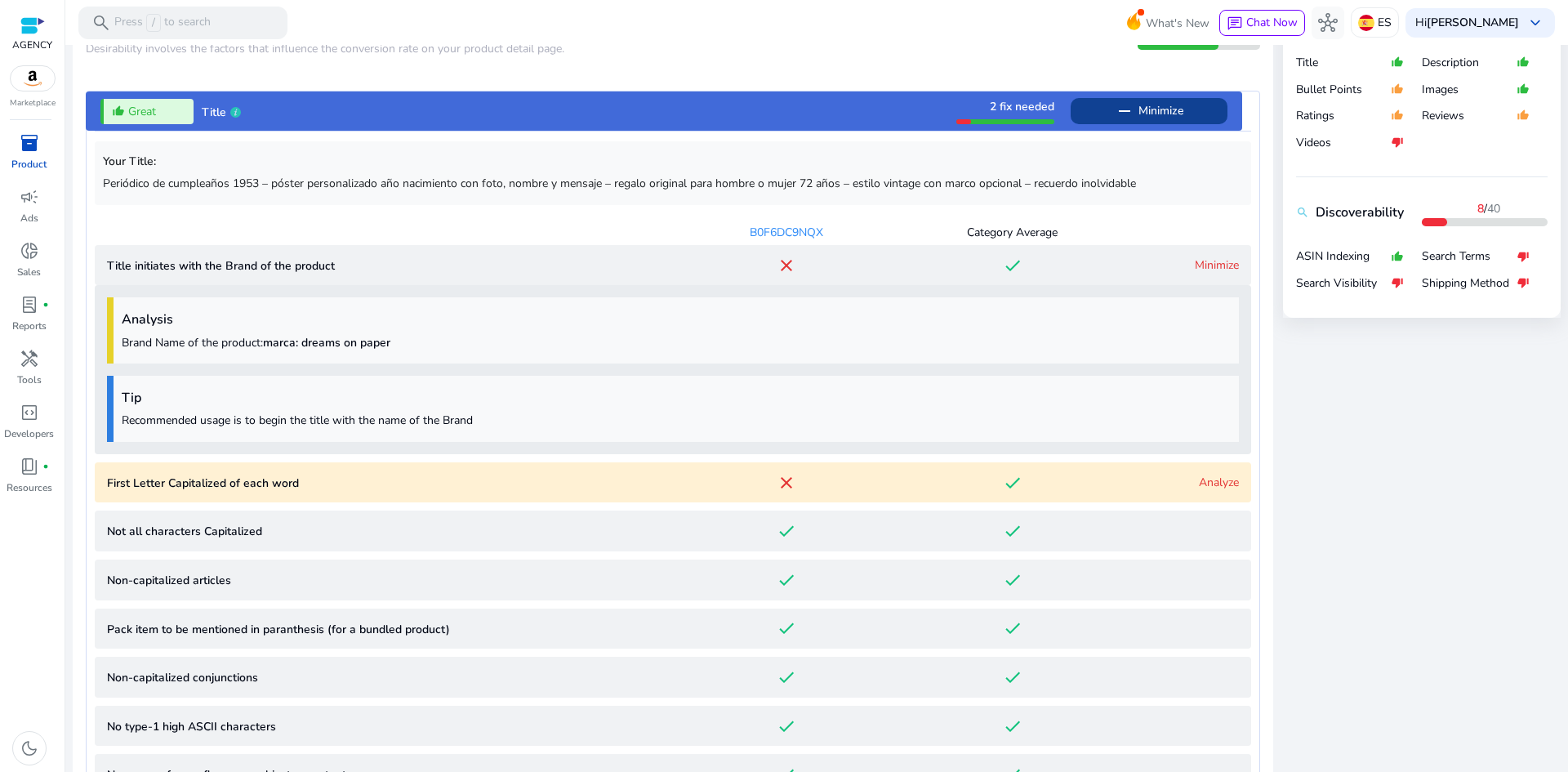
click at [493, 180] on p "Periódico de cumpleaños 1953 – póster personalizado año nacimiento con foto, no…" at bounding box center [673, 182] width 1140 height 17
click at [482, 181] on p "Periódico de cumpleaños 1953 – póster personalizado año nacimiento con foto, no…" at bounding box center [673, 182] width 1140 height 17
click at [486, 181] on p "Periódico de cumpleaños 1953 – póster personalizado año nacimiento con foto, no…" at bounding box center [673, 182] width 1140 height 17
click at [615, 183] on p "Periódico de cumpleaños 1953 – póster personalizado año nacimiento con foto, no…" at bounding box center [673, 182] width 1140 height 17
click at [652, 179] on p "Periódico de cumpleaños 1953 – póster personalizado año nacimiento con foto, no…" at bounding box center [673, 182] width 1140 height 17
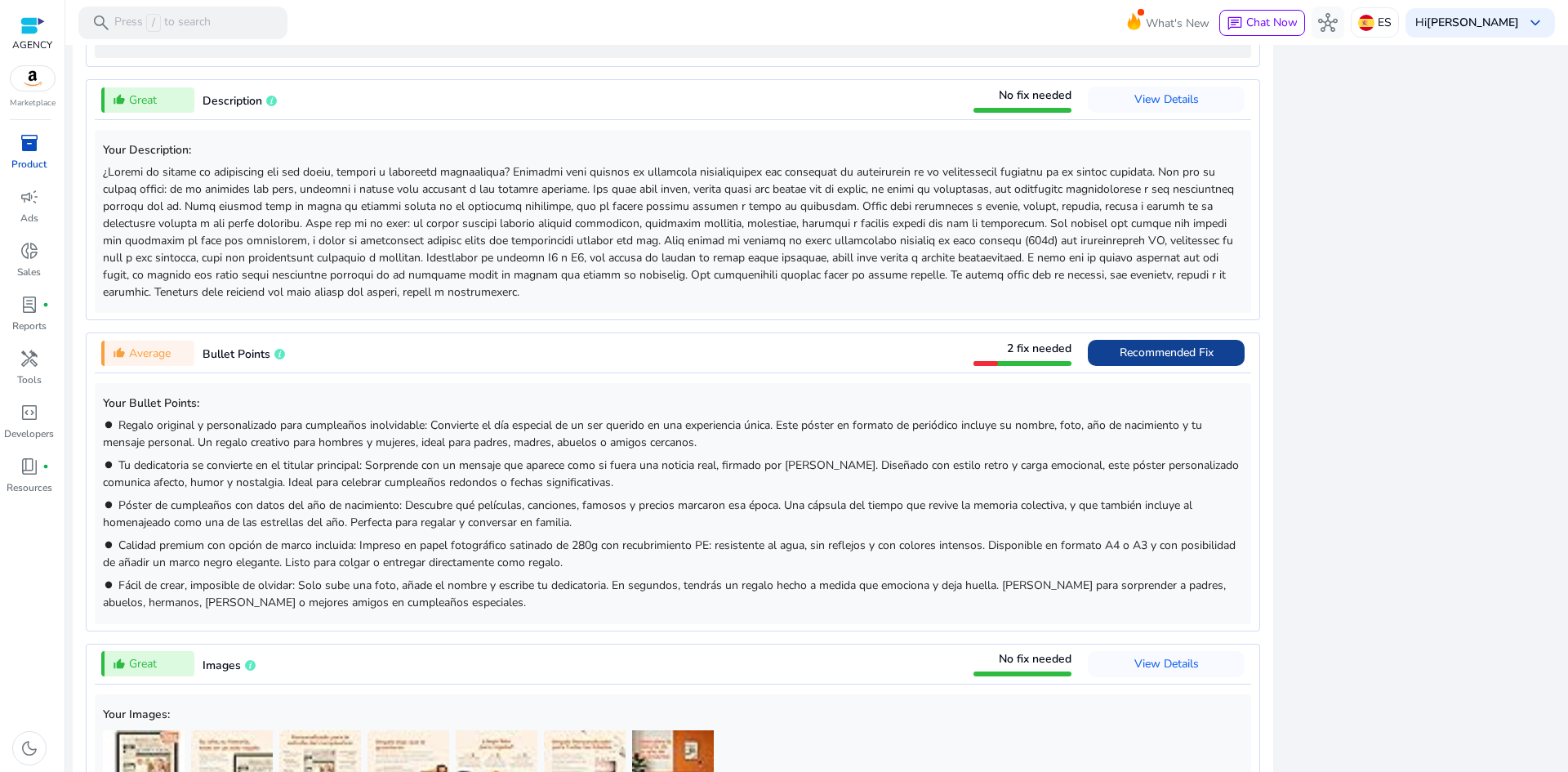
click at [1123, 353] on span "Recommended Fix" at bounding box center [1167, 351] width 94 height 15
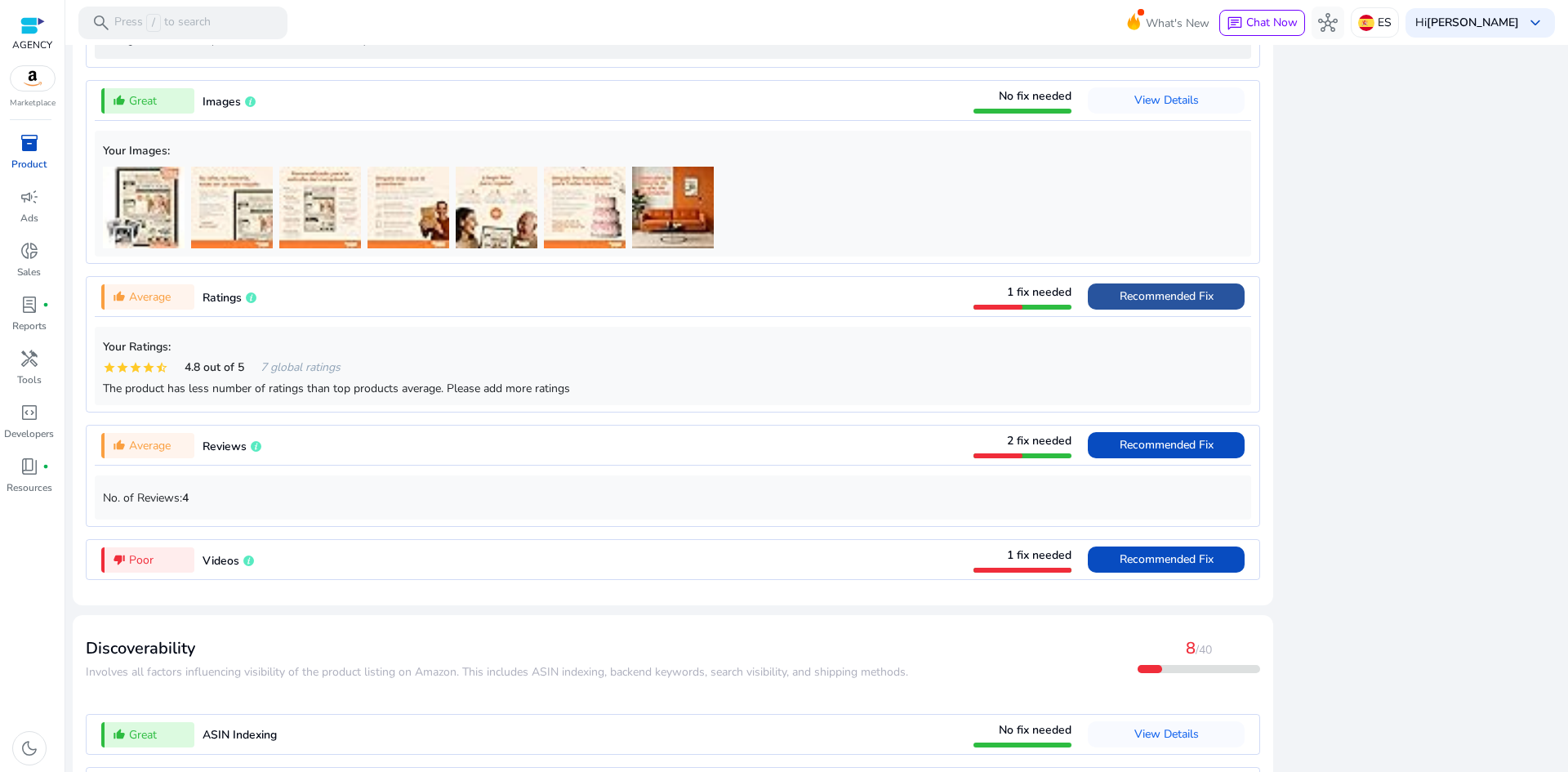
click at [1156, 316] on span at bounding box center [1166, 296] width 157 height 39
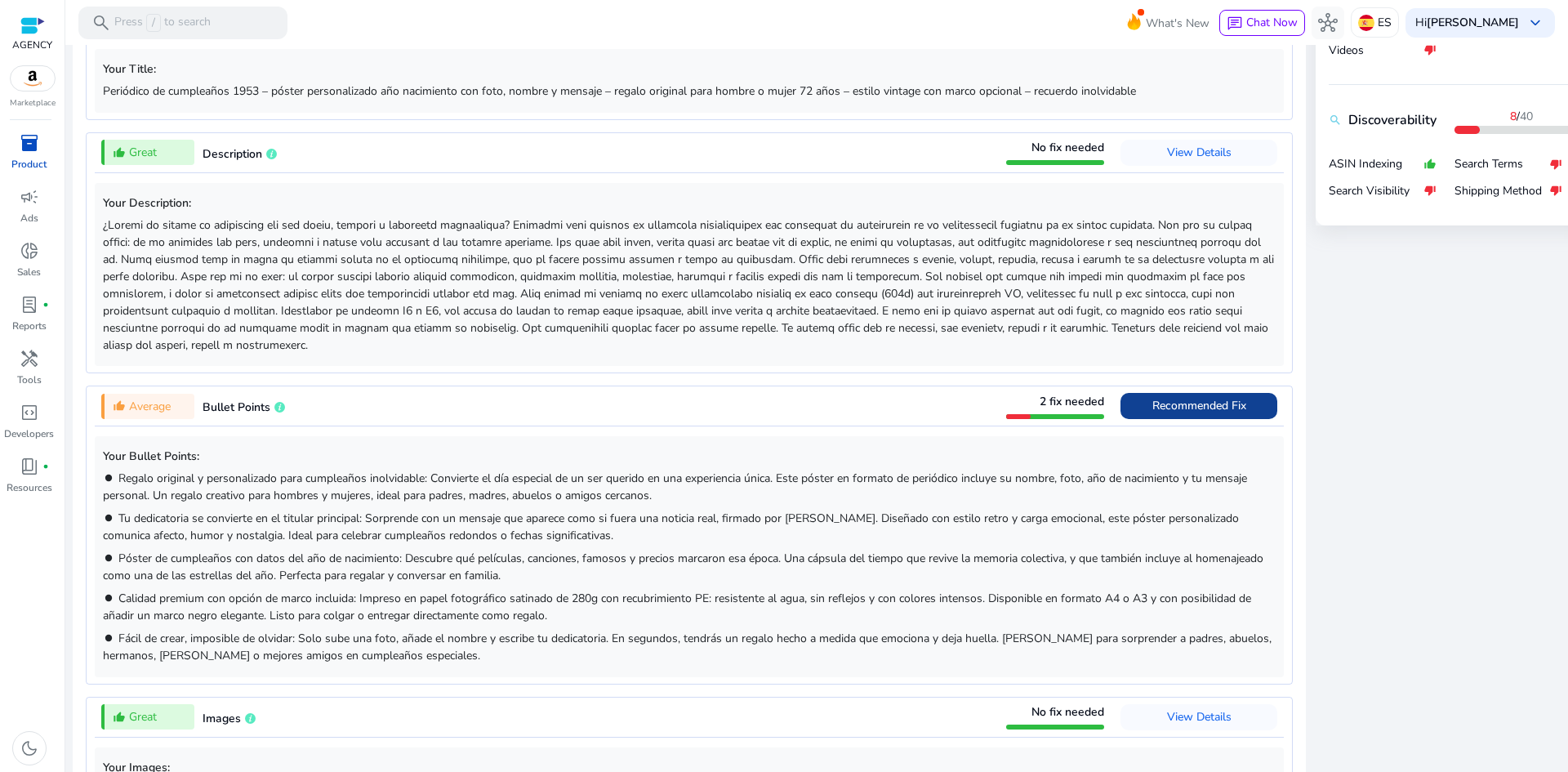
click at [1188, 414] on span "Recommended Fix" at bounding box center [1199, 405] width 94 height 15
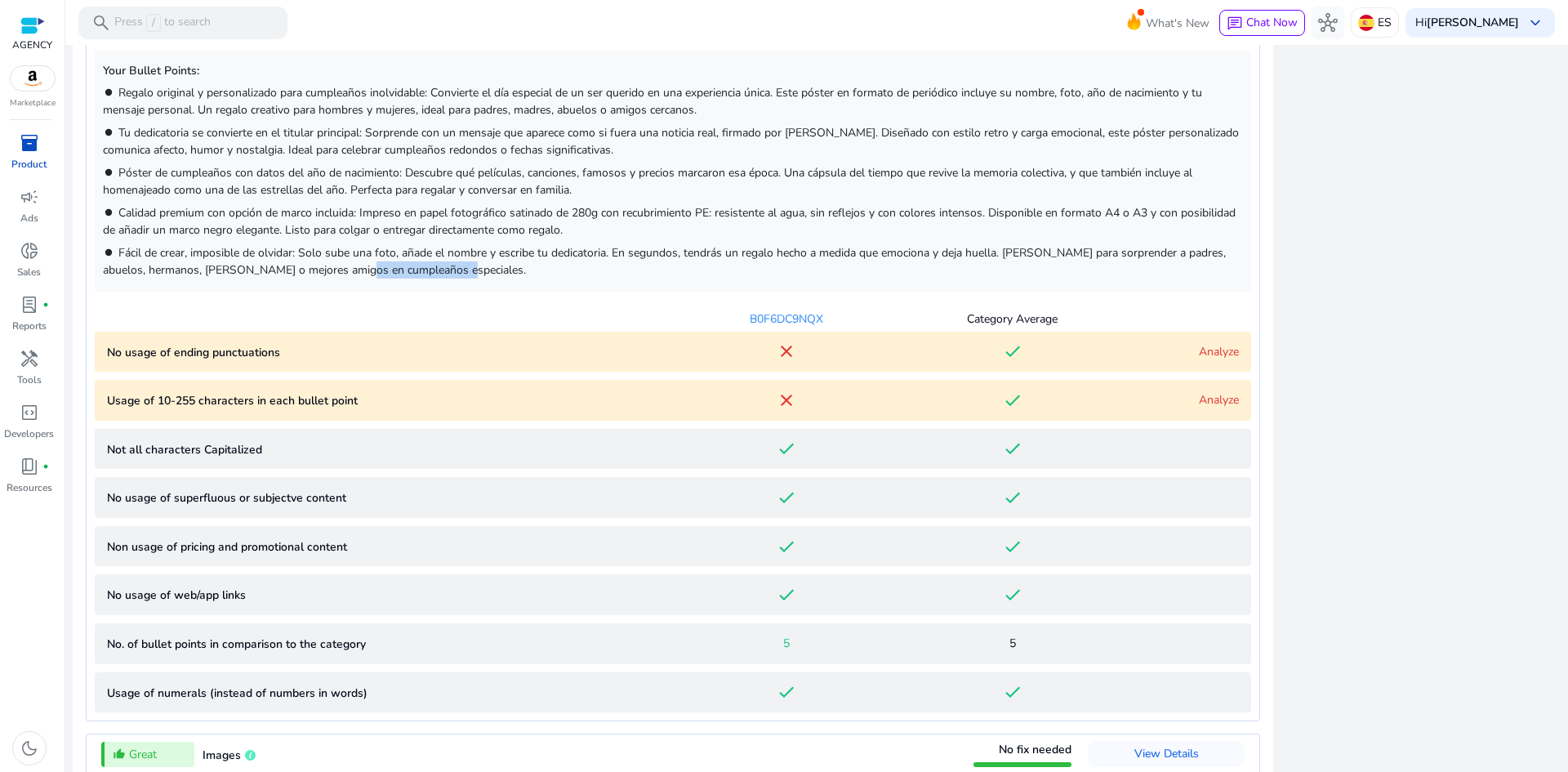
drag, startPoint x: 448, startPoint y: 285, endPoint x: 343, endPoint y: 262, distance: 107.5
click at [343, 262] on div "Your Bullet Points: brightness_1 Regalo original y personalizado para cumpleaño…" at bounding box center [672, 171] width 1156 height 240
click at [409, 274] on span "Fácil de crear, imposible de olvidar: Solo sube una foto, añade el nombre y esc…" at bounding box center [664, 261] width 1122 height 33
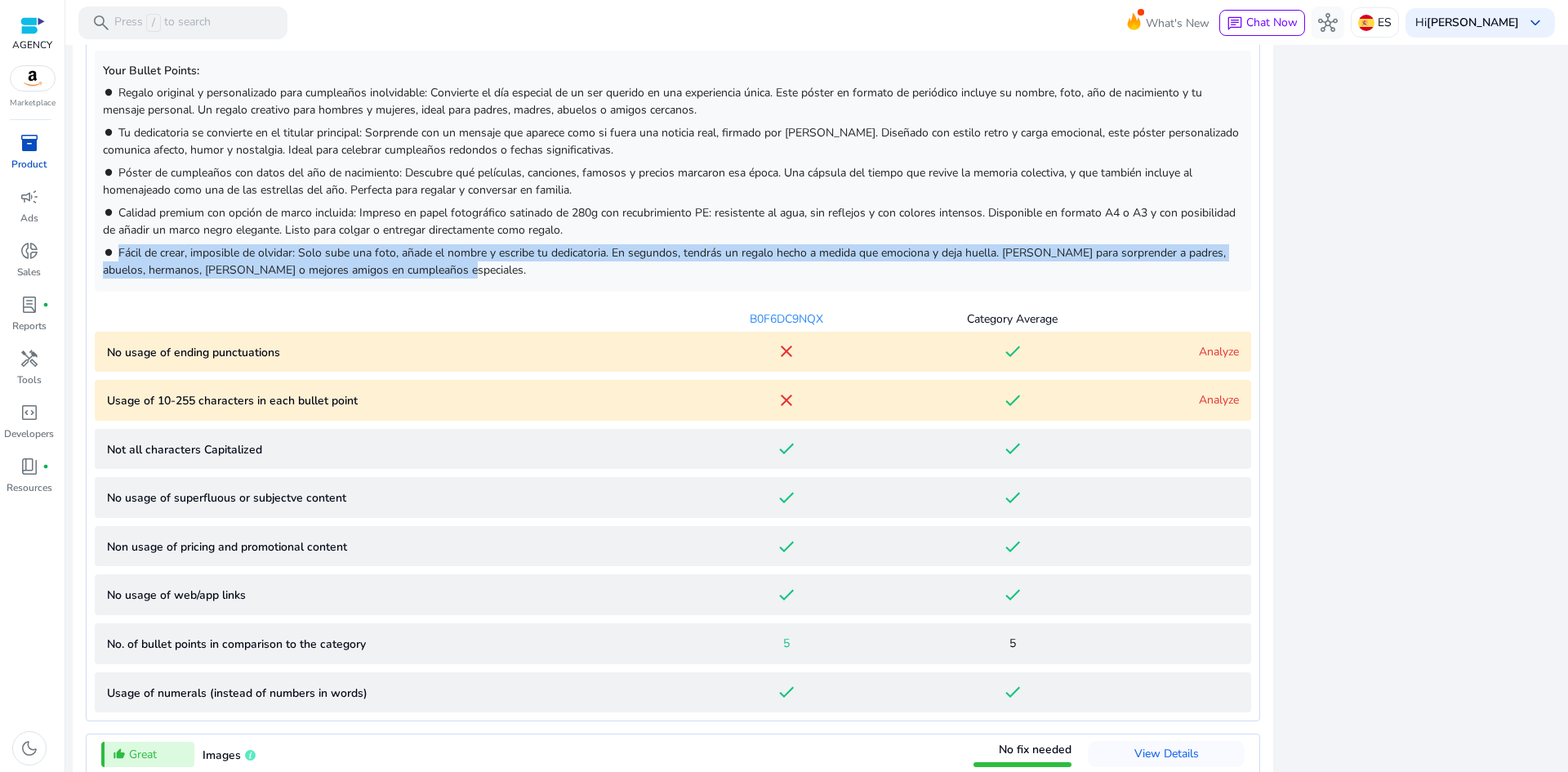
drag, startPoint x: 438, startPoint y: 270, endPoint x: 117, endPoint y: 249, distance: 321.7
click at [117, 249] on p "brightness_1 Fácil de crear, imposible de olvidar: Solo sube una foto, añade el…" at bounding box center [673, 261] width 1140 height 35
copy span "Fácil de crear, imposible de olvidar: Solo sube una foto, añade el nombre y esc…"
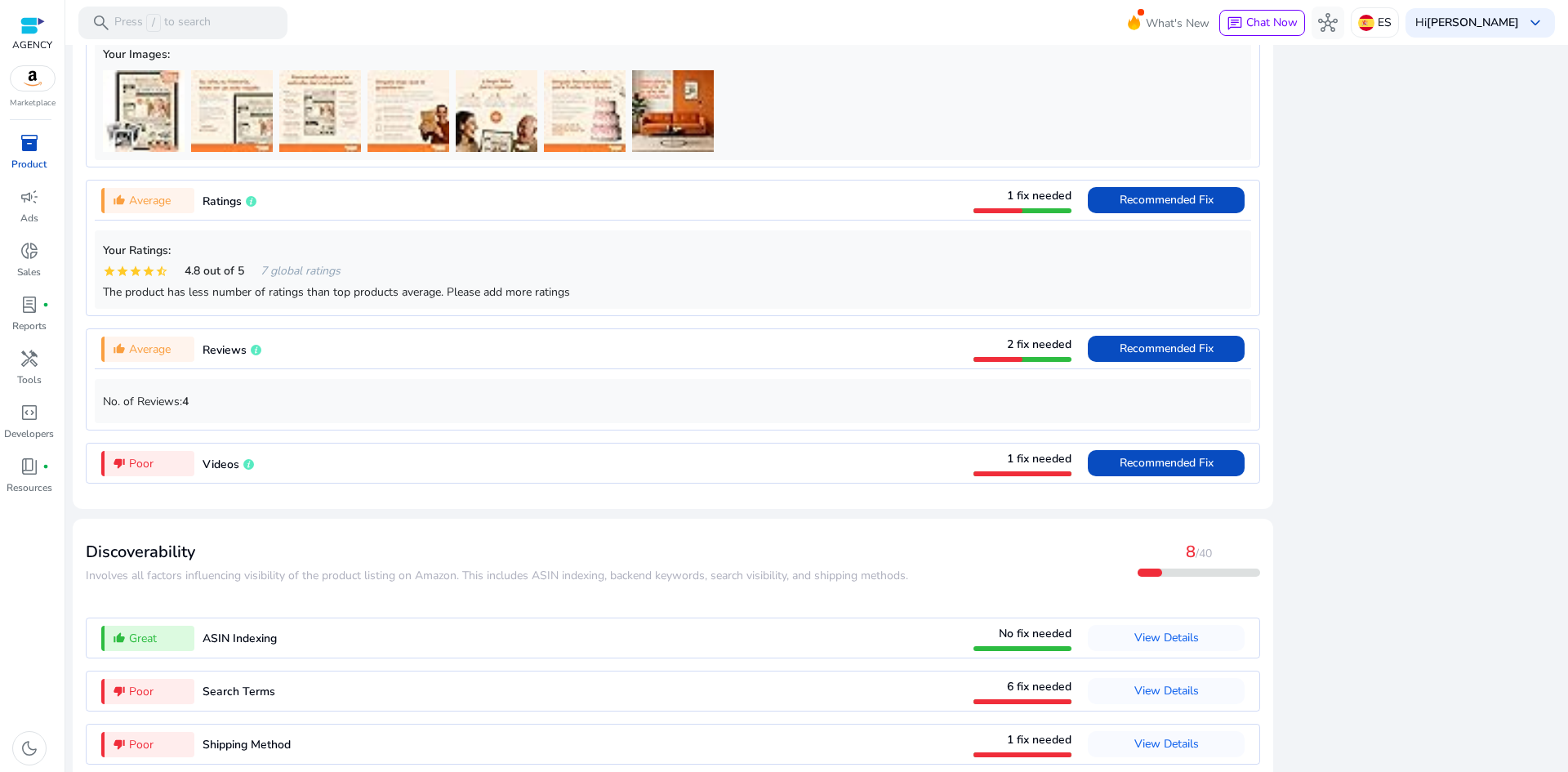
scroll to position [1892, 0]
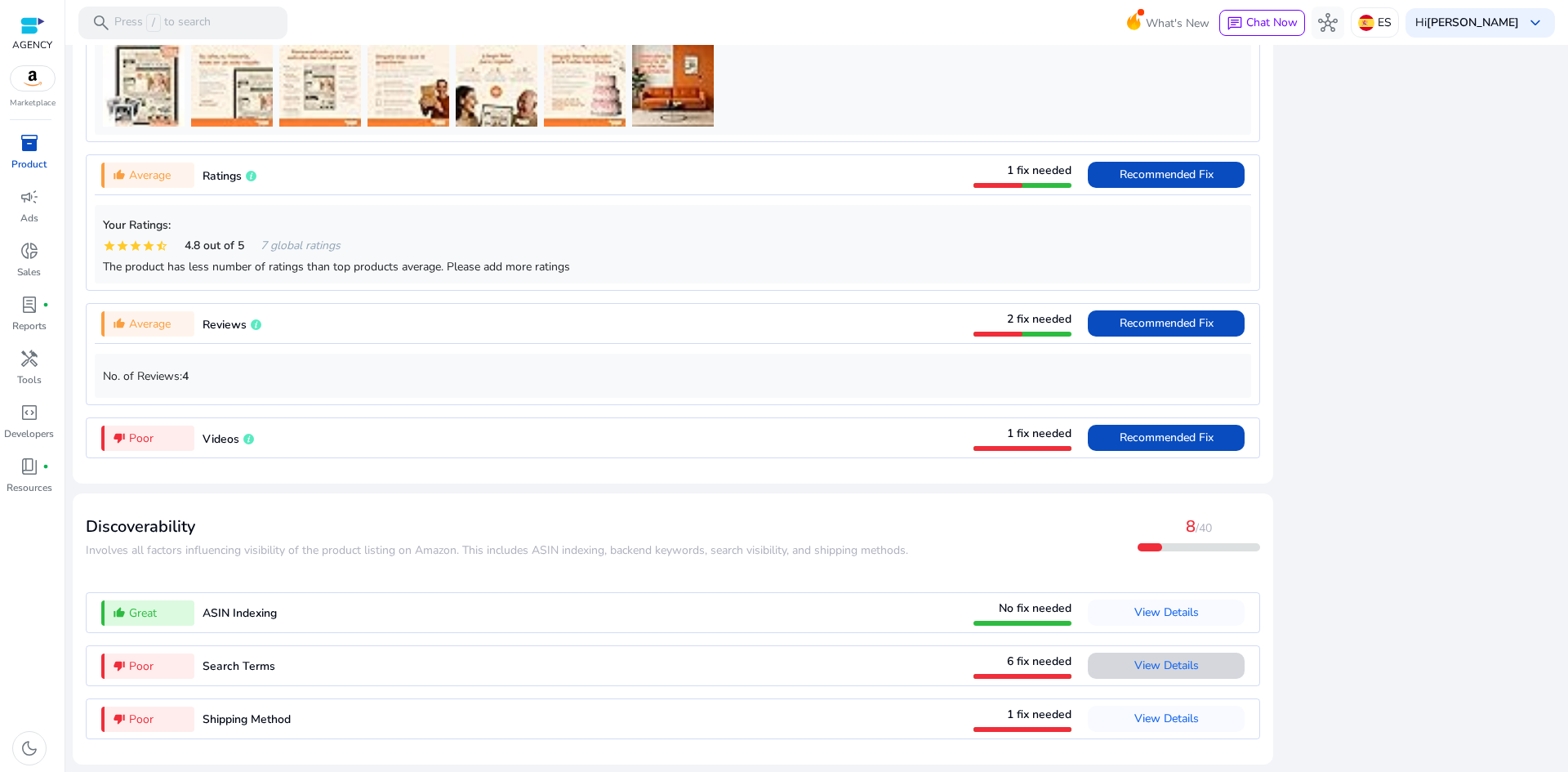
click at [1138, 662] on span "View Details" at bounding box center [1166, 664] width 65 height 15
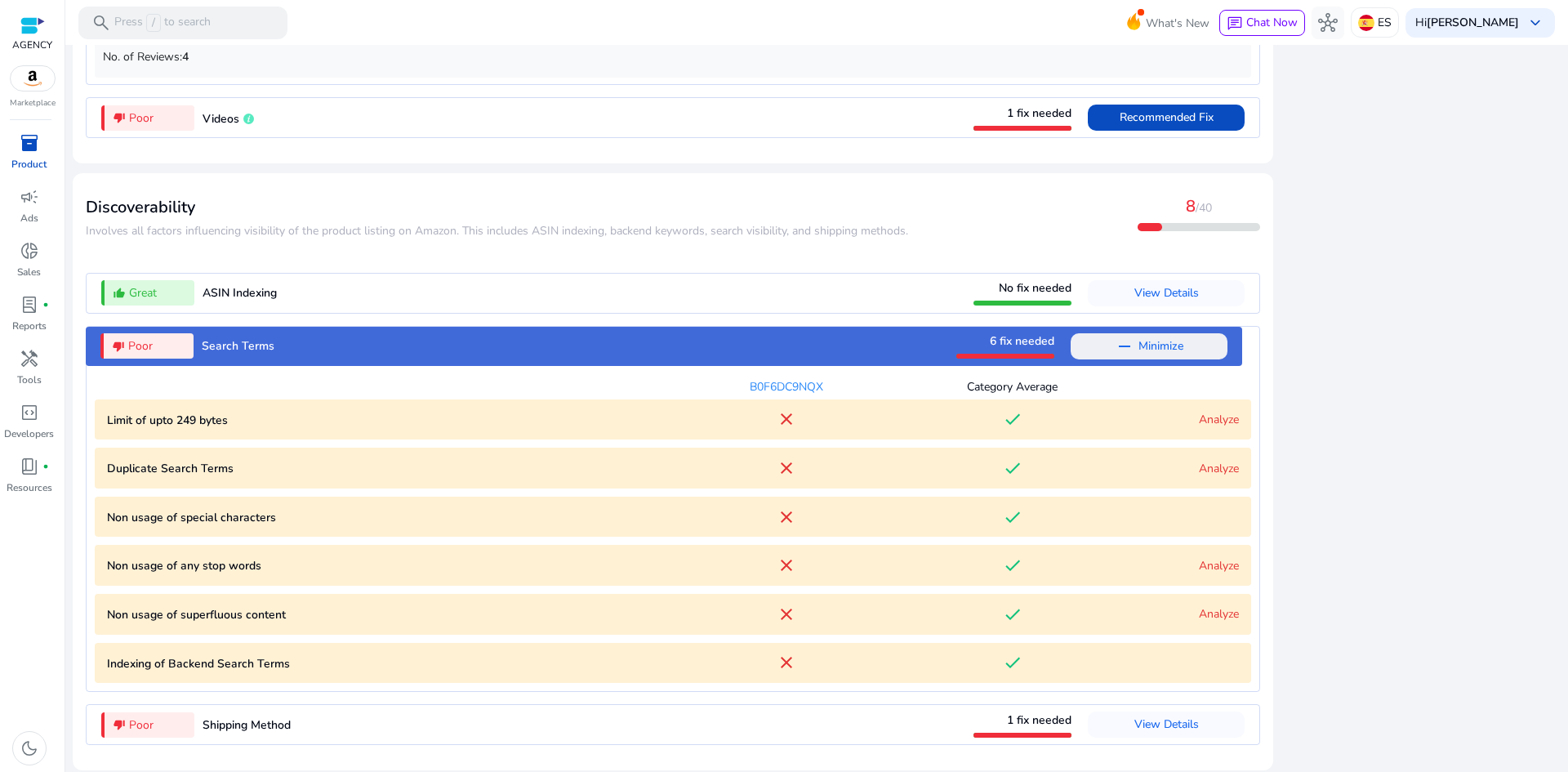
scroll to position [1795, 0]
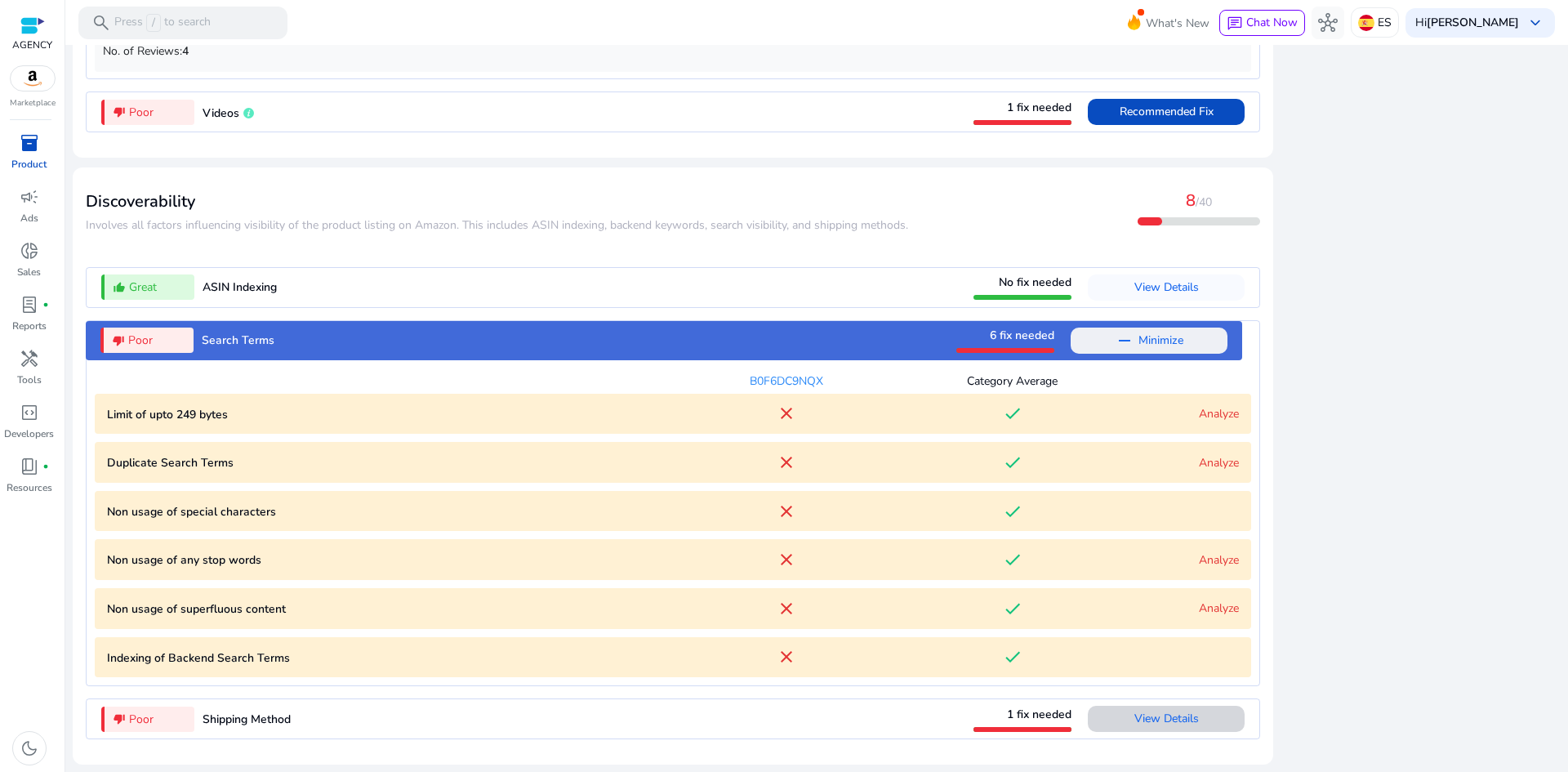
click at [1151, 714] on span "View Details" at bounding box center [1166, 718] width 65 height 15
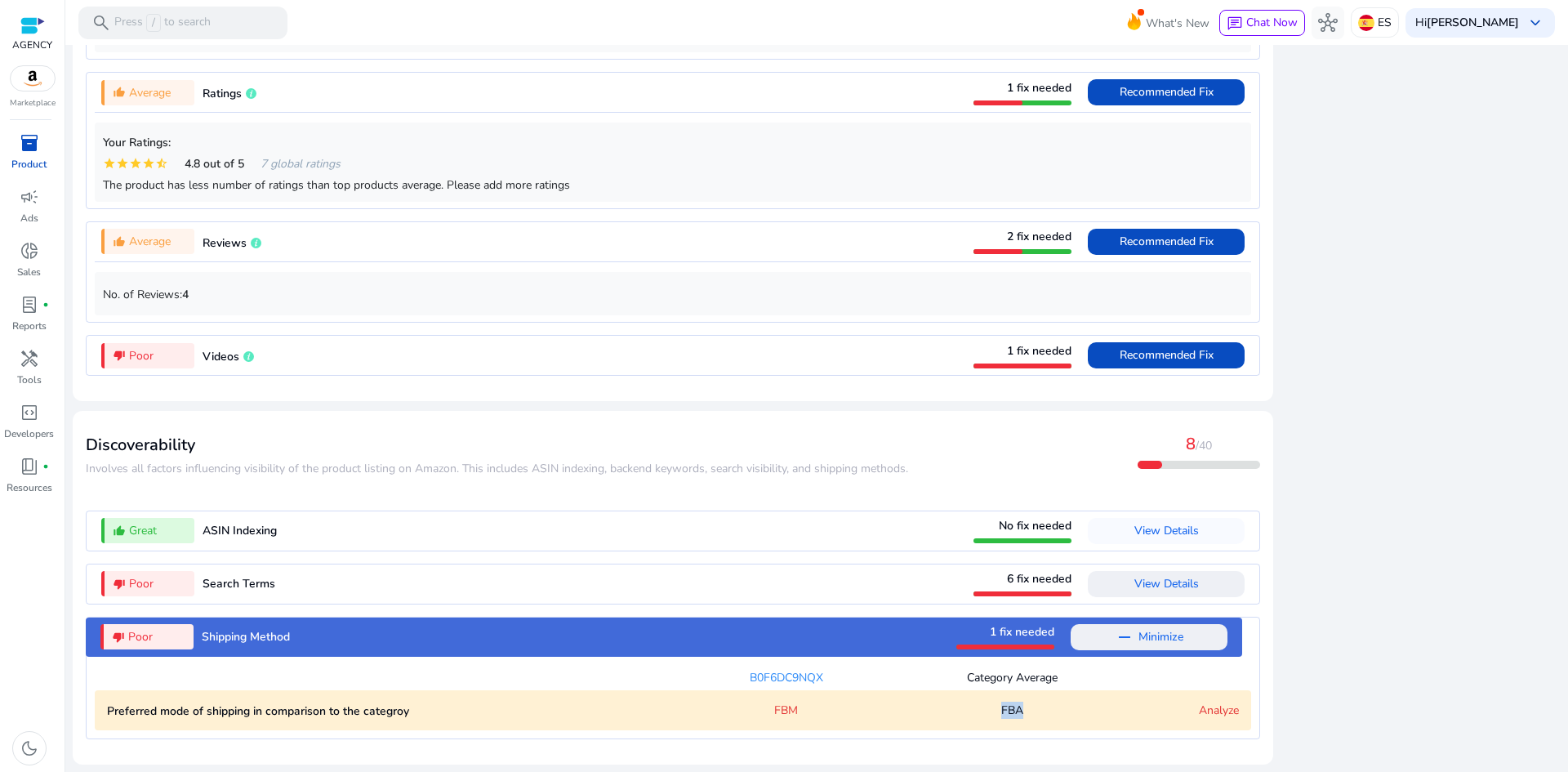
drag, startPoint x: 1035, startPoint y: 716, endPoint x: 989, endPoint y: 719, distance: 46.1
click at [989, 719] on "Preferred mode of shipping in comparison to the categroy FBM FBA Analyze" at bounding box center [672, 711] width 1156 height 41
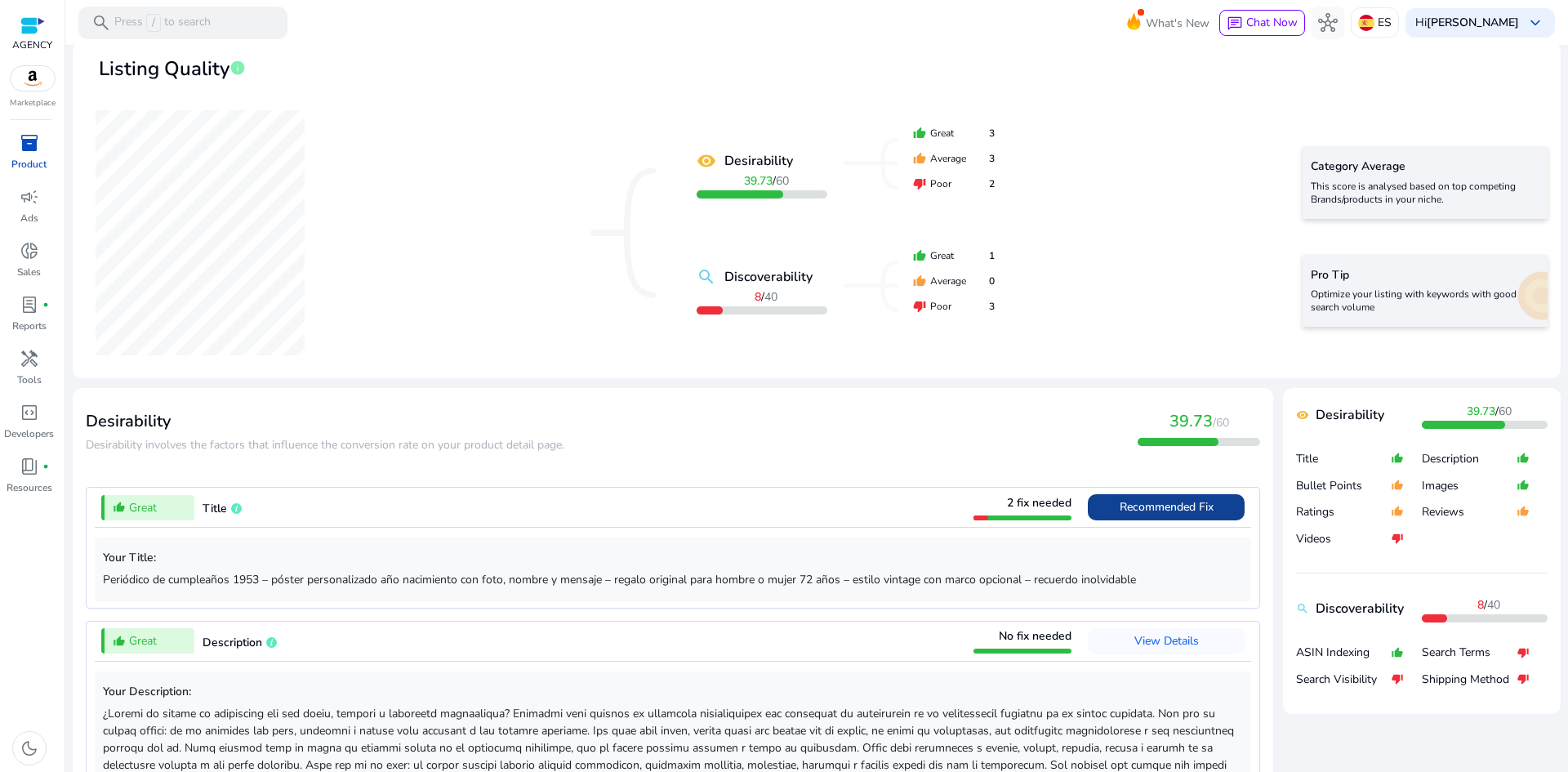
scroll to position [173, 0]
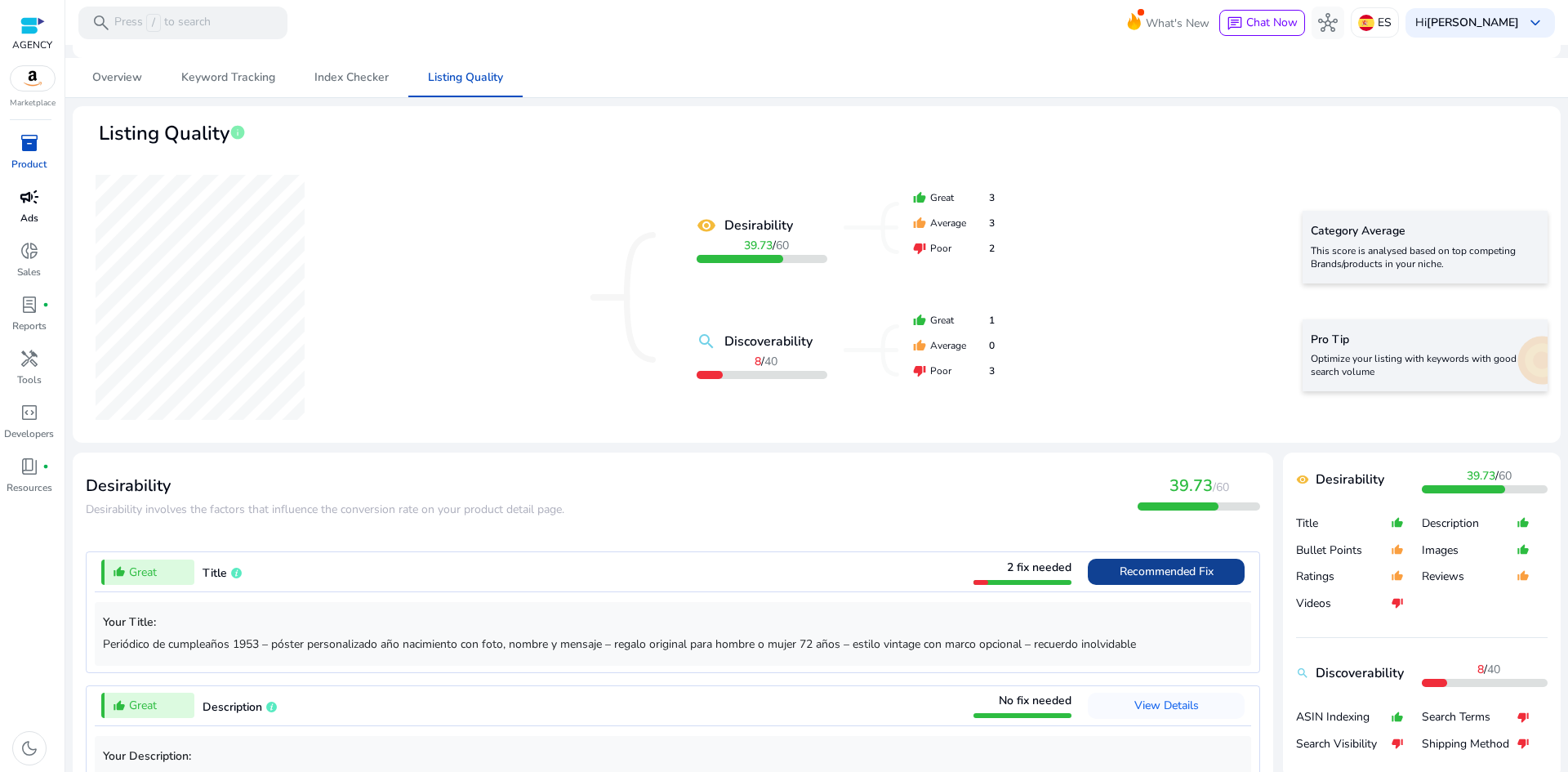
click at [18, 212] on link "campaign Ads" at bounding box center [28, 211] width 58 height 54
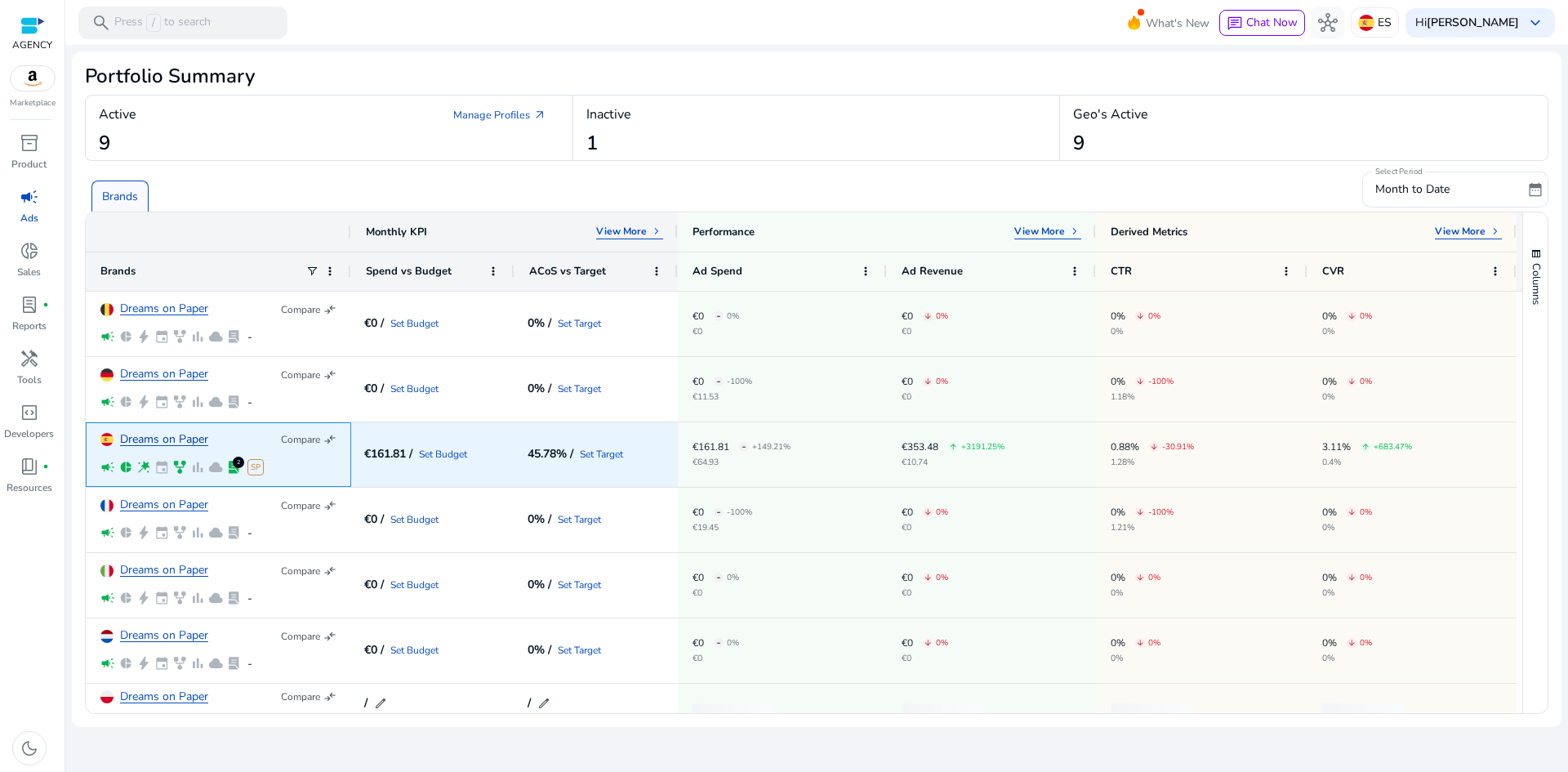
click at [154, 438] on link "Dreams on Paper" at bounding box center [164, 439] width 88 height 12
